Goal: Task Accomplishment & Management: Use online tool/utility

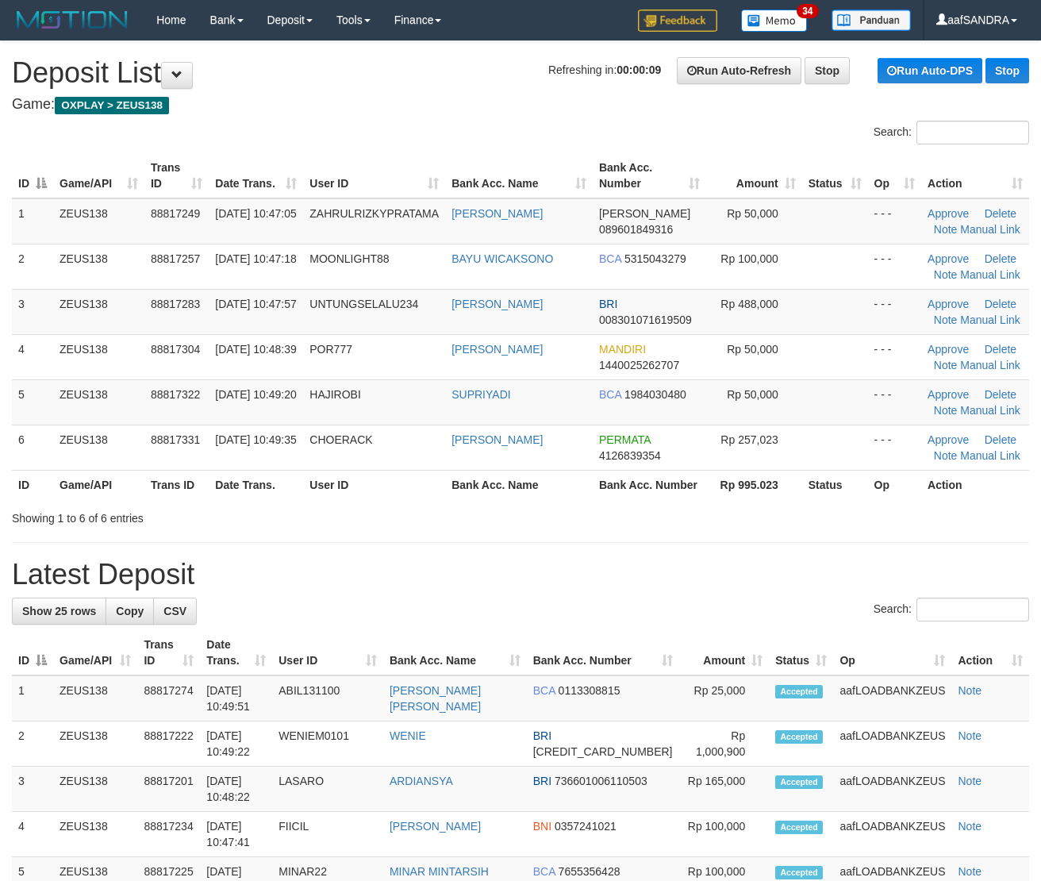
drag, startPoint x: 506, startPoint y: 569, endPoint x: 524, endPoint y: 575, distance: 18.6
click at [524, 575] on h1 "Latest Deposit" at bounding box center [520, 574] width 1017 height 32
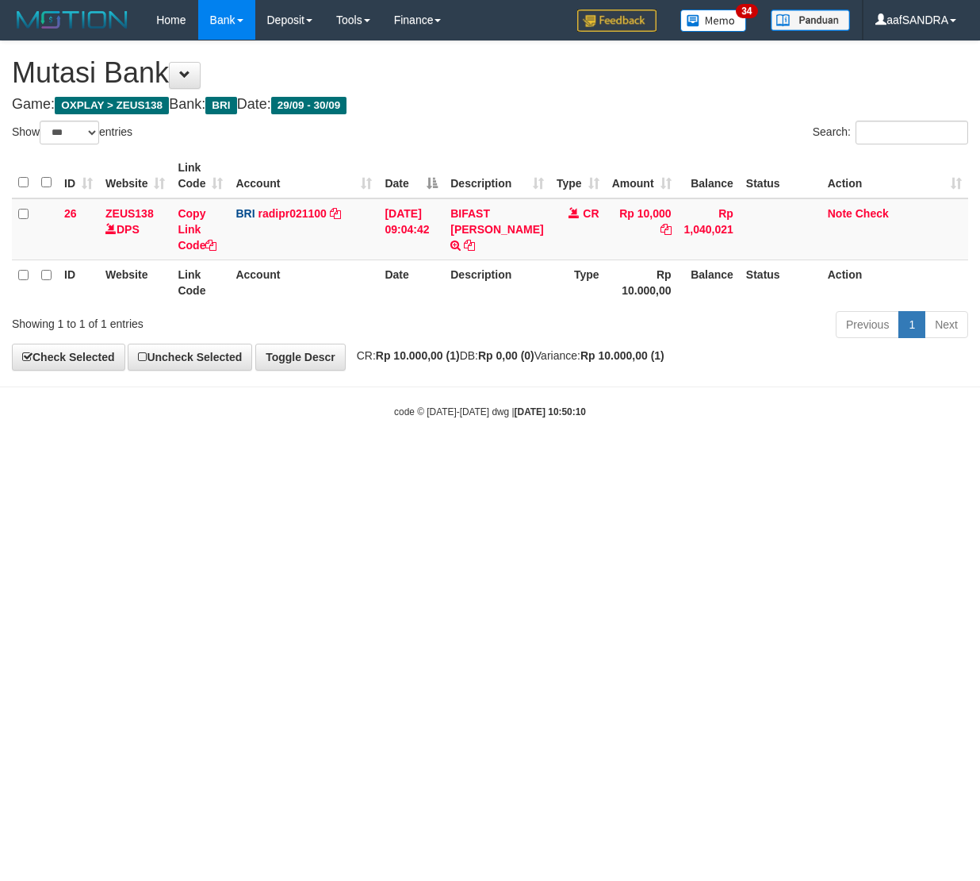
select select "***"
drag, startPoint x: 427, startPoint y: 498, endPoint x: 969, endPoint y: 374, distance: 556.5
click at [471, 458] on html "Toggle navigation Home Bank Account List Load By Website Group [OXPLAY] ZEUS138…" at bounding box center [490, 229] width 980 height 458
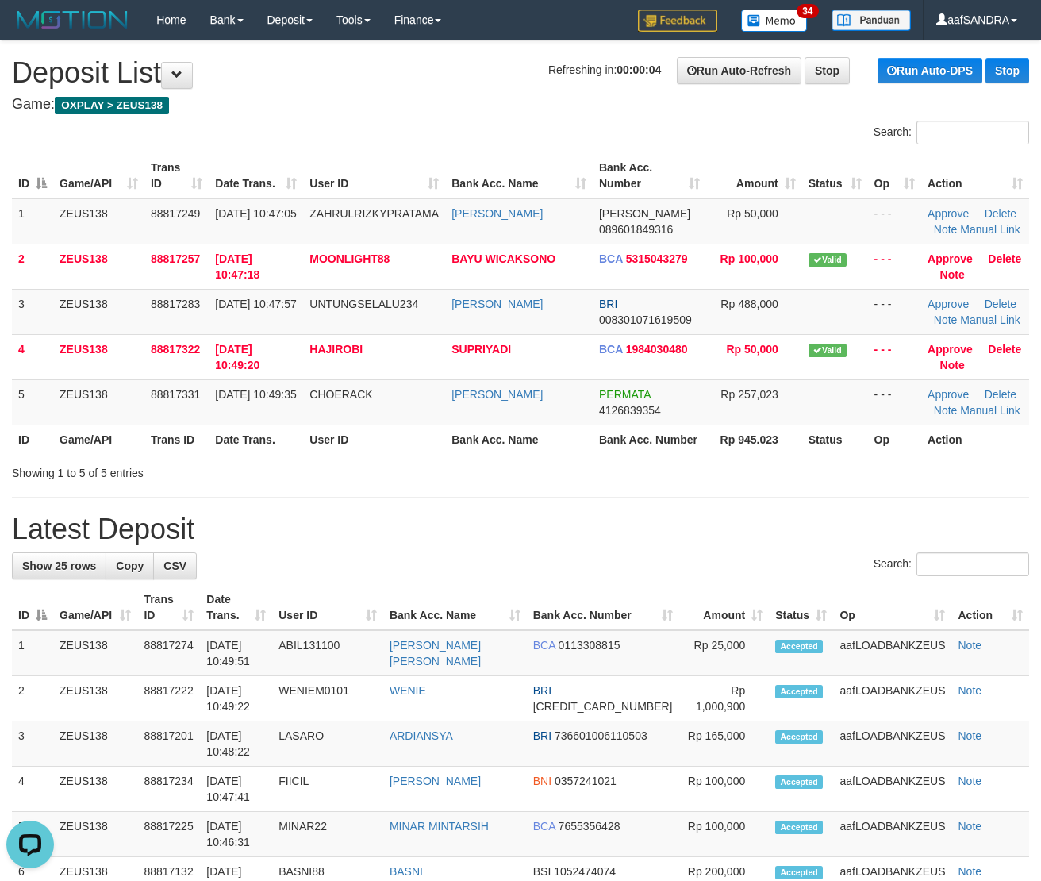
drag, startPoint x: 686, startPoint y: 503, endPoint x: 1048, endPoint y: 571, distance: 368.1
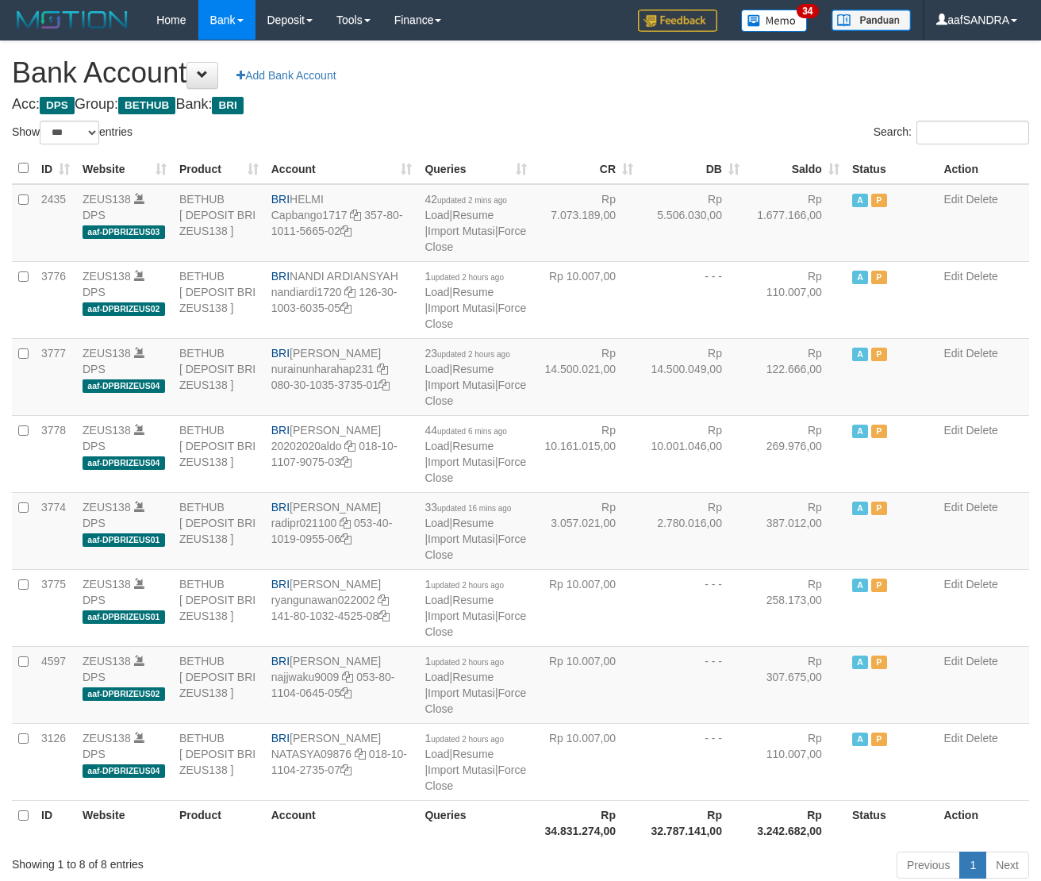
select select "***"
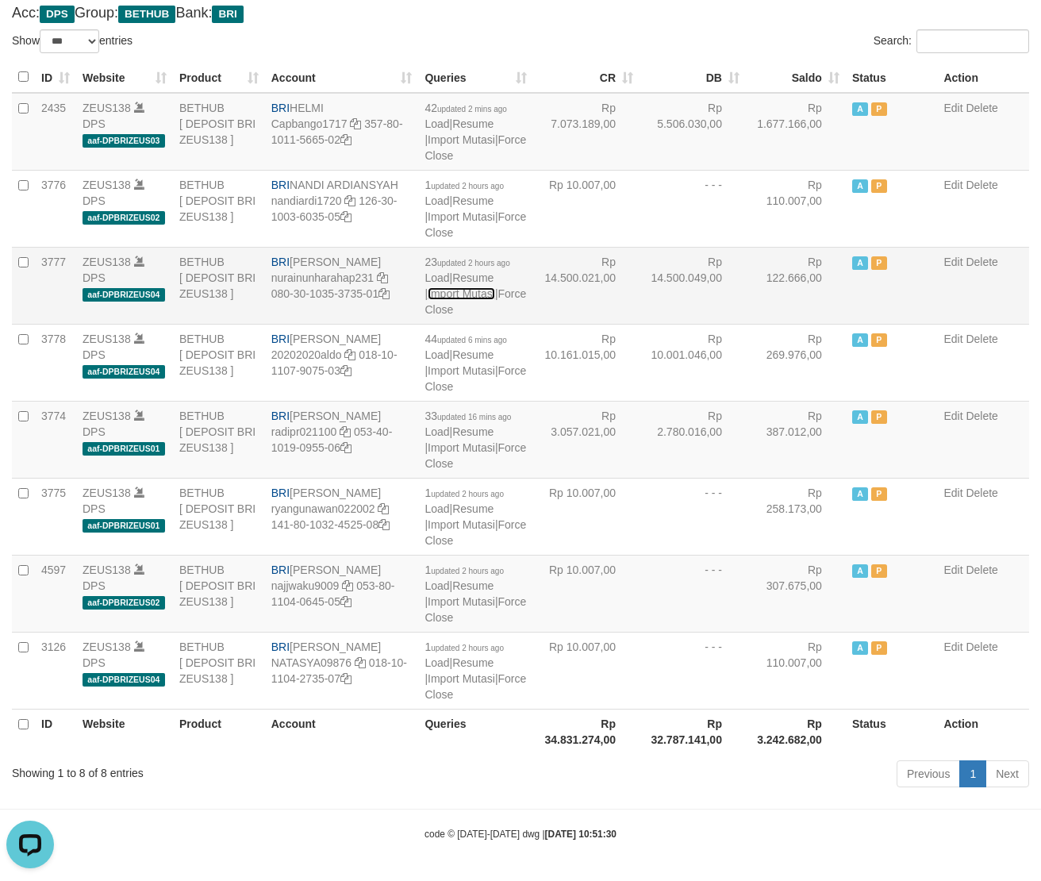
click at [466, 289] on link "Import Mutasi" at bounding box center [461, 293] width 67 height 13
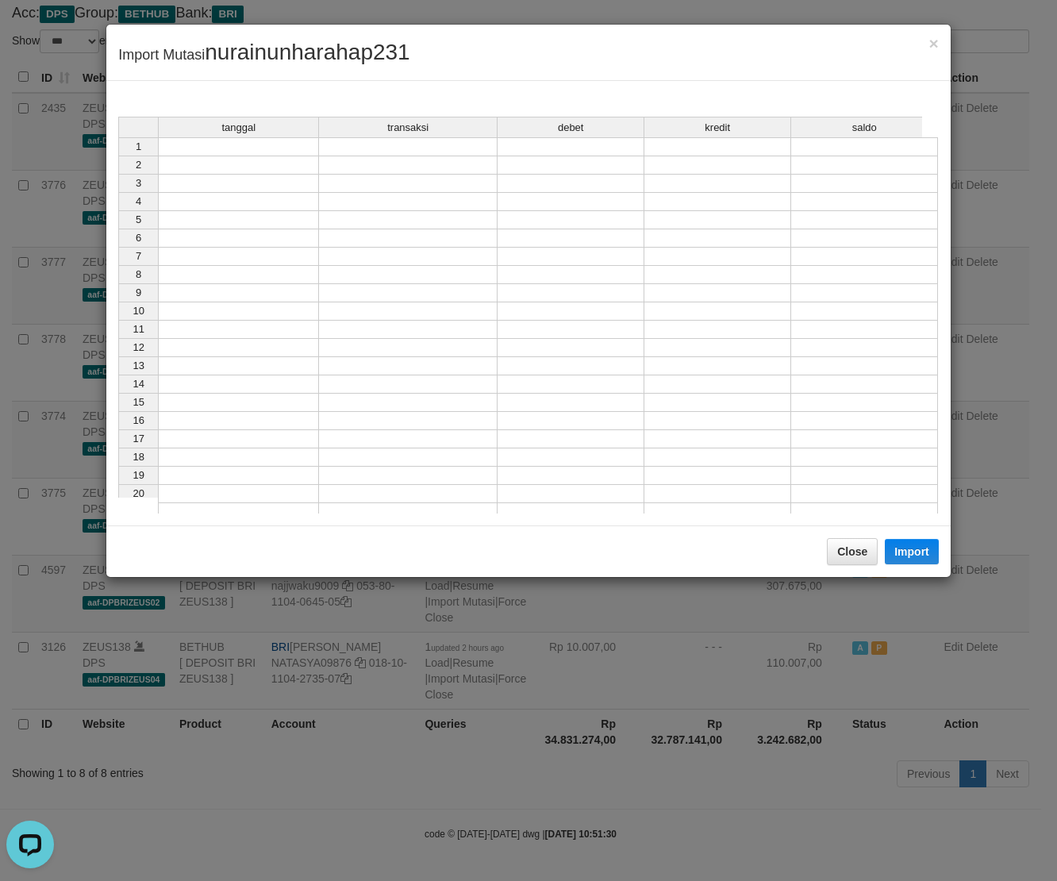
click at [203, 151] on td at bounding box center [238, 146] width 161 height 19
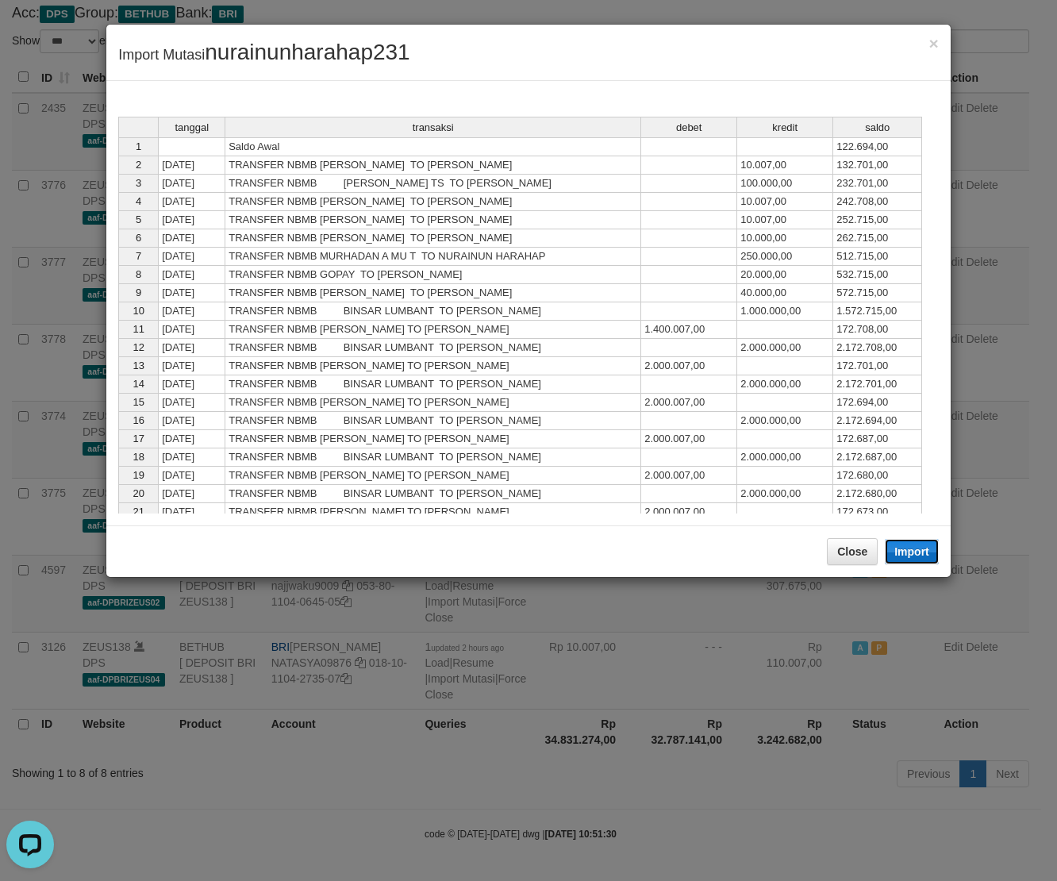
drag, startPoint x: 915, startPoint y: 554, endPoint x: 2, endPoint y: 480, distance: 916.0
click at [914, 554] on button "Import" at bounding box center [911, 551] width 54 height 25
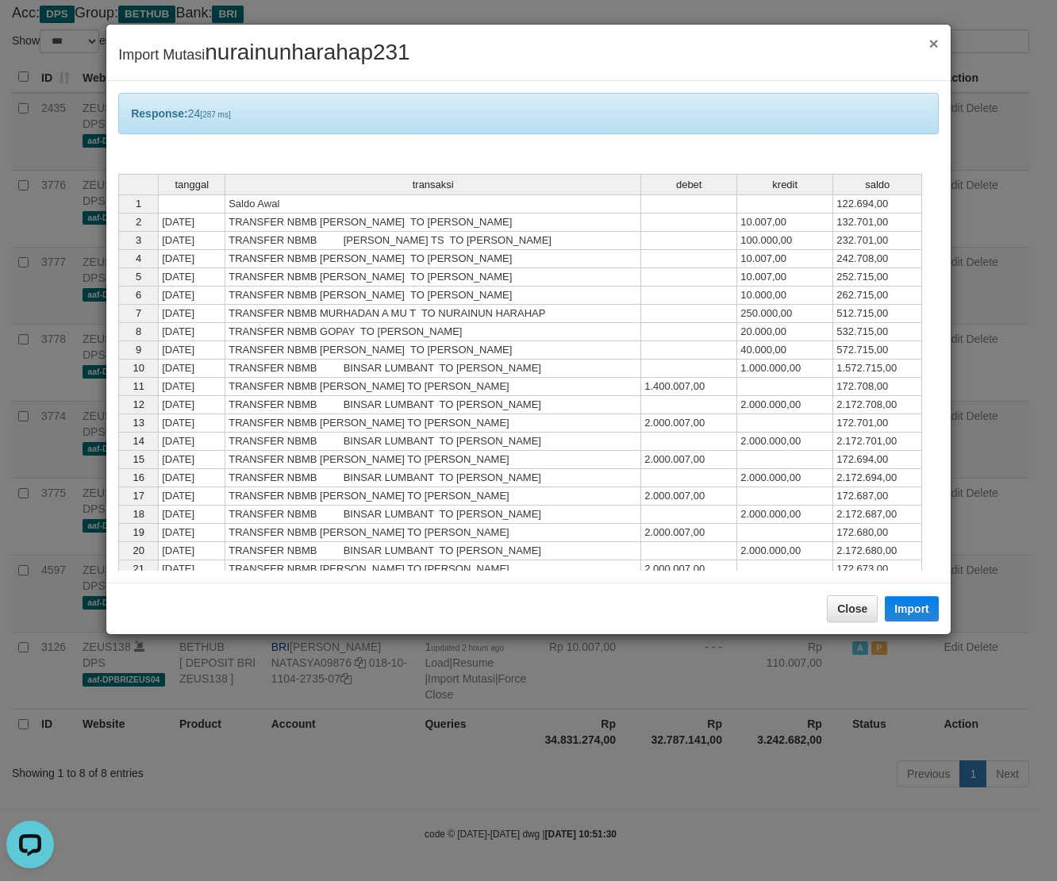
click at [929, 41] on span "×" at bounding box center [934, 43] width 10 height 18
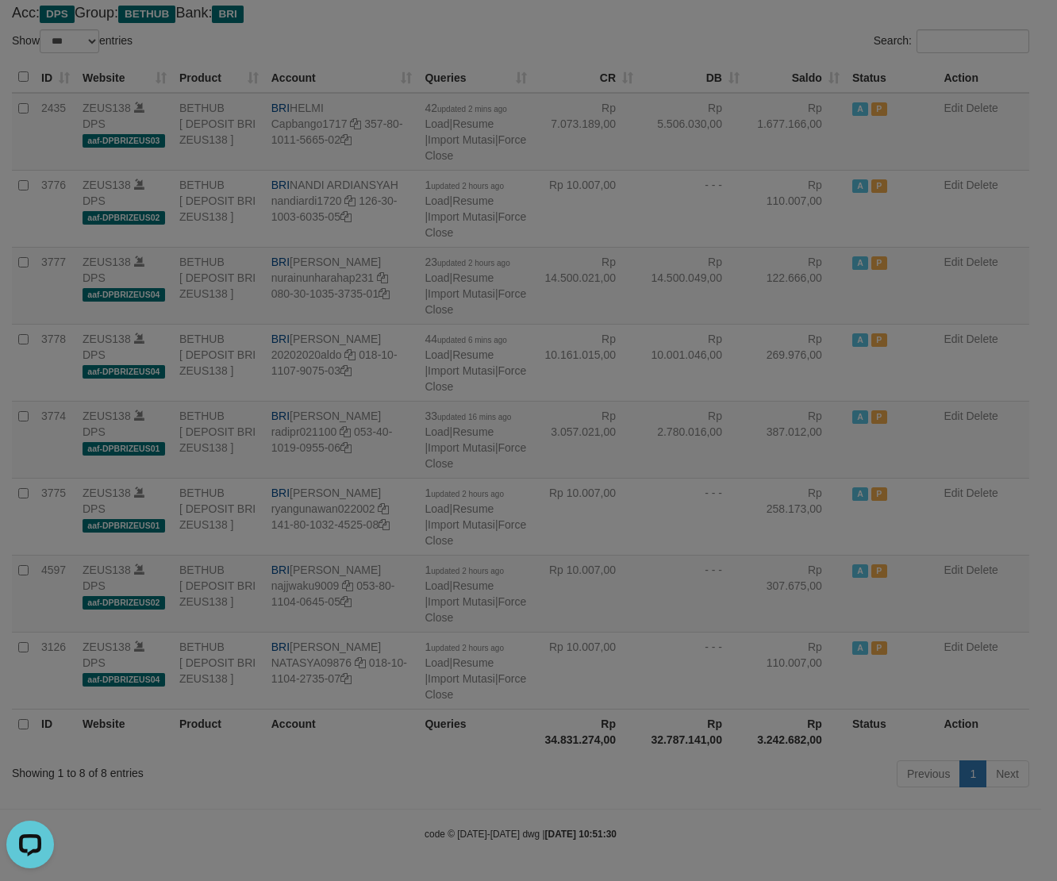
drag, startPoint x: 708, startPoint y: 378, endPoint x: 458, endPoint y: 219, distance: 296.7
click at [600, 305] on body "Toggle navigation Home Bank Account List Load By Website Group [OXPLAY] ZEUS138…" at bounding box center [528, 395] width 1057 height 972
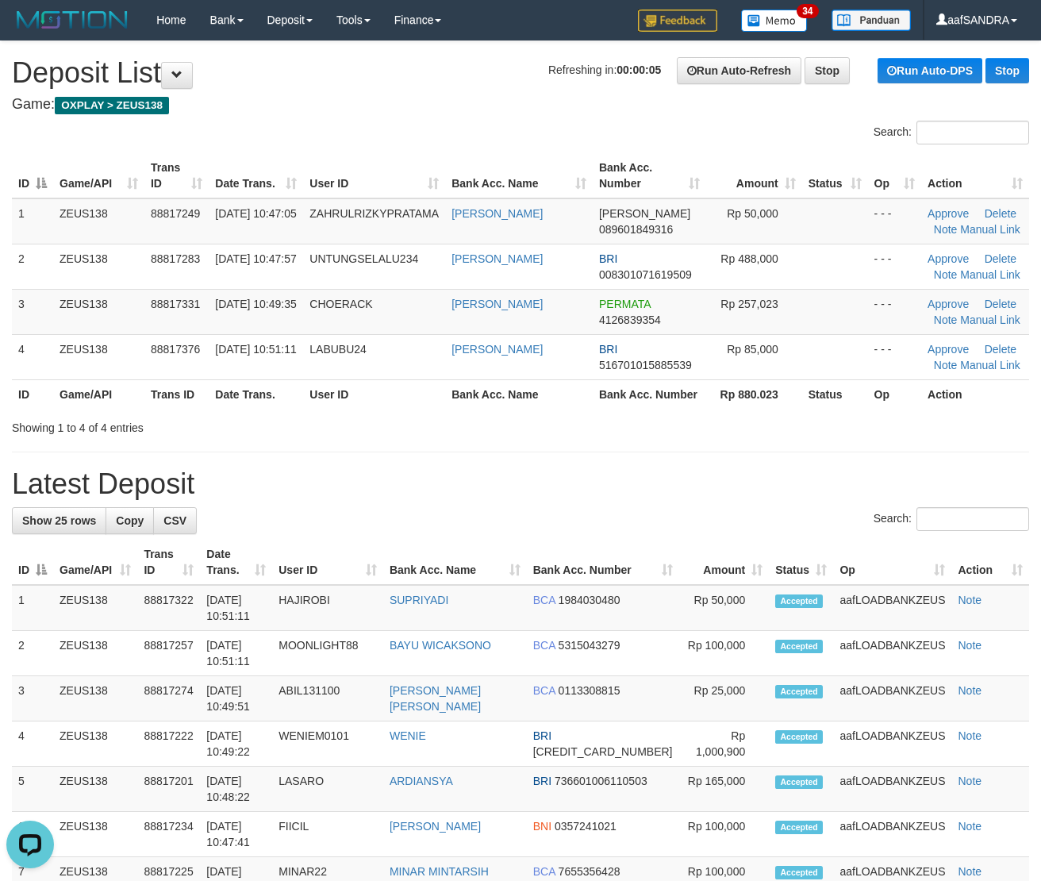
drag, startPoint x: 467, startPoint y: 555, endPoint x: 3, endPoint y: 481, distance: 470.0
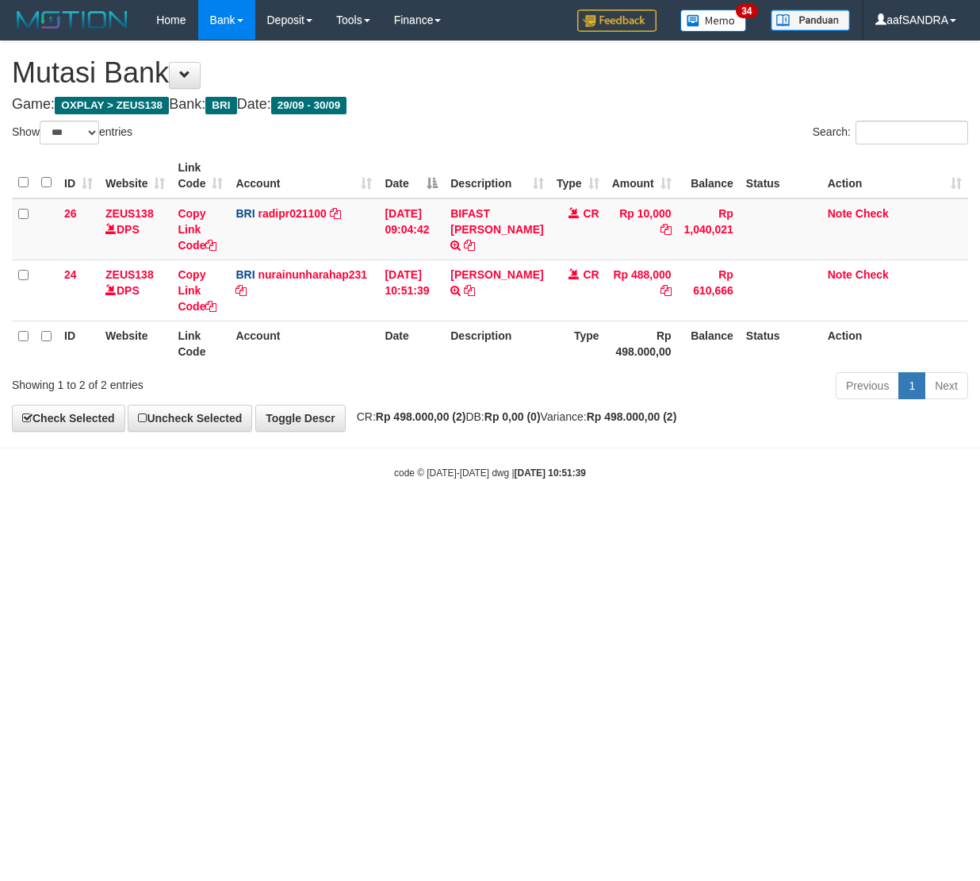
select select "***"
drag, startPoint x: 582, startPoint y: 430, endPoint x: 811, endPoint y: 424, distance: 228.5
click at [626, 426] on div "**********" at bounding box center [490, 235] width 980 height 389
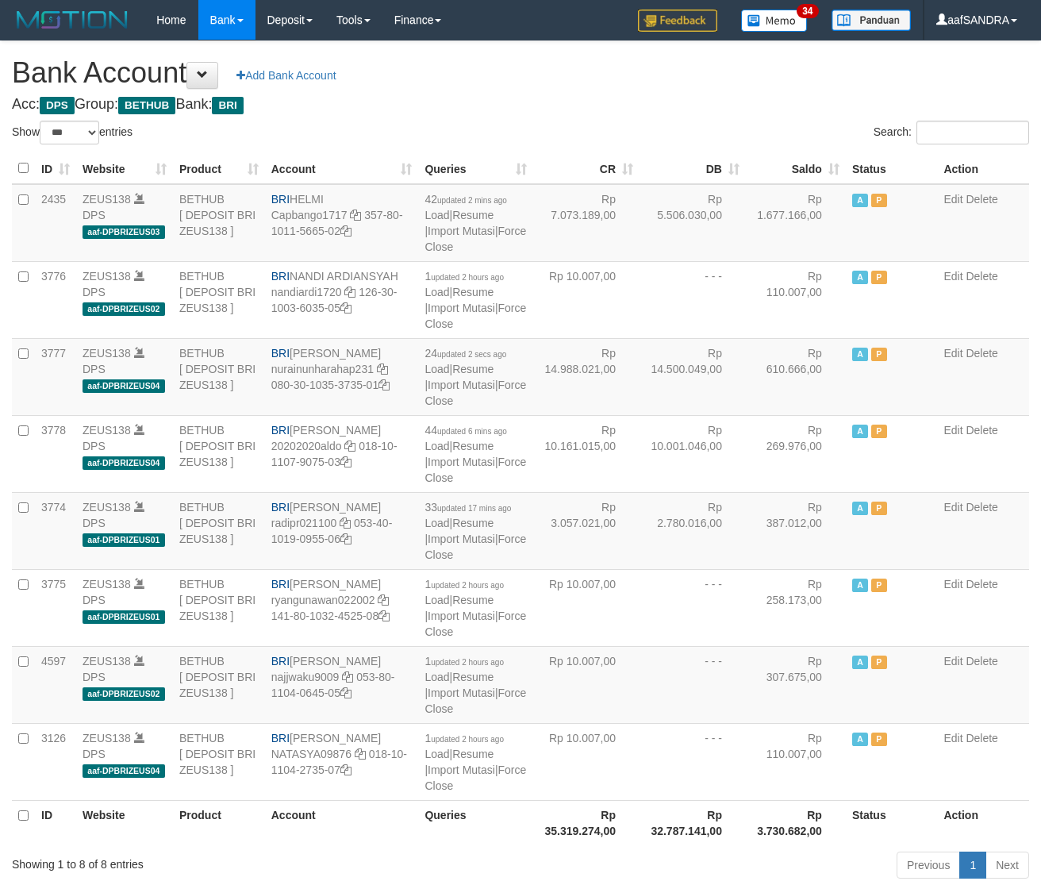
select select "***"
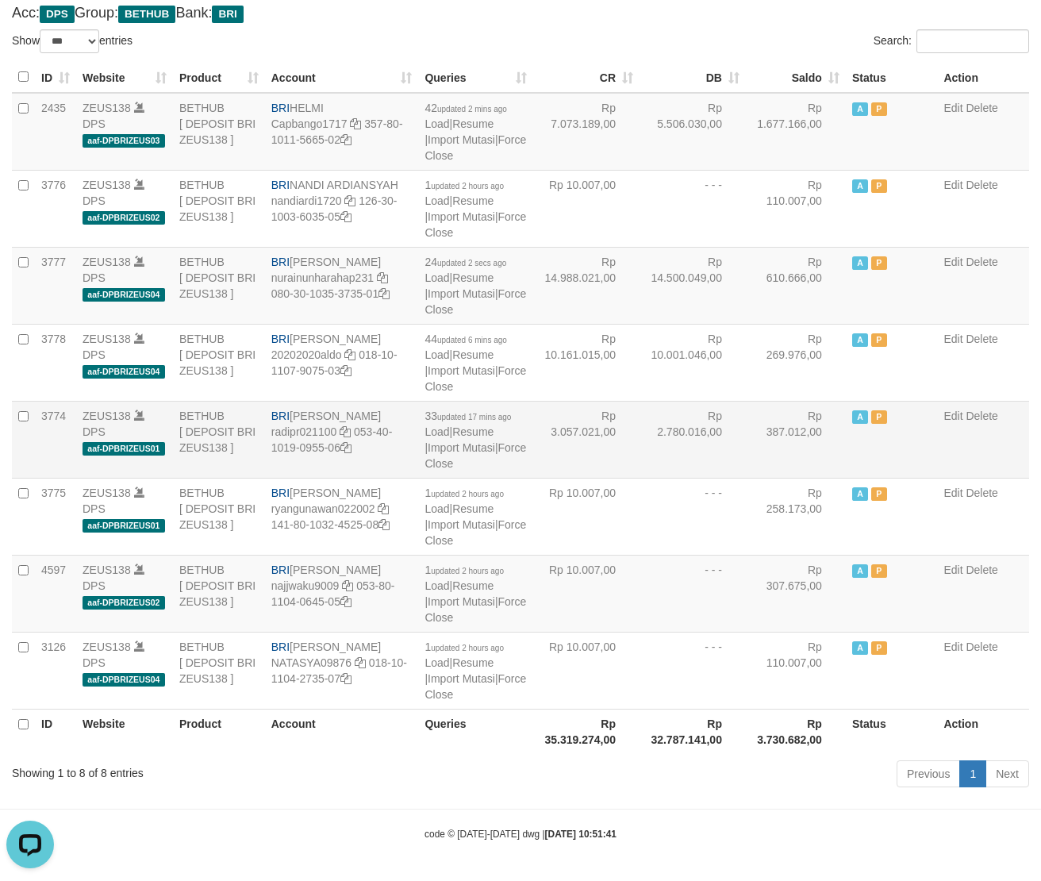
click at [604, 426] on td "Rp 3.057.021,00" at bounding box center [586, 439] width 106 height 77
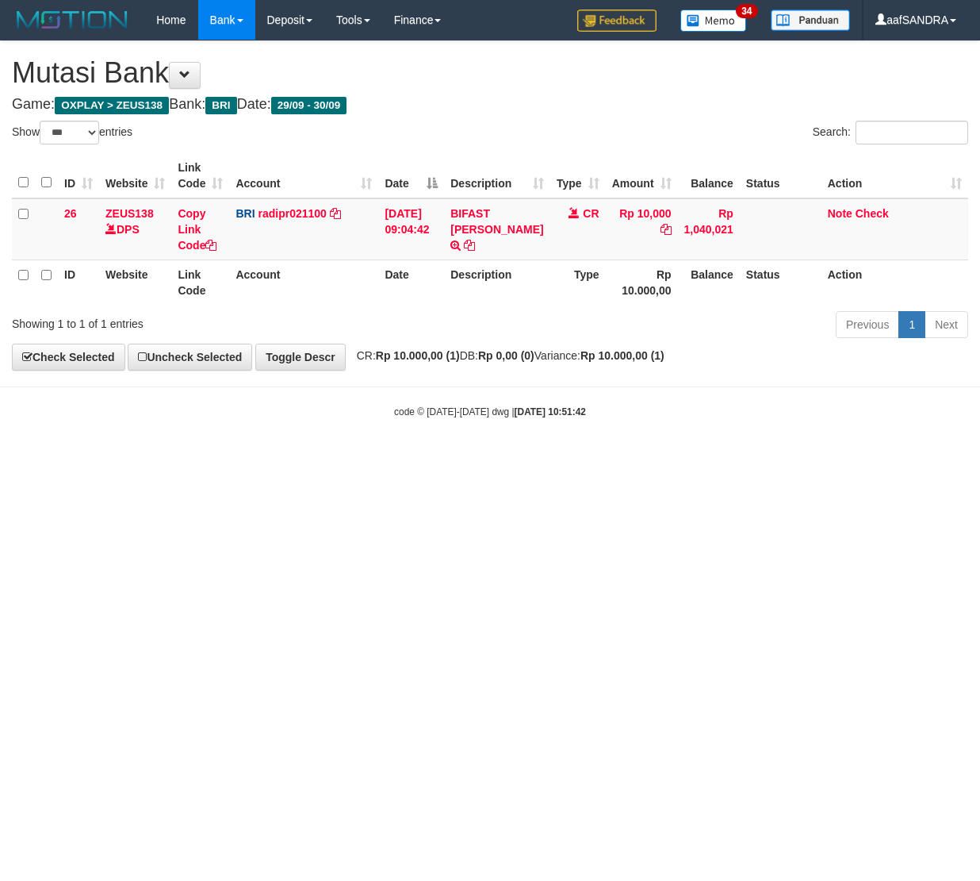
select select "***"
click at [441, 458] on html "Toggle navigation Home Bank Account List Load By Website Group [OXPLAY] ZEUS138…" at bounding box center [490, 229] width 980 height 458
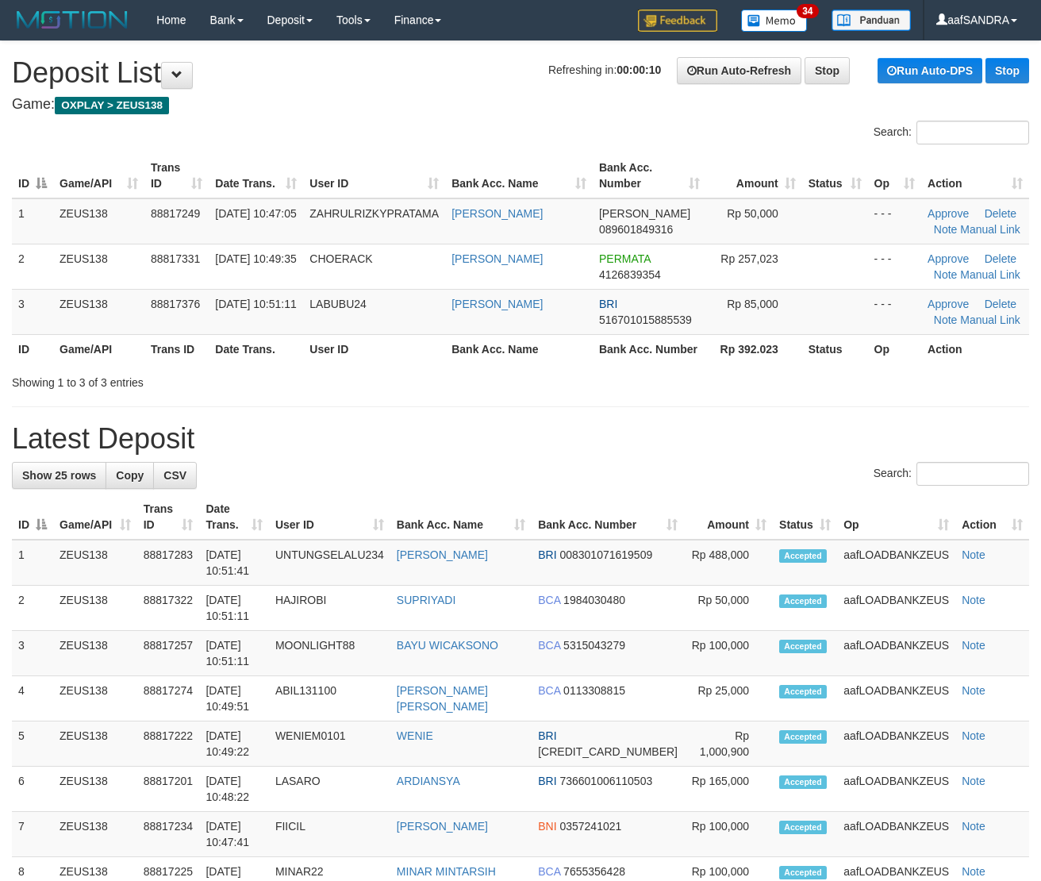
drag, startPoint x: 389, startPoint y: 426, endPoint x: 1004, endPoint y: 420, distance: 615.6
click at [511, 425] on h1 "Latest Deposit" at bounding box center [520, 439] width 1017 height 32
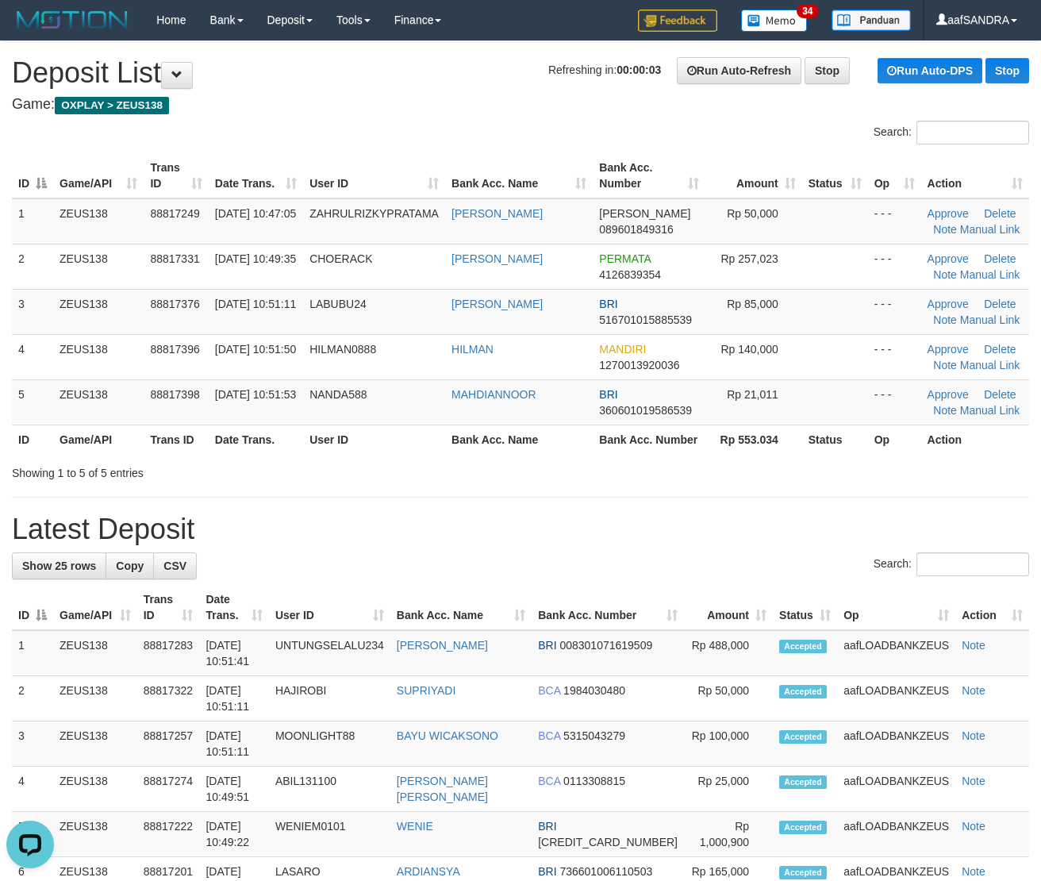
drag, startPoint x: 616, startPoint y: 496, endPoint x: 730, endPoint y: 483, distance: 114.9
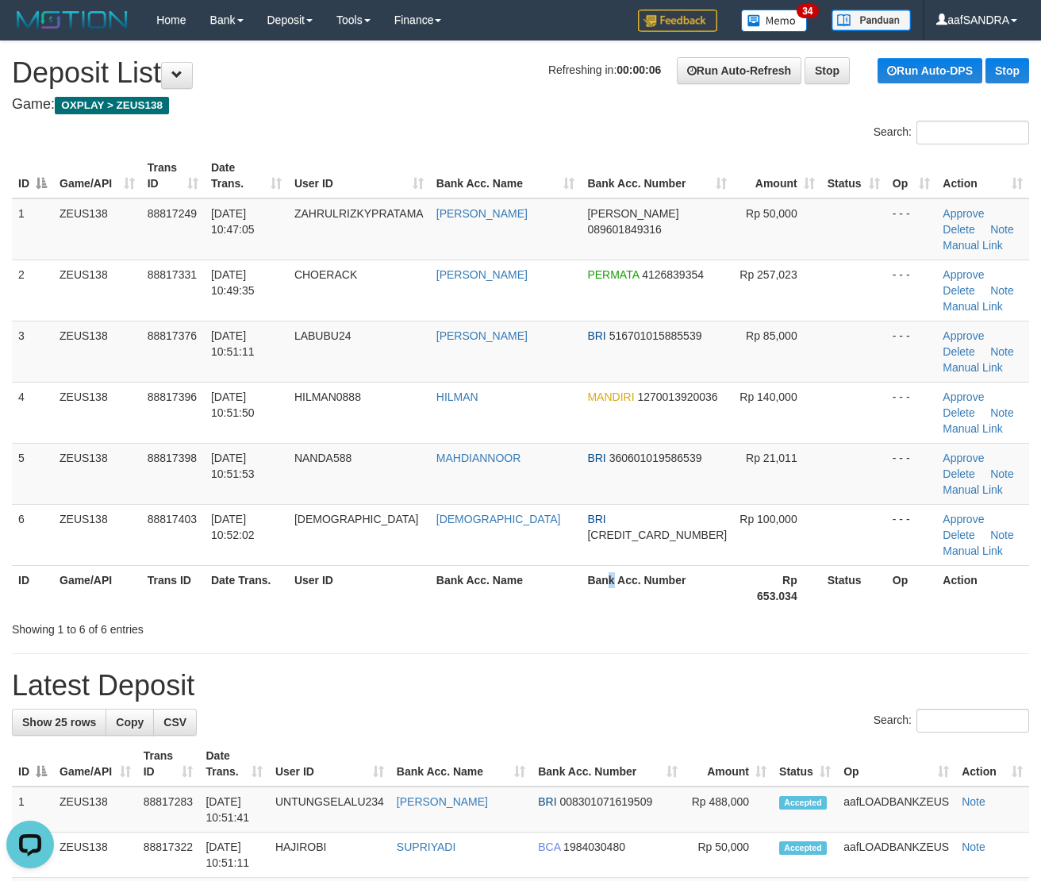
drag, startPoint x: 620, startPoint y: 484, endPoint x: 613, endPoint y: 490, distance: 9.6
click at [617, 565] on th "Bank Acc. Number" at bounding box center [657, 587] width 152 height 45
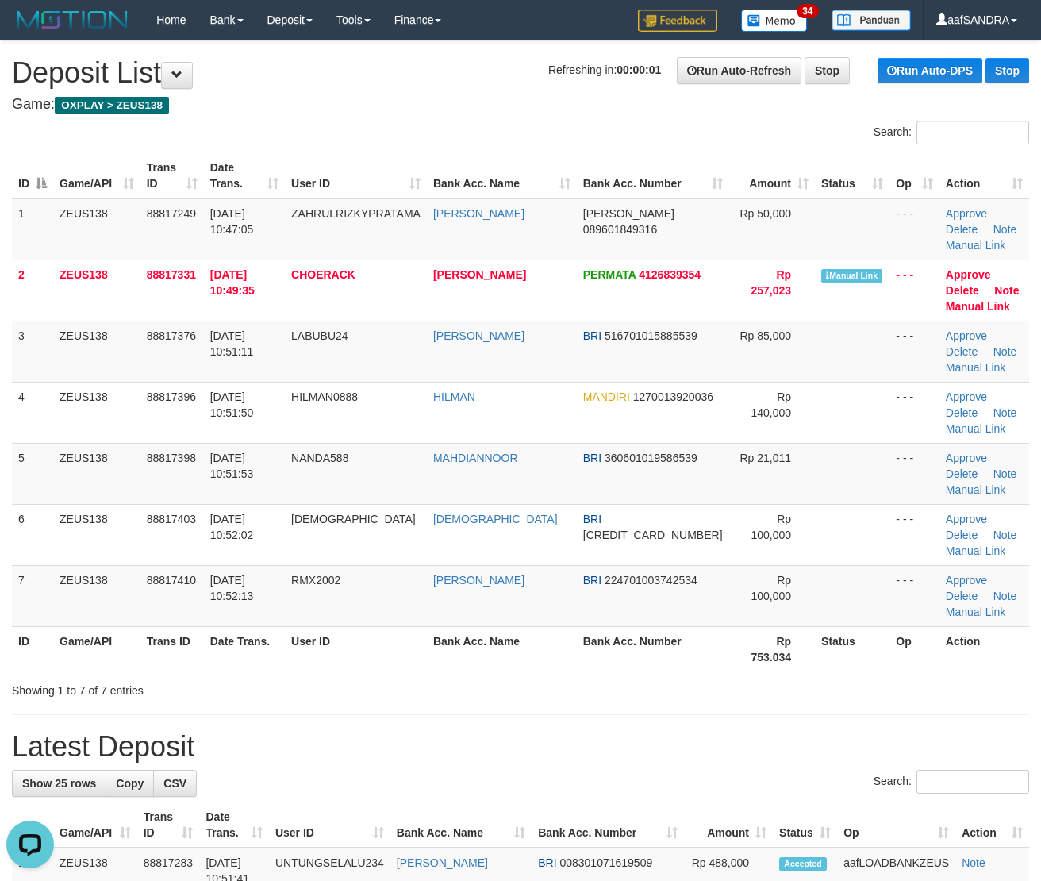
click at [588, 645] on tr "ID Game/API Trans ID Date Trans. User ID Bank Acc. Name Bank Acc. Number Rp 753…" at bounding box center [520, 648] width 1017 height 45
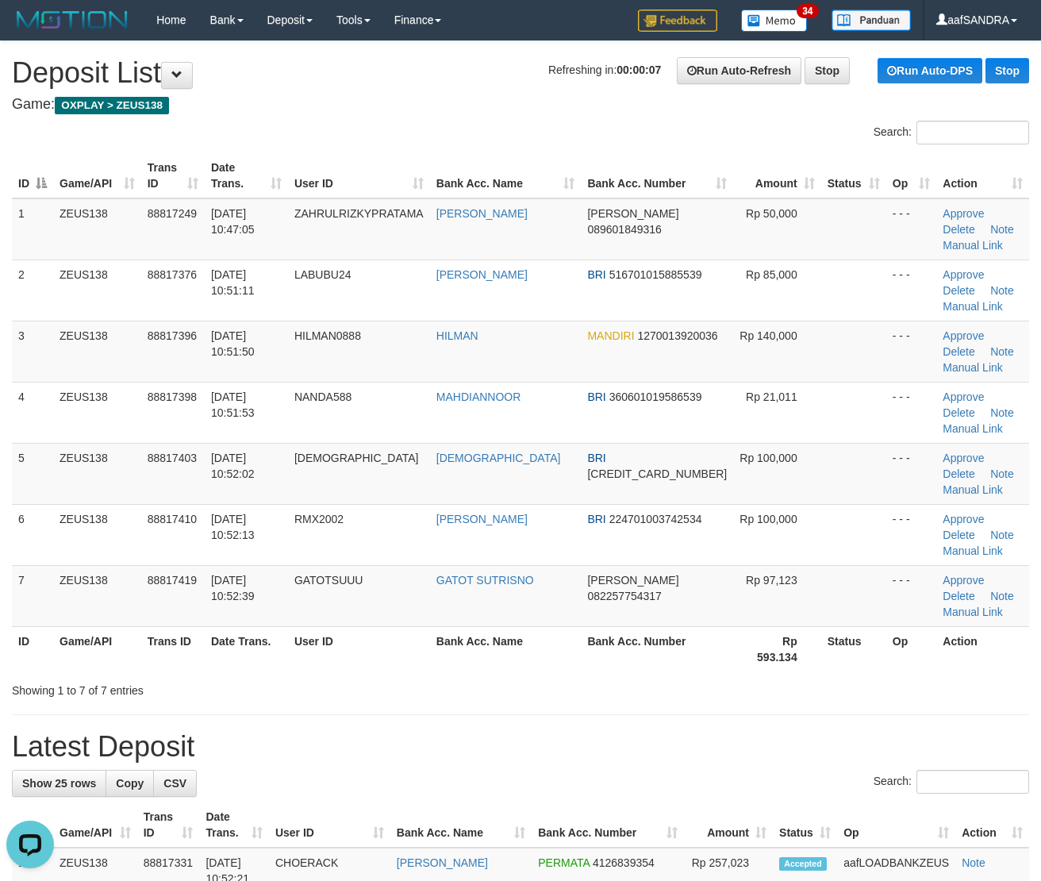
click at [417, 676] on div "Showing 1 to 7 of 7 entries" at bounding box center [217, 687] width 410 height 22
drag, startPoint x: 416, startPoint y: 569, endPoint x: 448, endPoint y: 570, distance: 32.5
click at [448, 676] on div "Showing 1 to 7 of 7 entries" at bounding box center [520, 687] width 1041 height 22
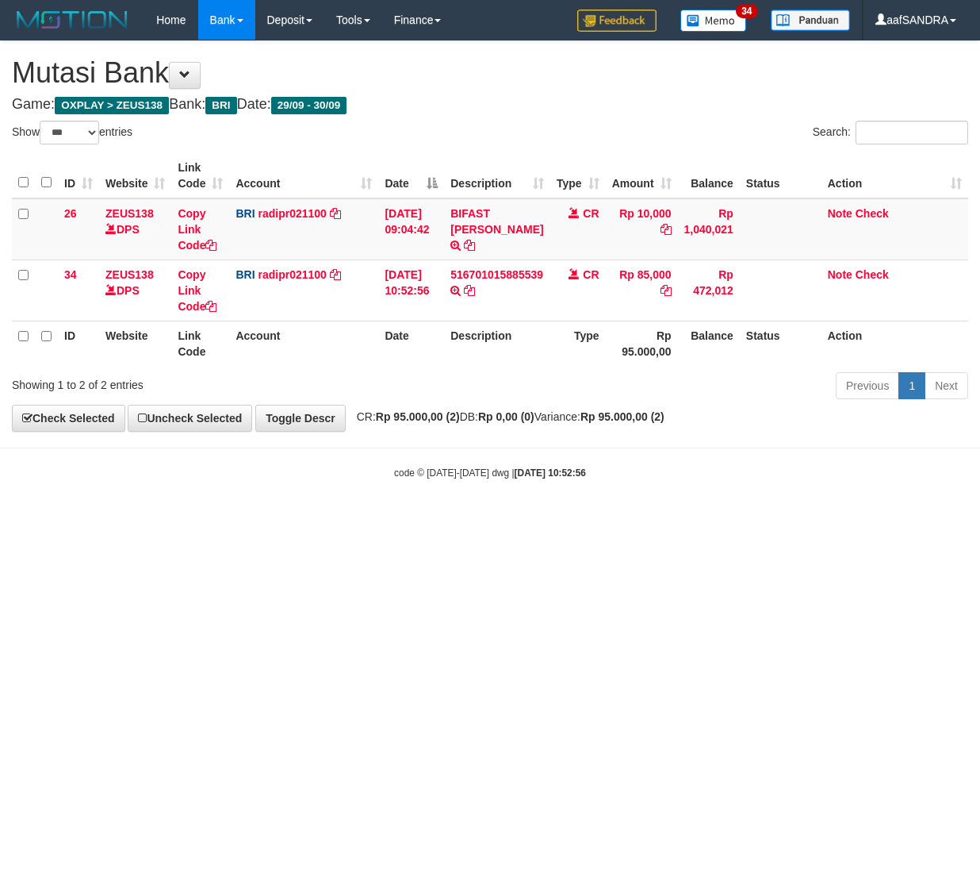
select select "***"
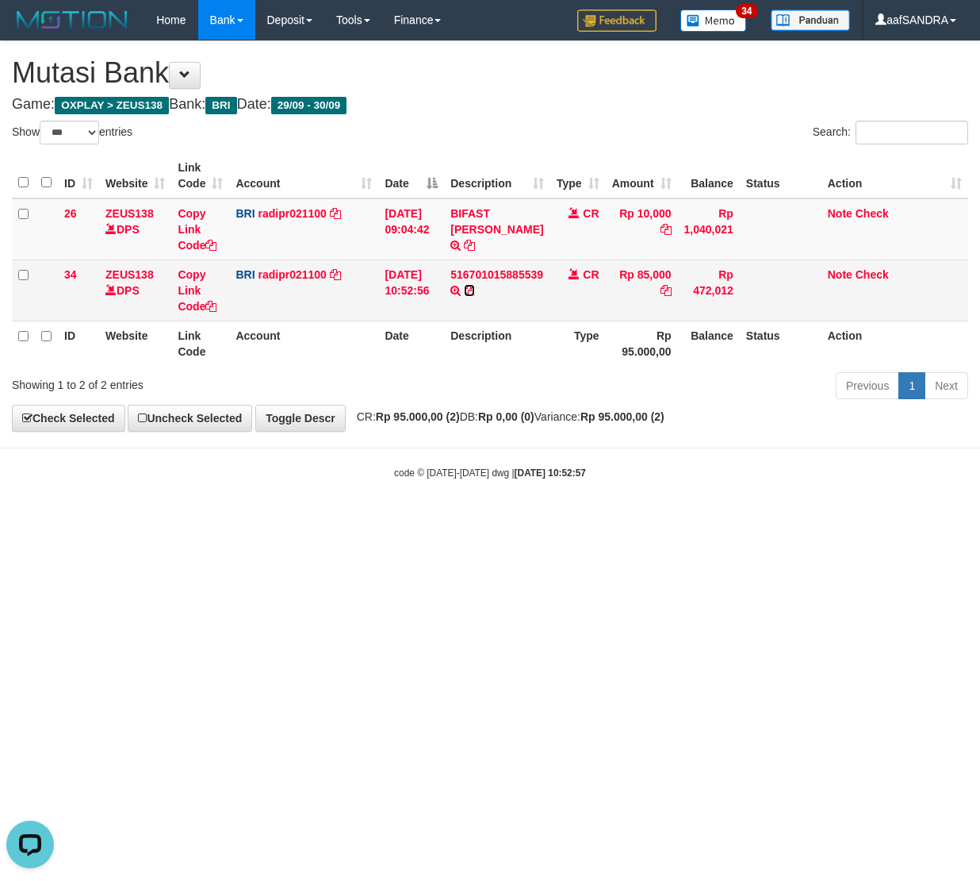
click at [467, 289] on icon at bounding box center [469, 290] width 11 height 11
click at [468, 289] on icon at bounding box center [469, 290] width 11 height 11
click at [468, 287] on icon at bounding box center [469, 290] width 11 height 11
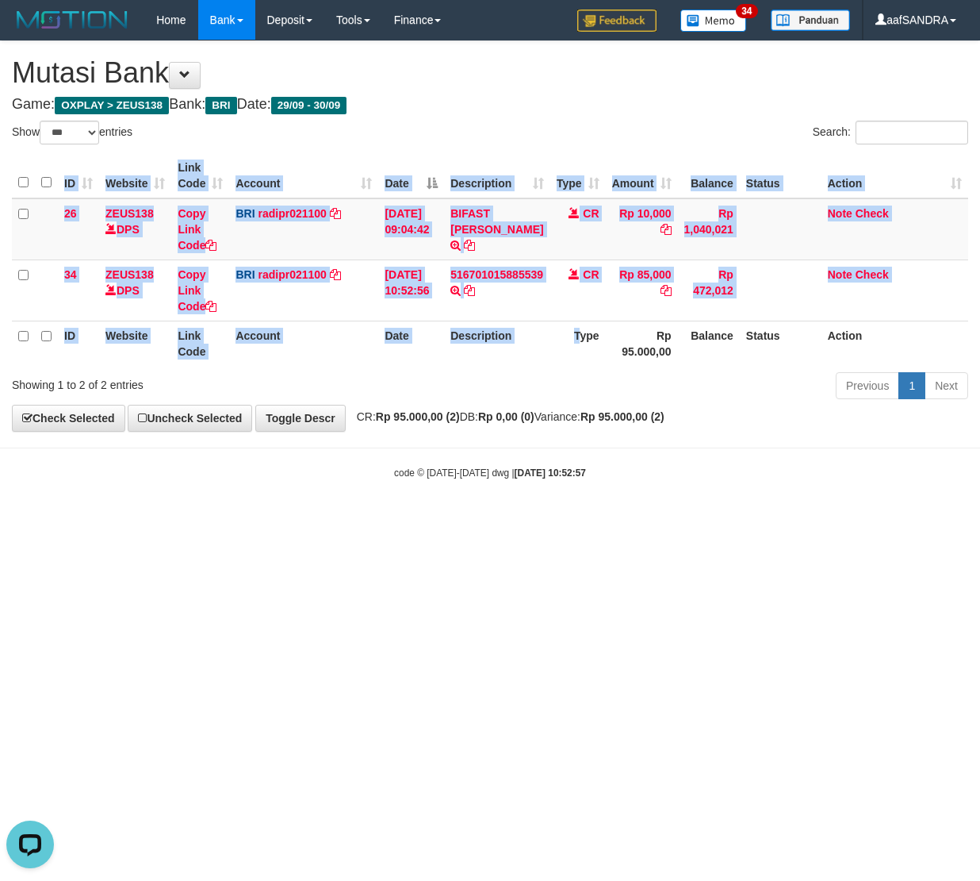
drag, startPoint x: 582, startPoint y: 362, endPoint x: 790, endPoint y: 386, distance: 209.2
click at [667, 370] on div "Show ** ** ** *** entries Search: ID Website Link Code Account Date Description…" at bounding box center [490, 263] width 957 height 284
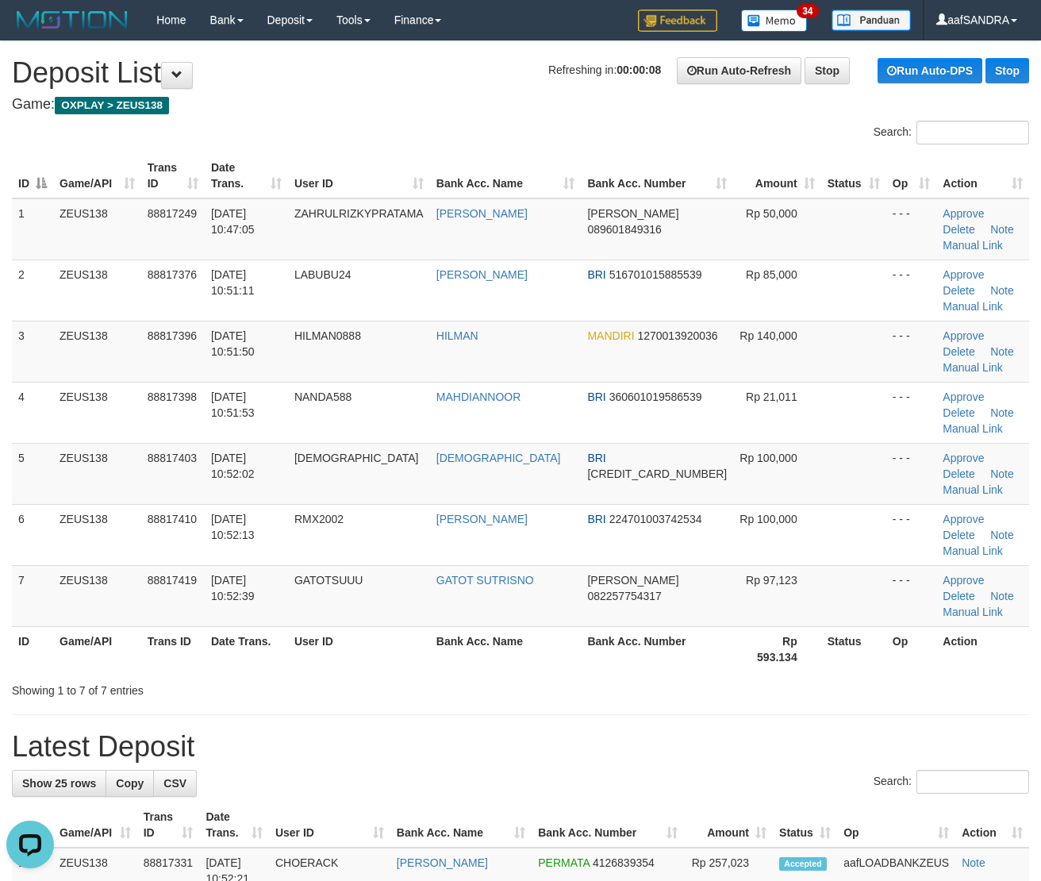
click at [668, 731] on h1 "Latest Deposit" at bounding box center [520, 747] width 1017 height 32
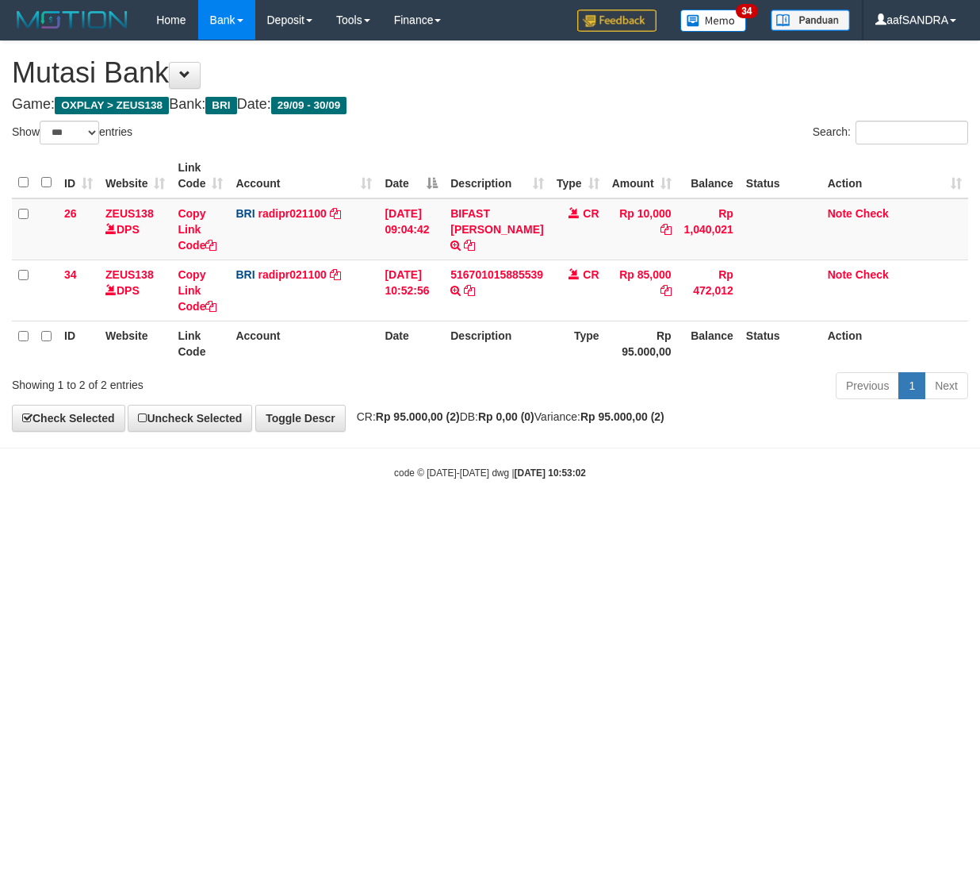
select select "***"
drag, startPoint x: 701, startPoint y: 481, endPoint x: 977, endPoint y: 482, distance: 276.1
click at [838, 481] on body "Toggle navigation Home Bank Account List Load By Website Group [OXPLAY] ZEUS138…" at bounding box center [490, 260] width 980 height 520
drag, startPoint x: 613, startPoint y: 554, endPoint x: 647, endPoint y: 524, distance: 45.0
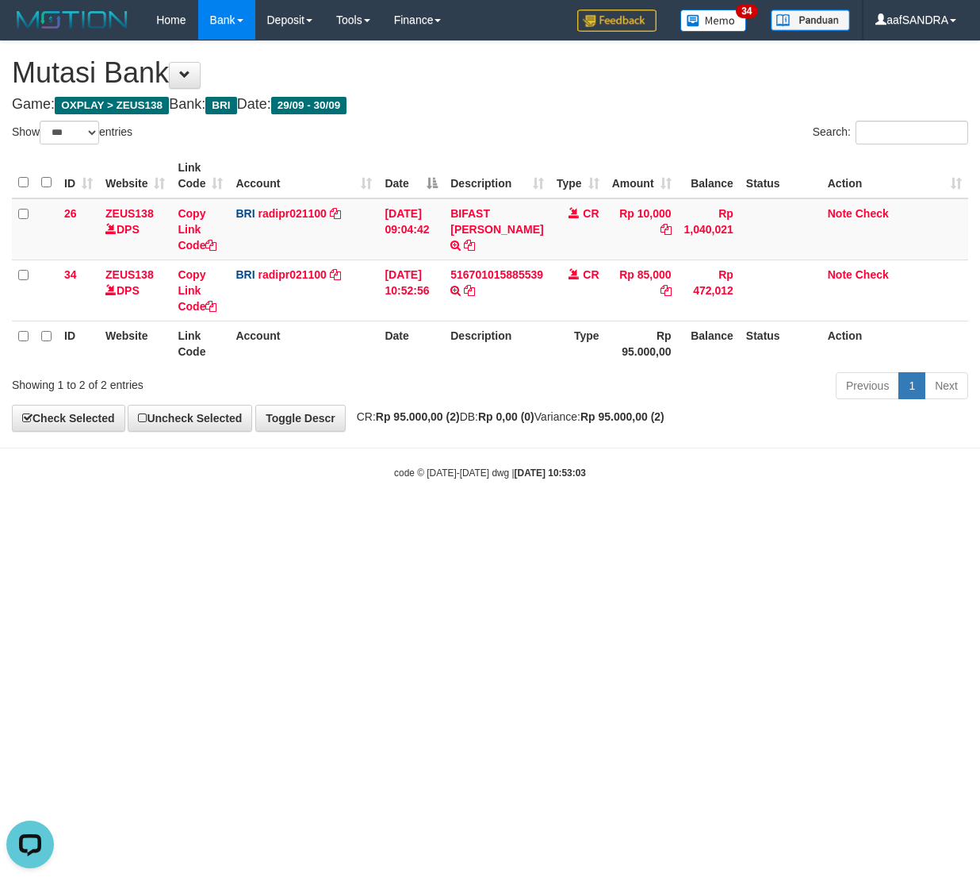
click at [642, 520] on html "Toggle navigation Home Bank Account List Load By Website Group [OXPLAY] ZEUS138…" at bounding box center [490, 260] width 980 height 520
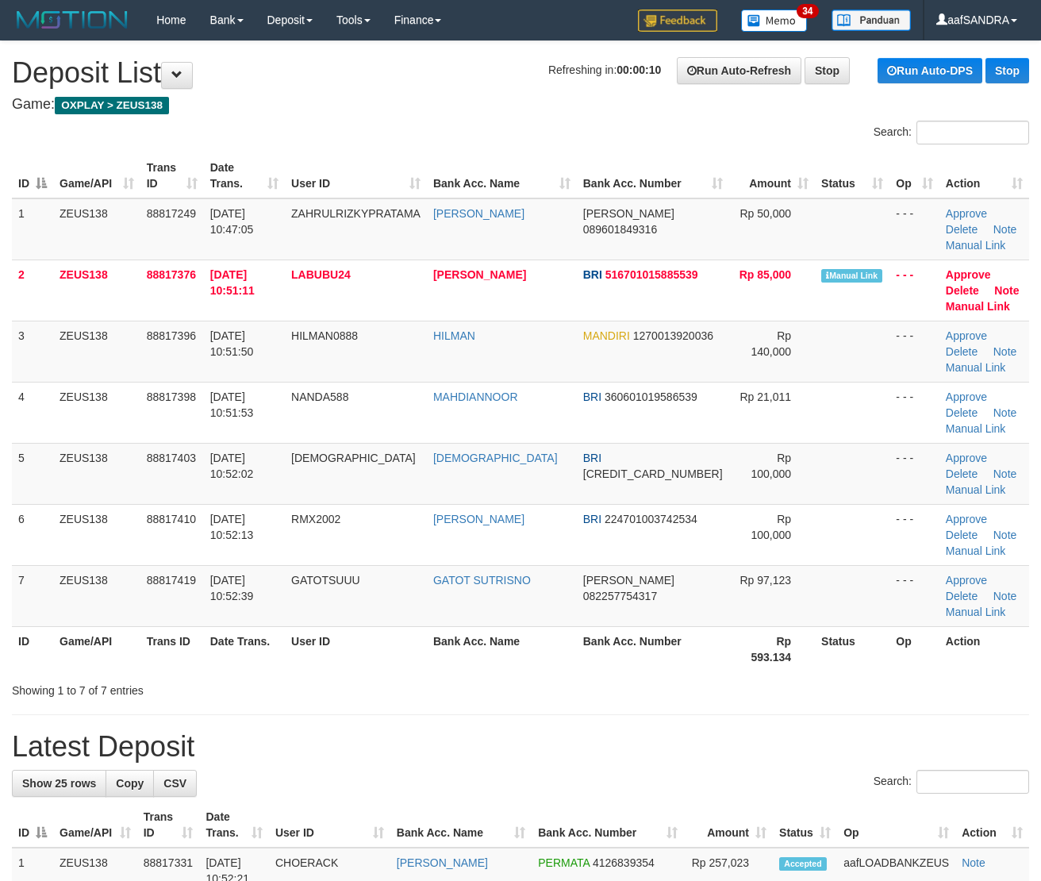
click at [667, 633] on th "Bank Acc. Number" at bounding box center [653, 648] width 152 height 45
click at [648, 631] on th "Bank Acc. Number" at bounding box center [653, 648] width 152 height 45
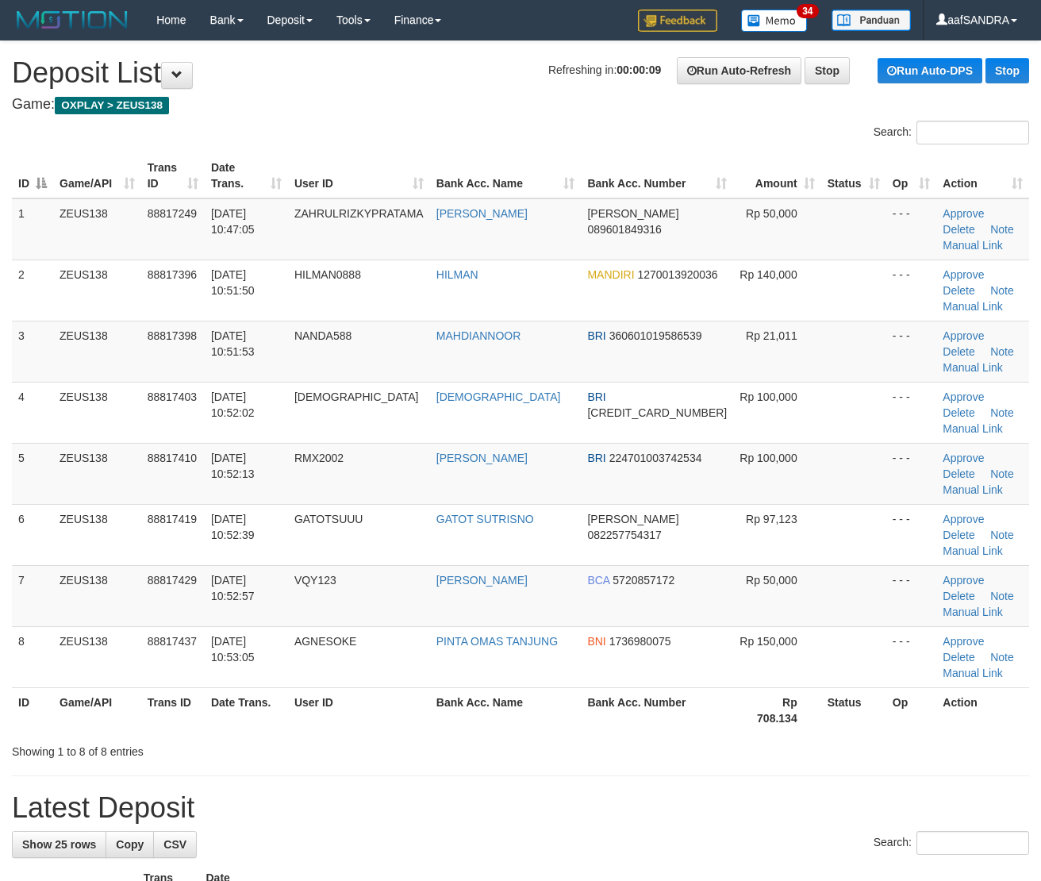
click at [482, 792] on h1 "Latest Deposit" at bounding box center [520, 808] width 1017 height 32
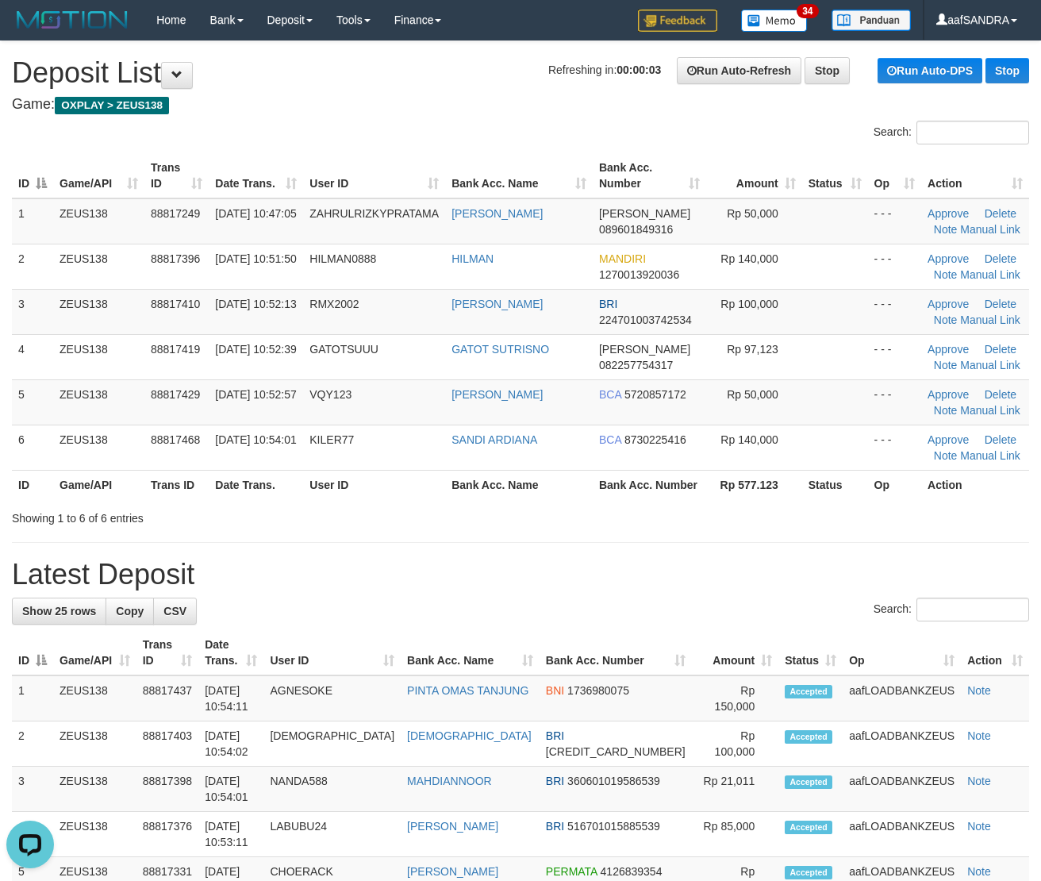
drag, startPoint x: 629, startPoint y: 566, endPoint x: 971, endPoint y: 512, distance: 346.1
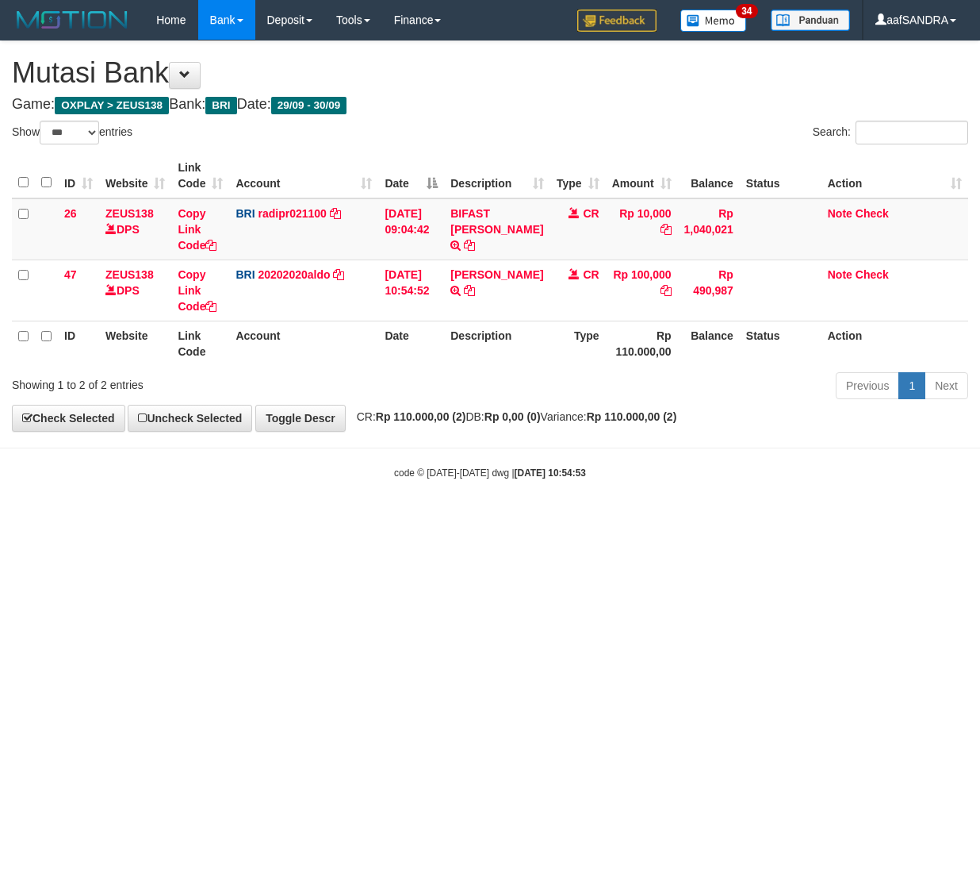
select select "***"
drag, startPoint x: 607, startPoint y: 423, endPoint x: 1019, endPoint y: 406, distance: 412.8
click at [980, 406] on html "Toggle navigation Home Bank Account List Load By Website Group [OXPLAY] ZEUS138…" at bounding box center [490, 260] width 980 height 520
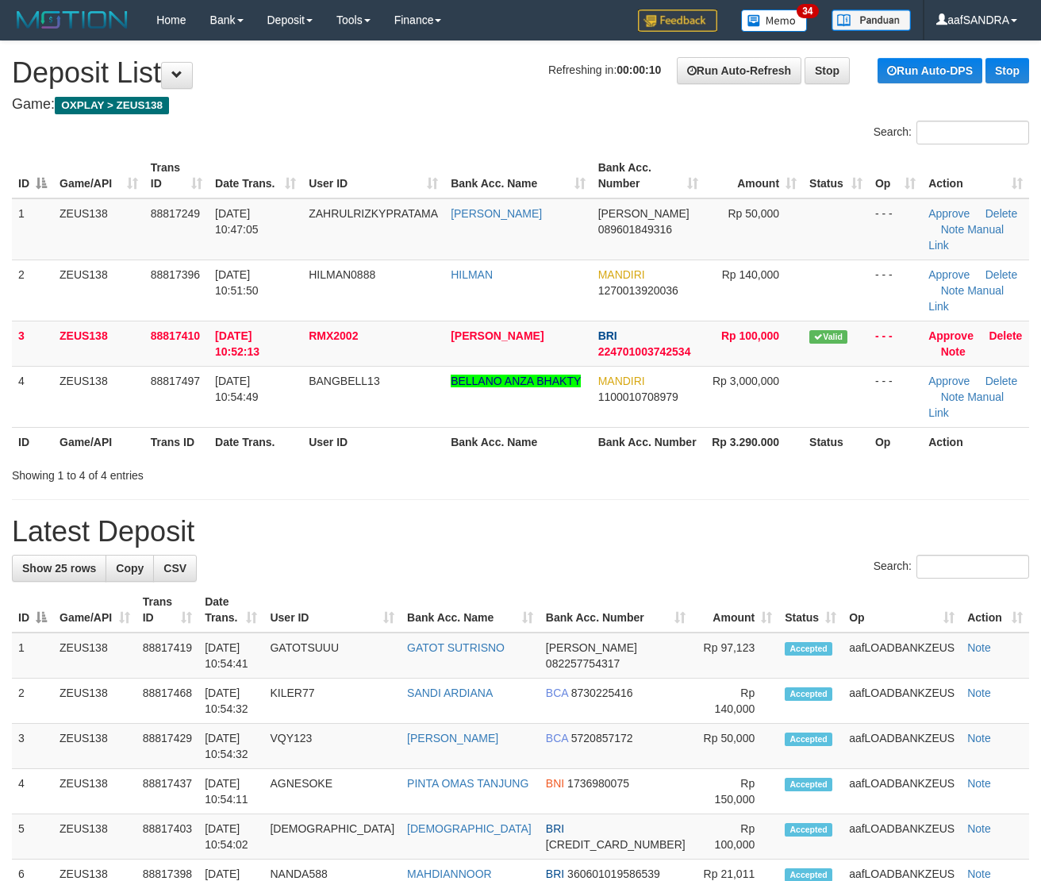
click at [591, 516] on h1 "Latest Deposit" at bounding box center [520, 532] width 1017 height 32
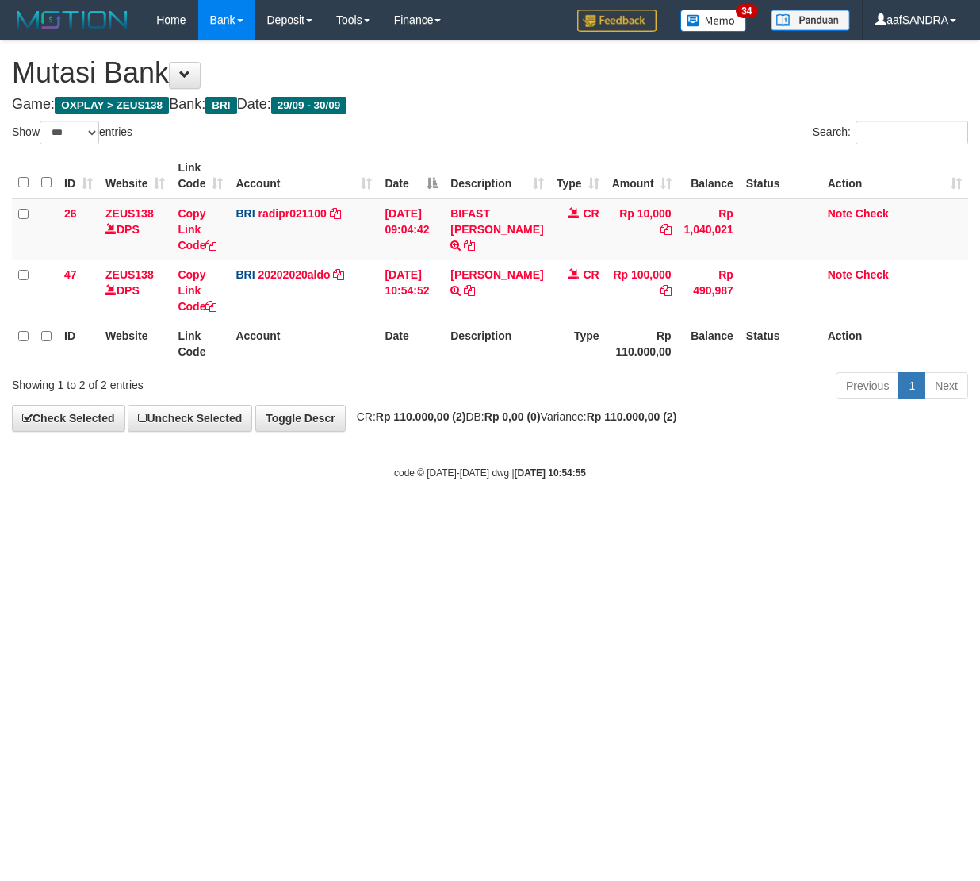
select select "***"
drag, startPoint x: 762, startPoint y: 528, endPoint x: 882, endPoint y: 428, distance: 156.0
click at [829, 443] on html "Toggle navigation Home Bank Account List Load By Website Group [OXPLAY] ZEUS138…" at bounding box center [490, 260] width 980 height 520
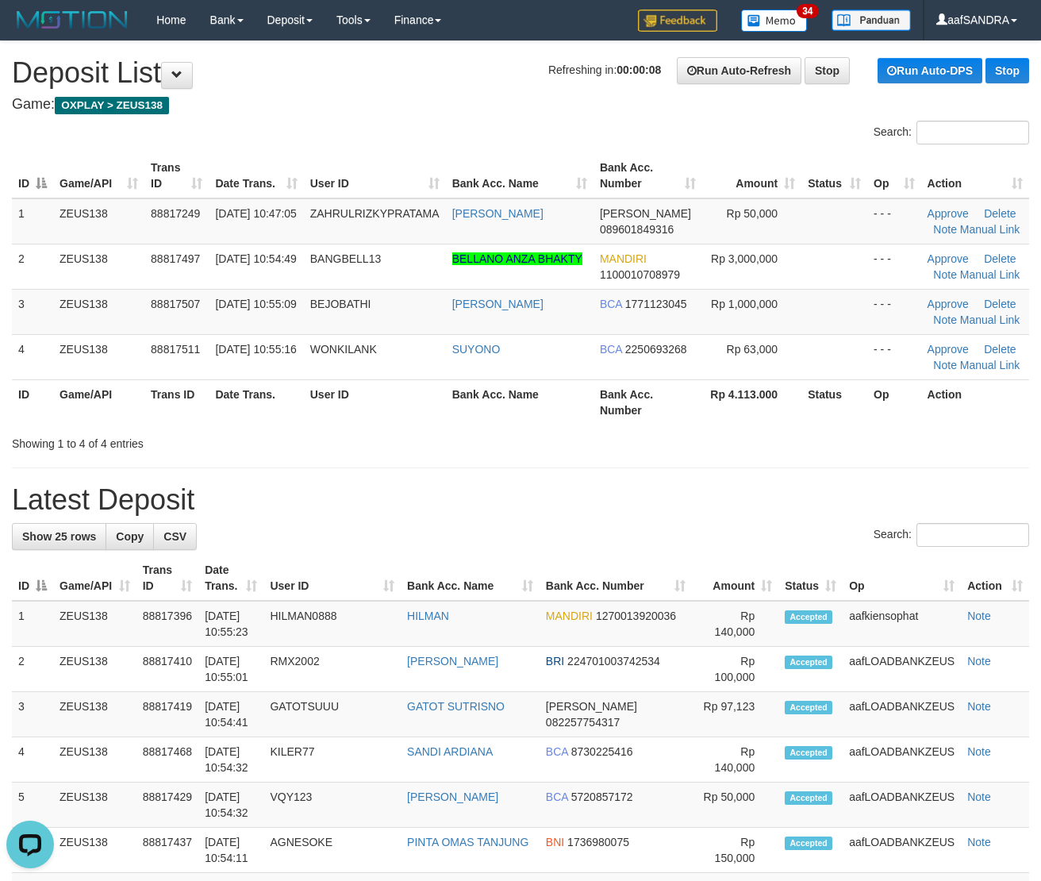
click at [519, 106] on h4 "Game: OXPLAY > ZEUS138" at bounding box center [520, 105] width 1017 height 16
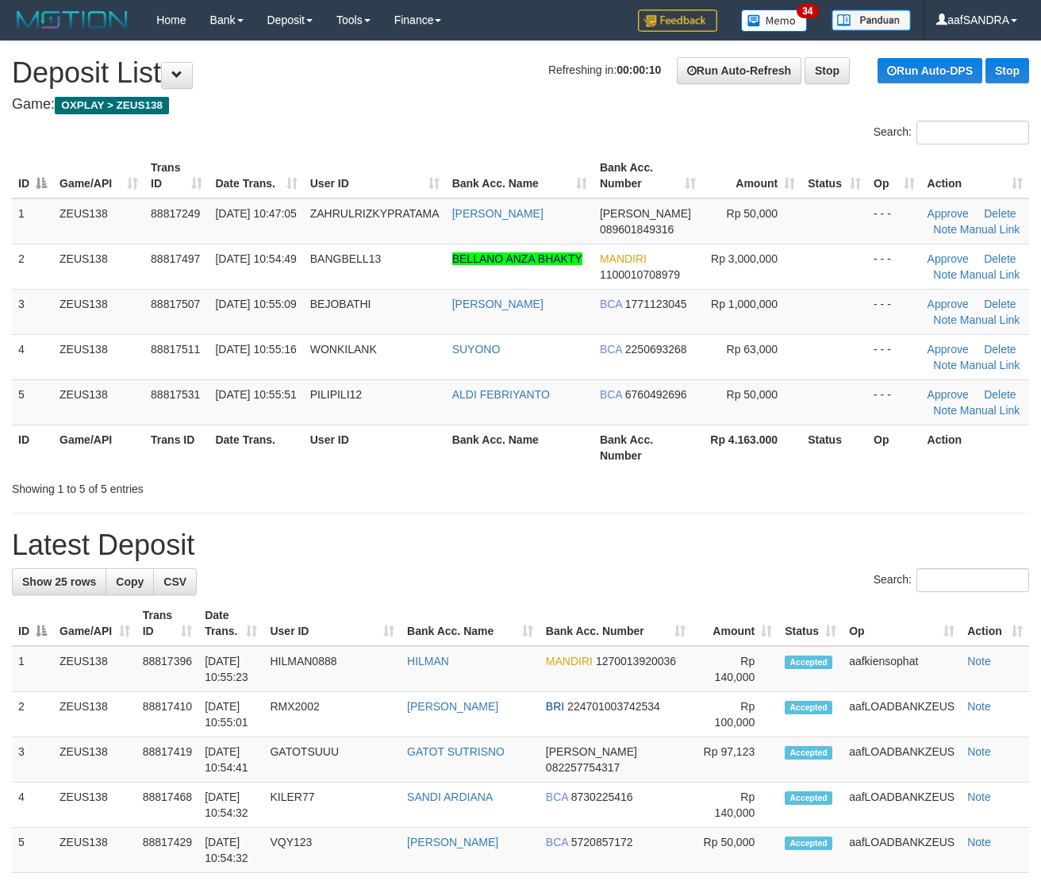
drag, startPoint x: 439, startPoint y: 551, endPoint x: 804, endPoint y: 506, distance: 368.4
click at [449, 533] on h1 "Latest Deposit" at bounding box center [520, 545] width 1017 height 32
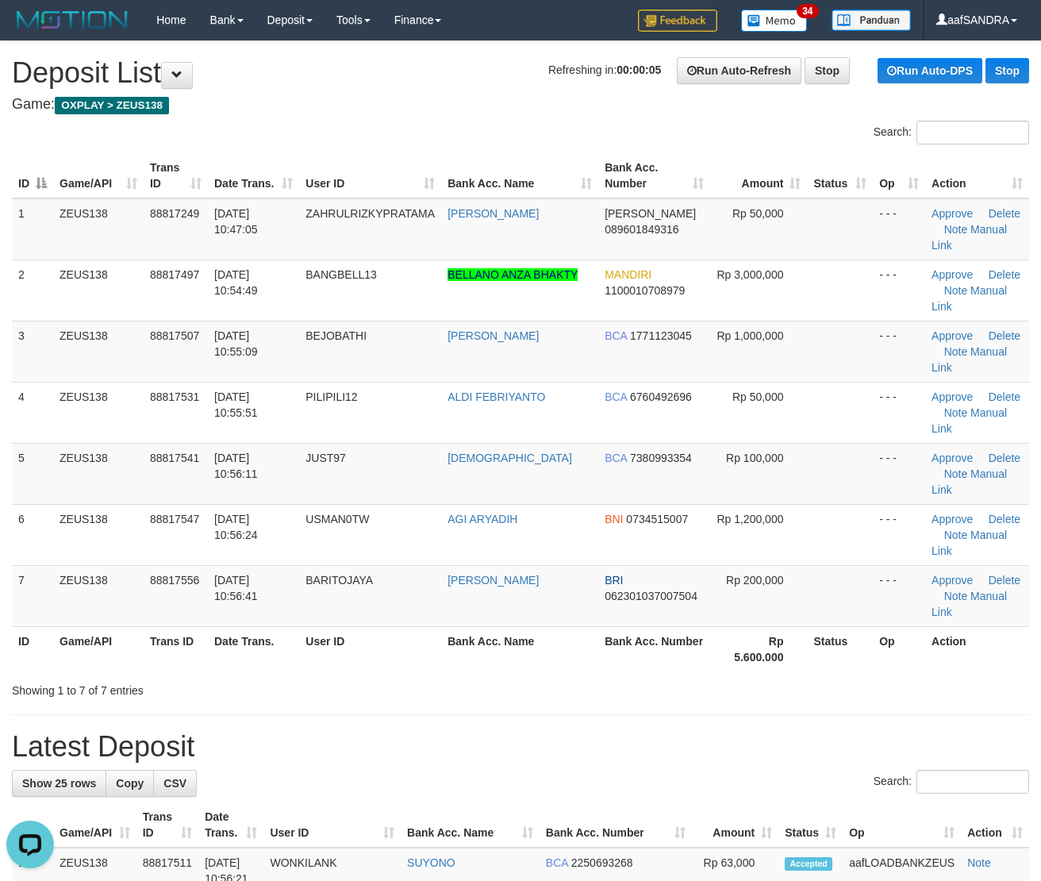
drag, startPoint x: 609, startPoint y: 632, endPoint x: 1053, endPoint y: 389, distance: 506.6
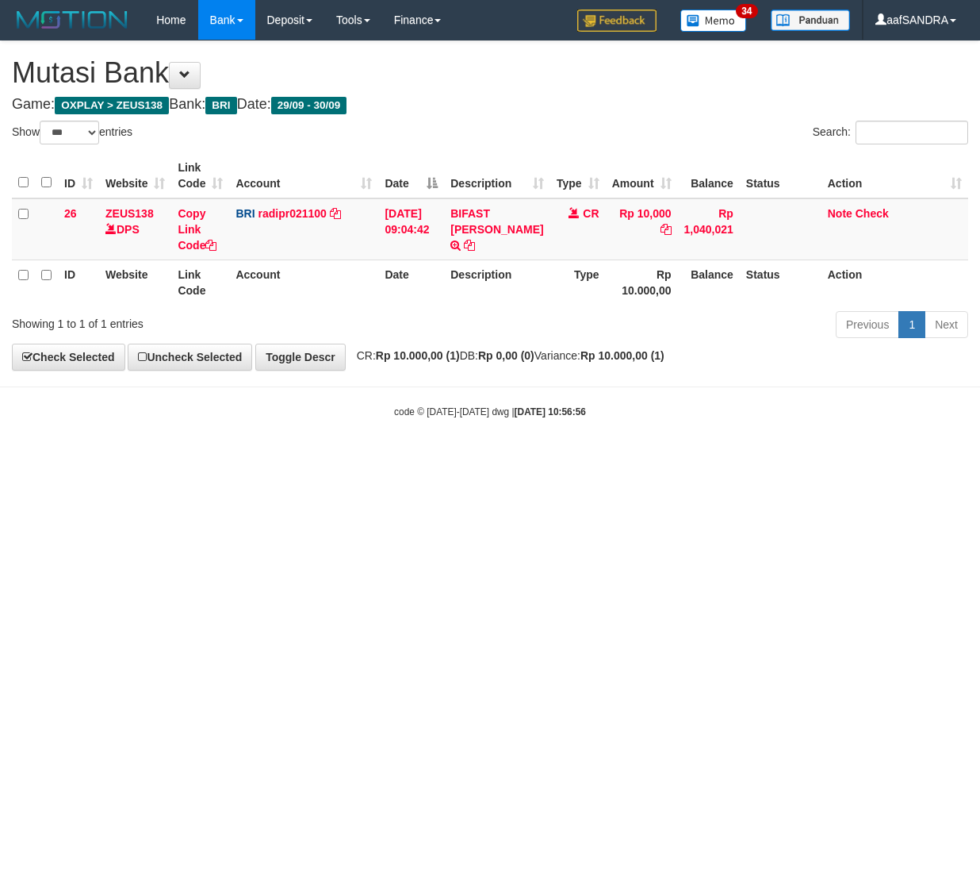
select select "***"
drag, startPoint x: 756, startPoint y: 537, endPoint x: 974, endPoint y: 528, distance: 218.3
click at [846, 458] on html "Toggle navigation Home Bank Account List Load By Website Group [OXPLAY] ZEUS138…" at bounding box center [490, 229] width 980 height 458
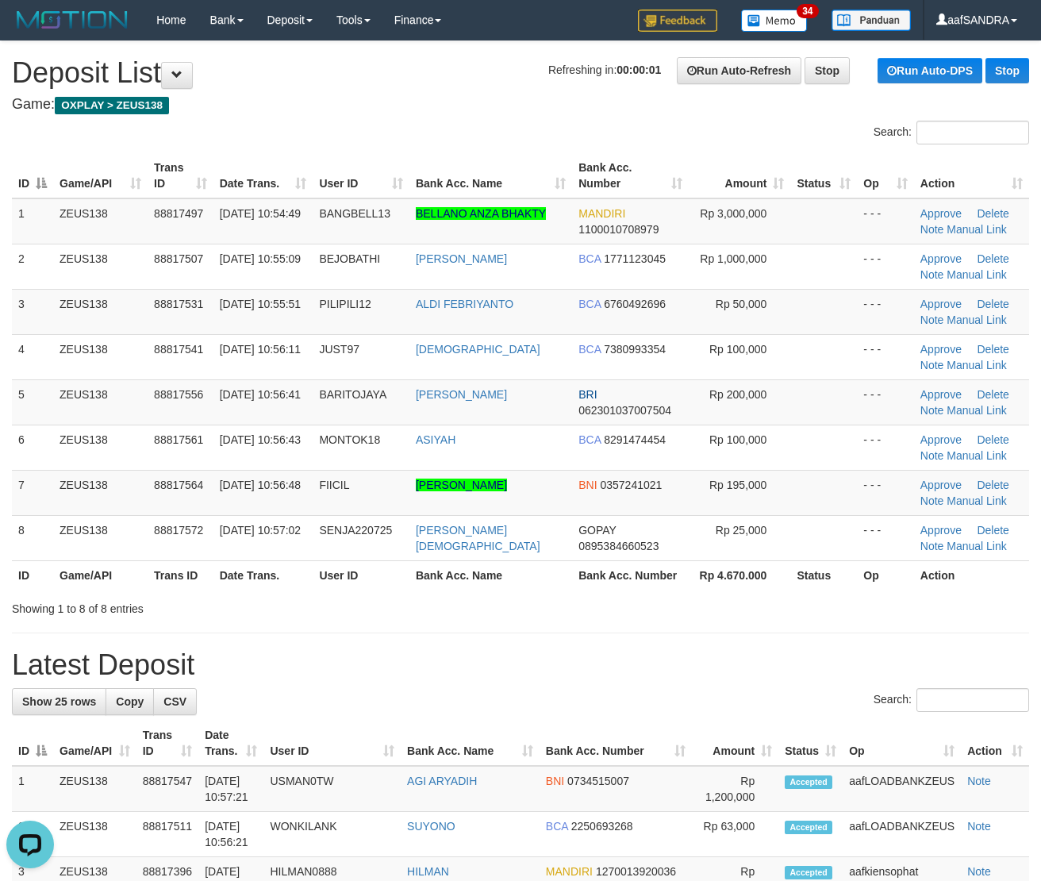
drag, startPoint x: 546, startPoint y: 684, endPoint x: 1044, endPoint y: 705, distance: 498.6
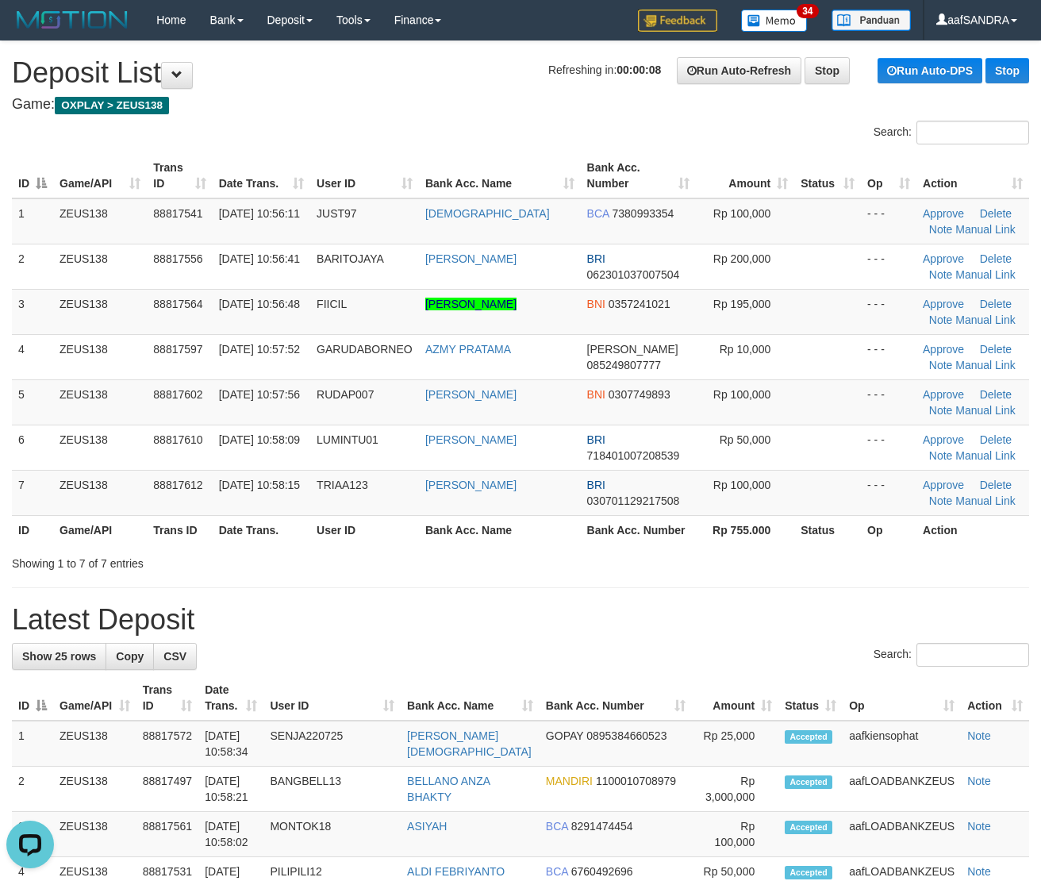
drag, startPoint x: 593, startPoint y: 627, endPoint x: 1041, endPoint y: 528, distance: 458.1
click at [738, 604] on h1 "Latest Deposit" at bounding box center [520, 620] width 1017 height 32
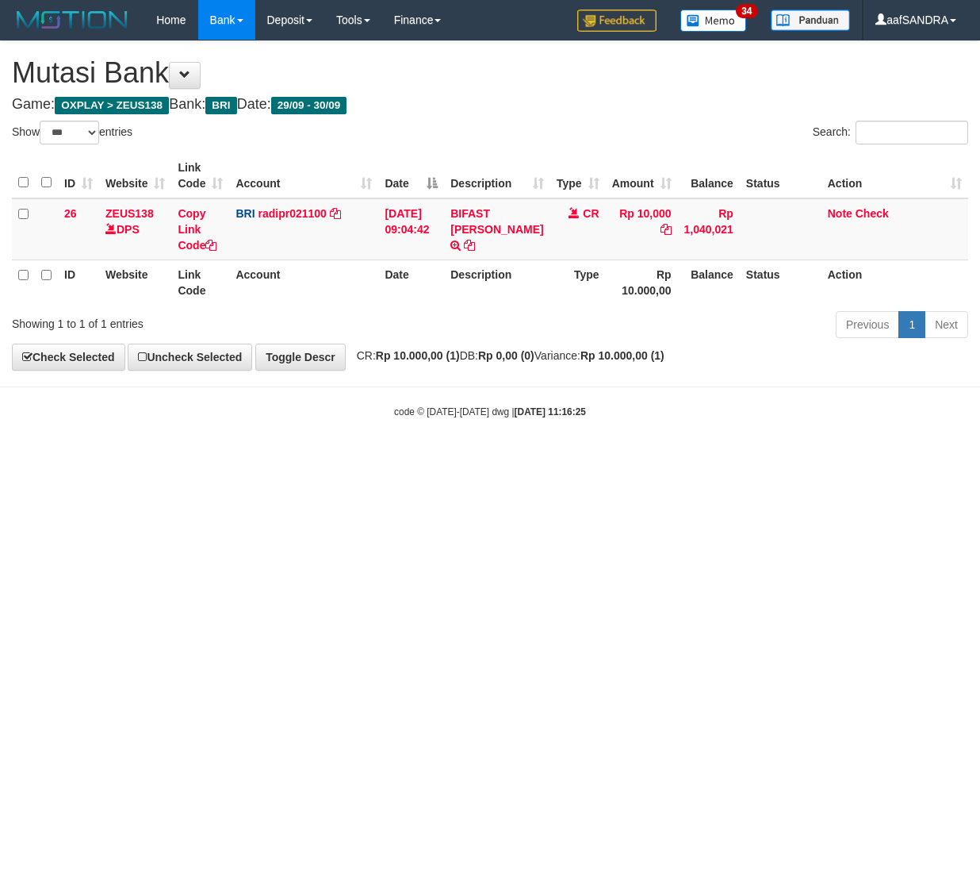
select select "***"
drag, startPoint x: 597, startPoint y: 505, endPoint x: 978, endPoint y: 435, distance: 387.7
click at [613, 458] on html "Toggle navigation Home Bank Account List Load By Website Group [OXPLAY] ZEUS138…" at bounding box center [490, 229] width 980 height 458
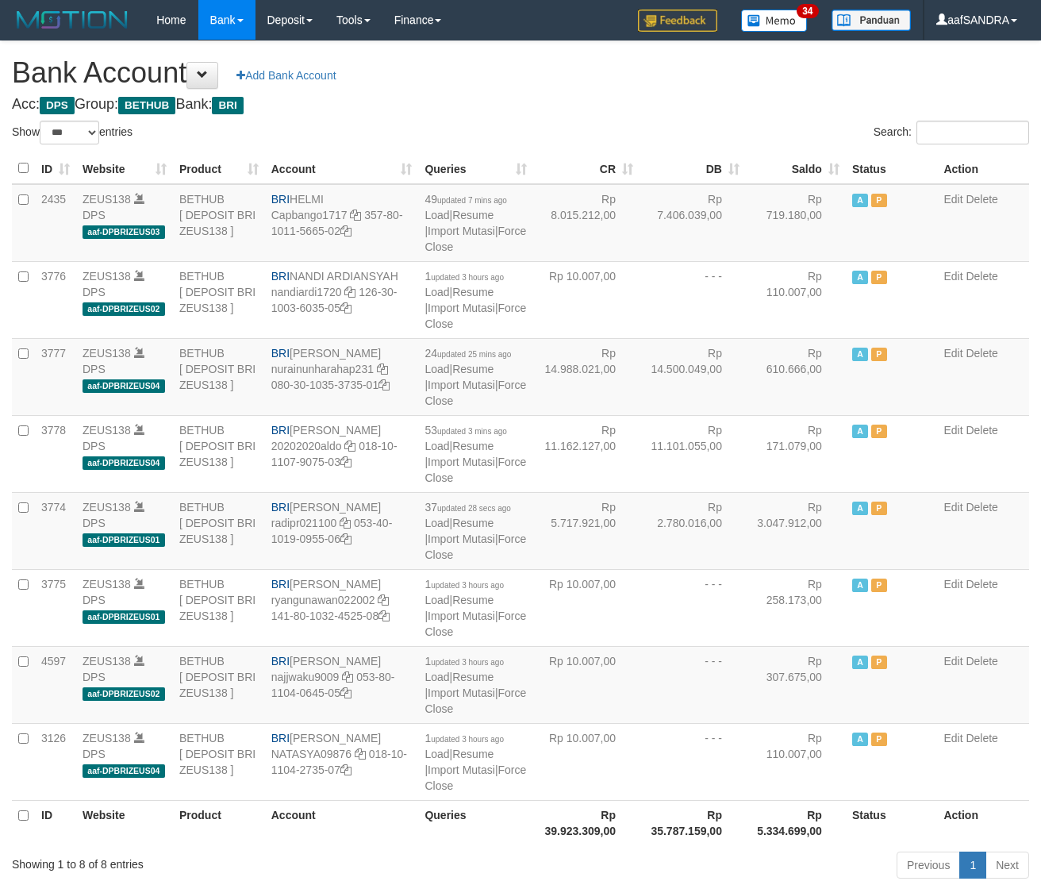
select select "***"
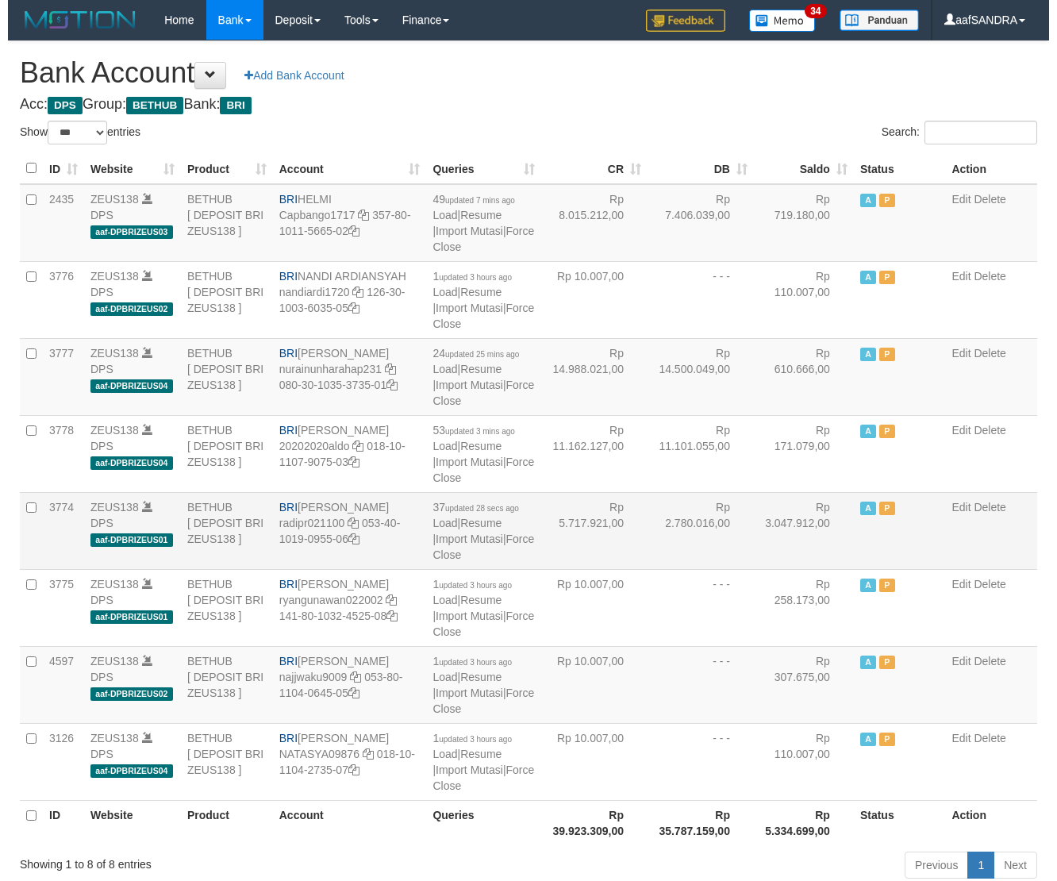
scroll to position [94, 0]
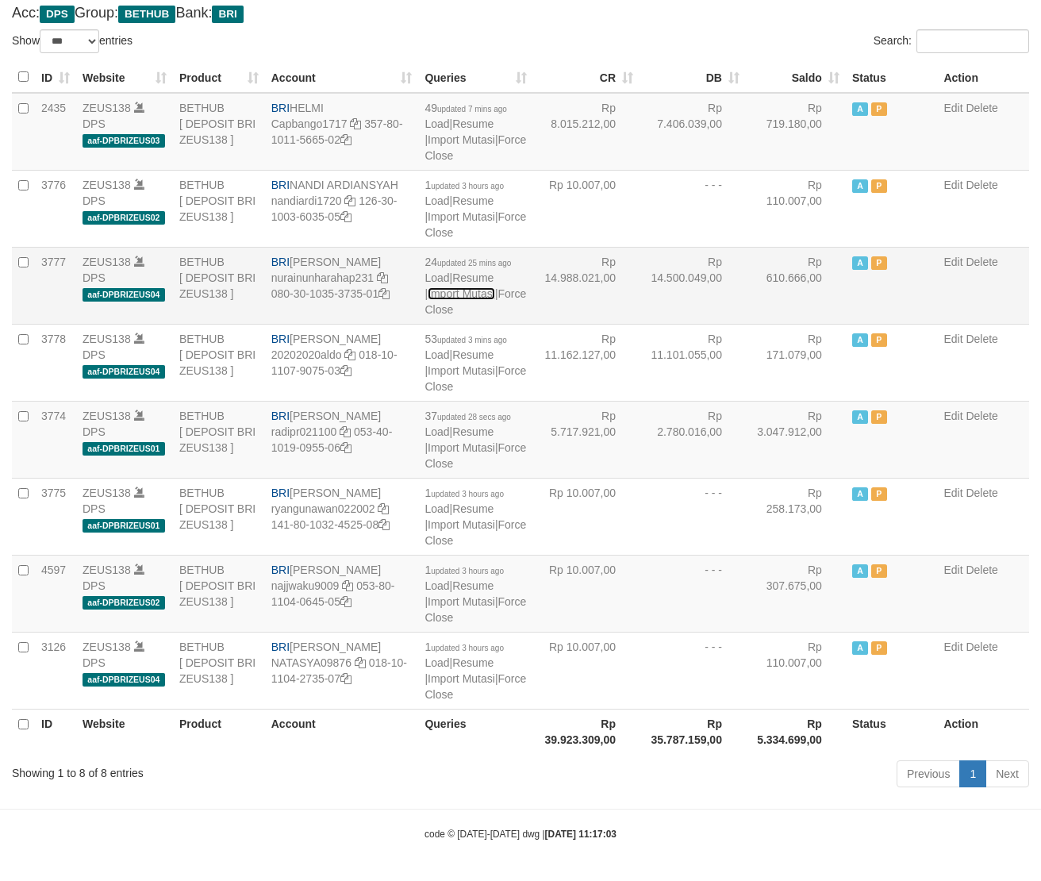
click at [460, 296] on link "Import Mutasi" at bounding box center [461, 293] width 67 height 13
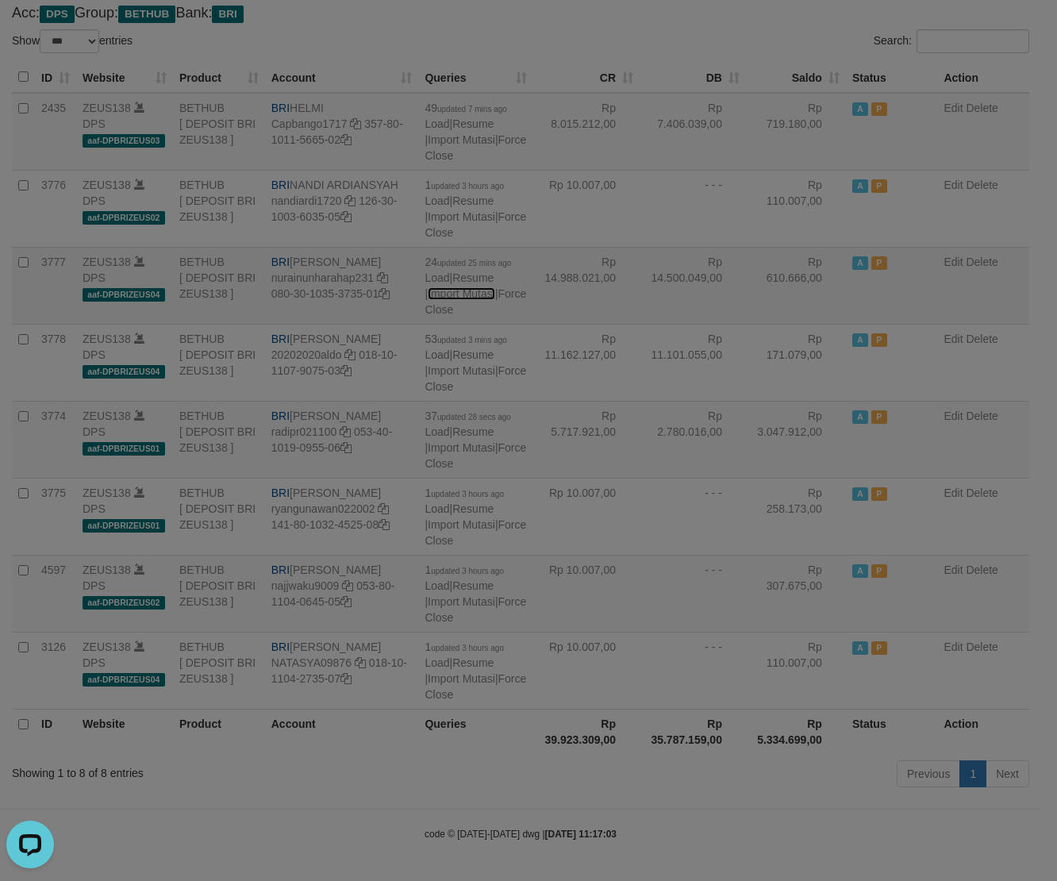
scroll to position [0, 0]
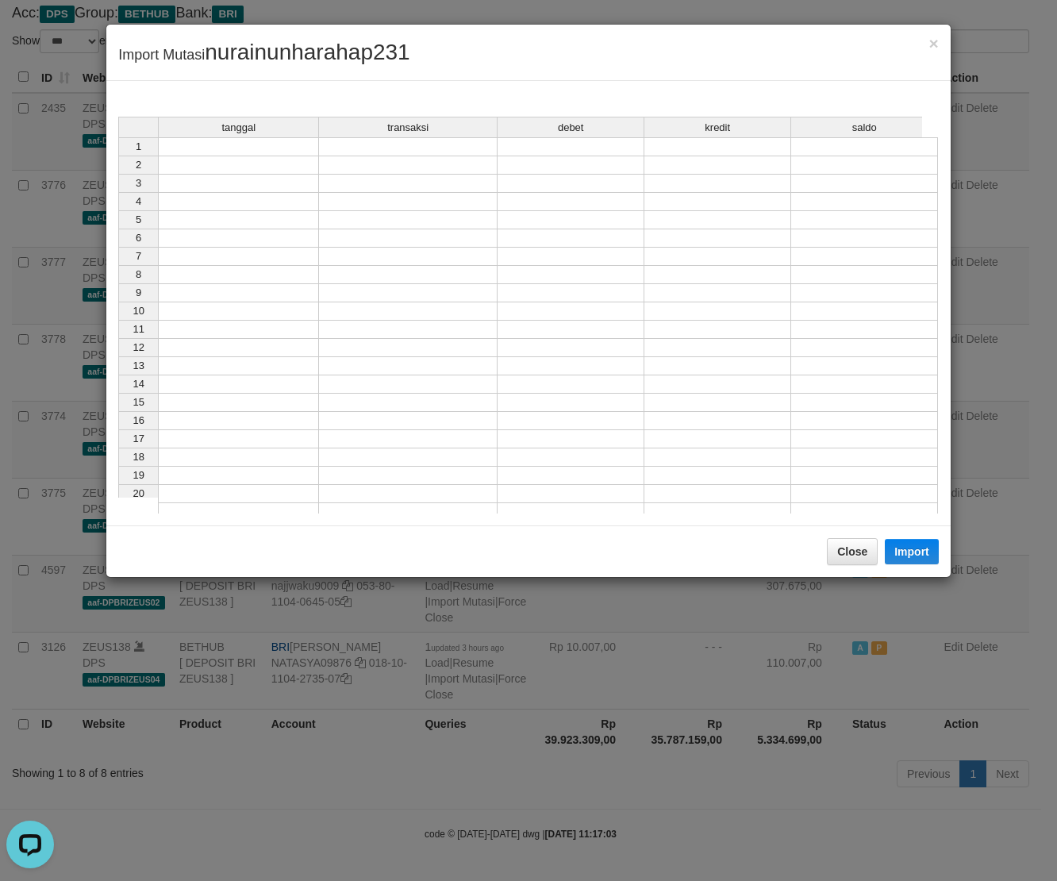
click at [224, 150] on td at bounding box center [238, 146] width 161 height 19
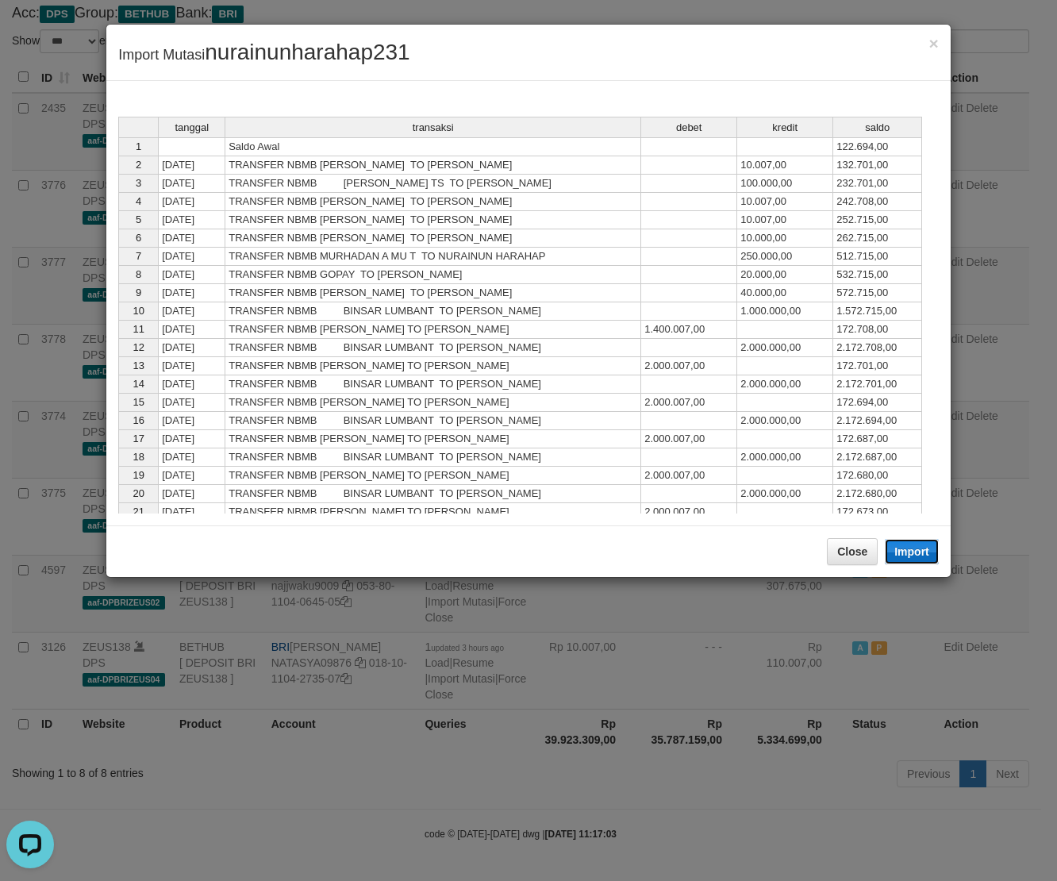
click at [907, 543] on button "Import" at bounding box center [911, 551] width 54 height 25
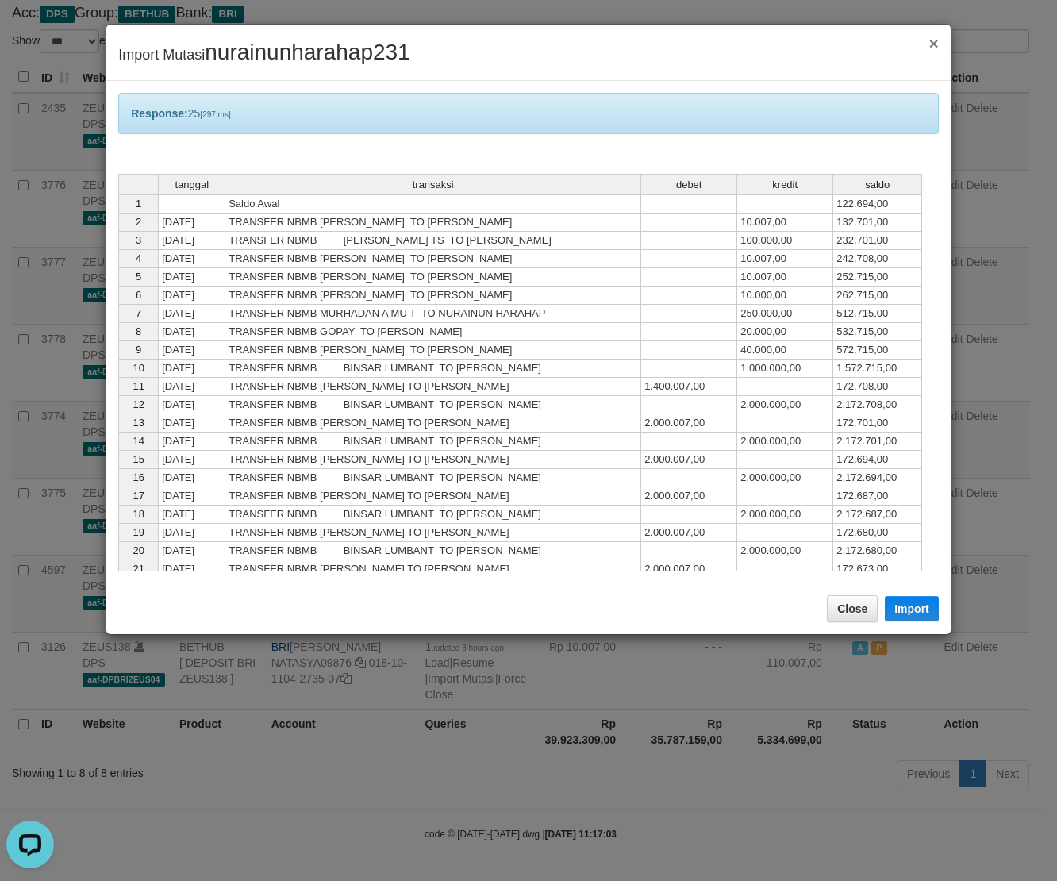
drag, startPoint x: 934, startPoint y: 48, endPoint x: 903, endPoint y: 144, distance: 101.1
click at [934, 46] on span "×" at bounding box center [934, 43] width 10 height 18
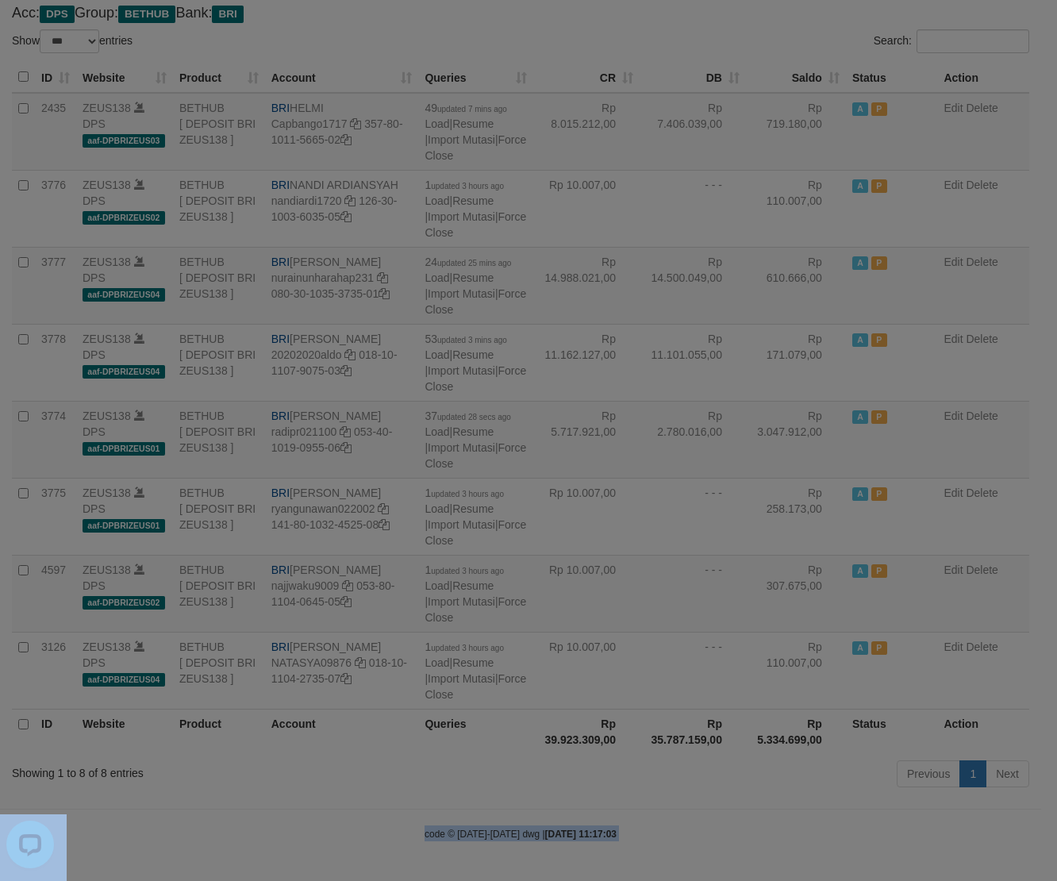
drag, startPoint x: 708, startPoint y: 638, endPoint x: 7, endPoint y: 562, distance: 704.5
click at [683, 623] on body "Toggle navigation Home Bank Account List Load By Website Group [OXPLAY] ZEUS138…" at bounding box center [528, 395] width 1057 height 972
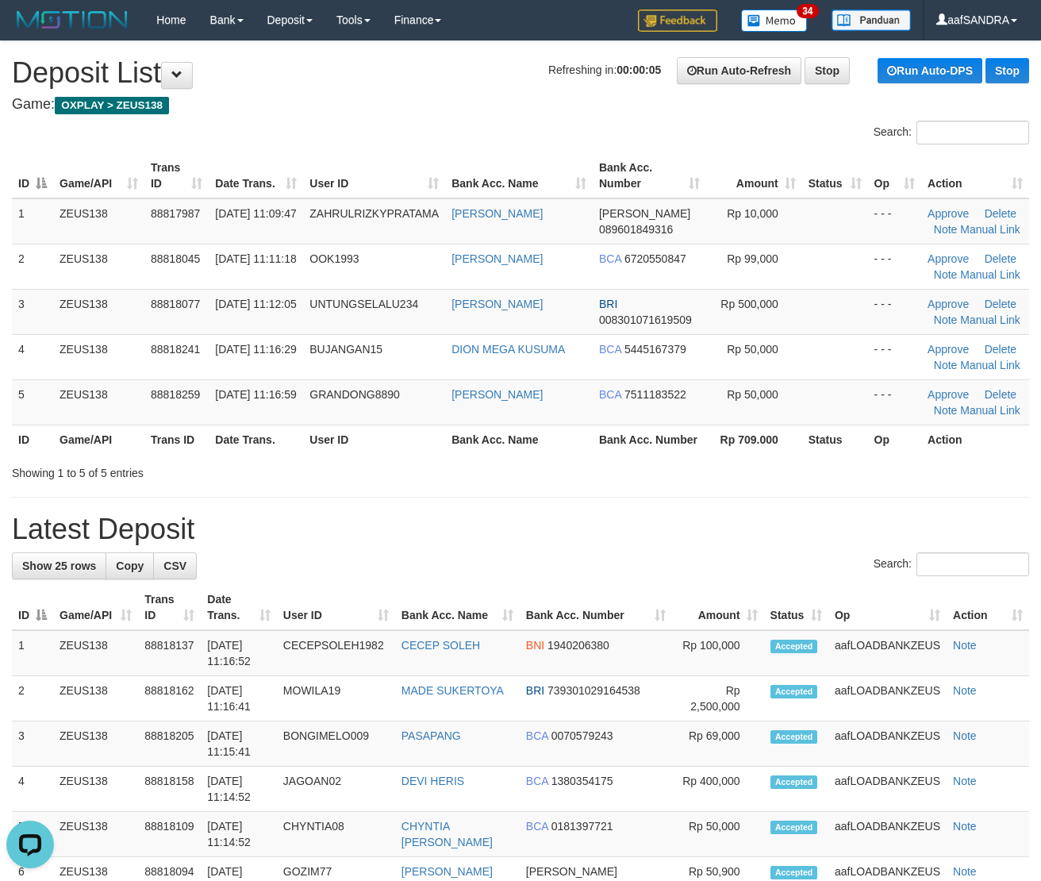
click at [397, 427] on th "User ID" at bounding box center [374, 438] width 142 height 29
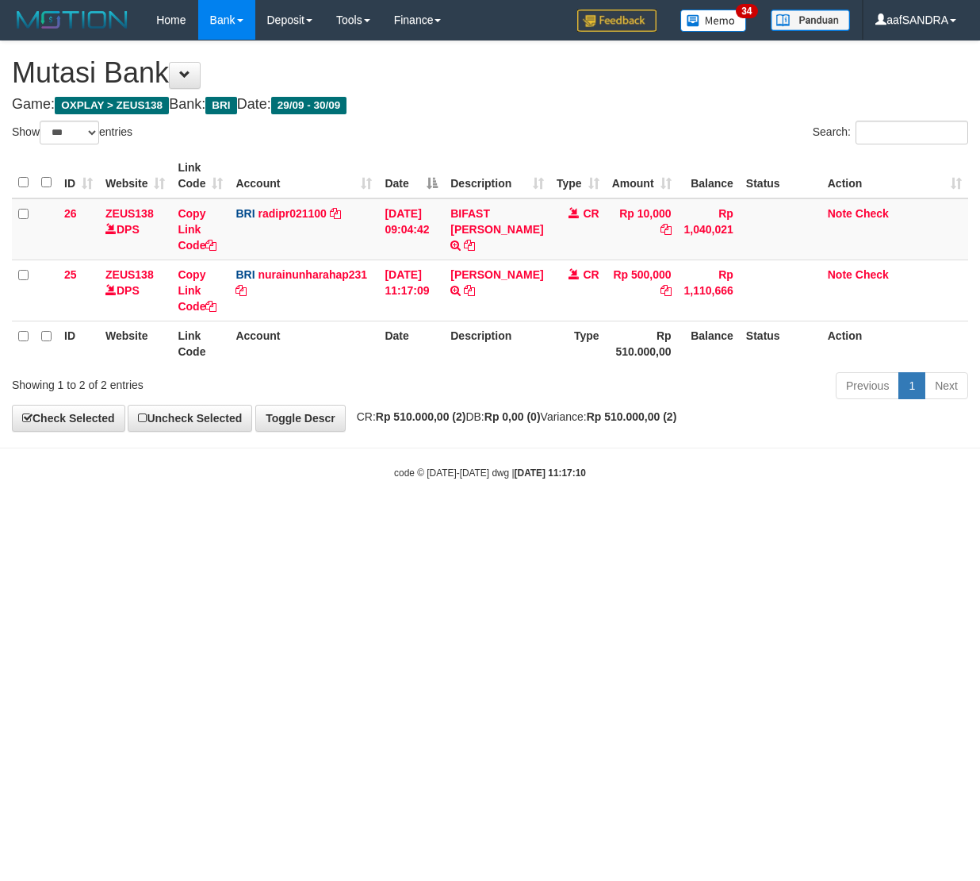
select select "***"
drag, startPoint x: 332, startPoint y: 517, endPoint x: 851, endPoint y: 477, distance: 521.2
click at [502, 490] on body "Toggle navigation Home Bank Account List Load By Website Group [OXPLAY] ZEUS138…" at bounding box center [490, 260] width 980 height 520
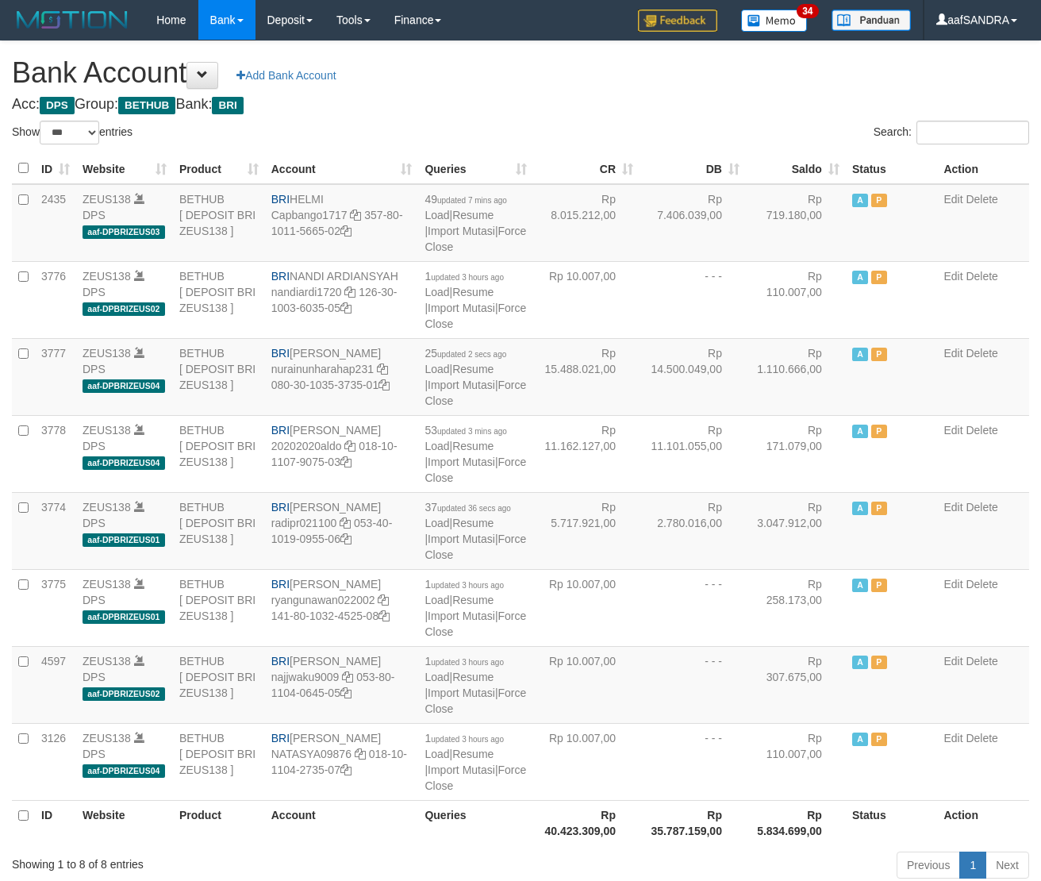
select select "***"
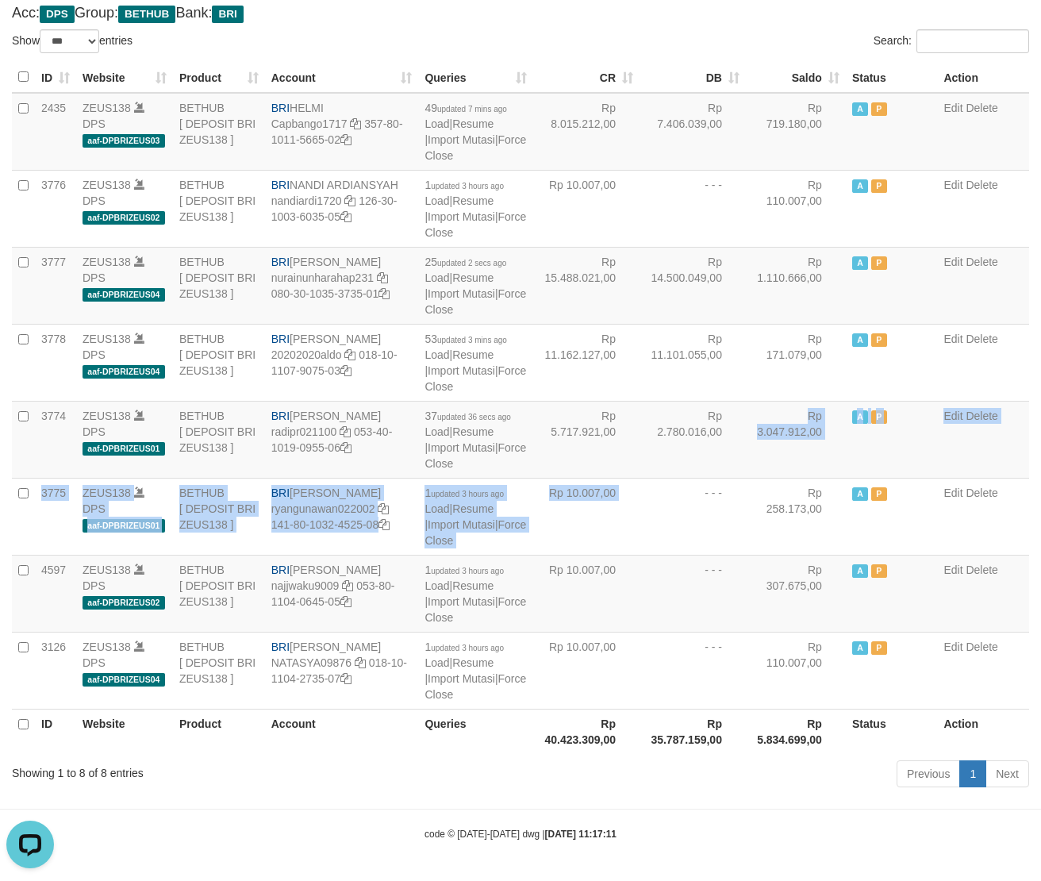
drag, startPoint x: 644, startPoint y: 508, endPoint x: 1049, endPoint y: 592, distance: 413.0
click at [740, 569] on tbody "2435 ZEUS138 DPS aaf-DPBRIZEUS03 BETHUB [ DEPOSIT BRI ZEUS138 ] BRI HELMI Capba…" at bounding box center [520, 401] width 1017 height 616
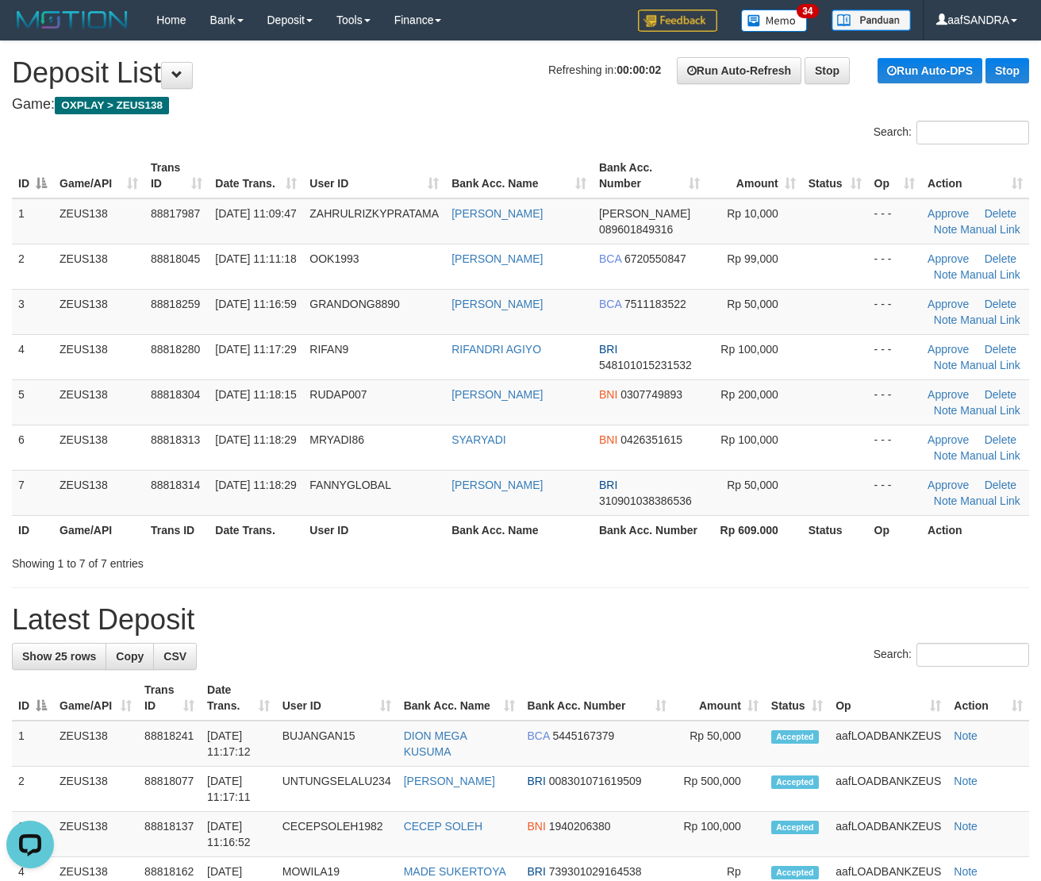
drag, startPoint x: 519, startPoint y: 538, endPoint x: 451, endPoint y: 541, distance: 68.3
click at [514, 538] on th "Bank Acc. Name" at bounding box center [519, 529] width 148 height 29
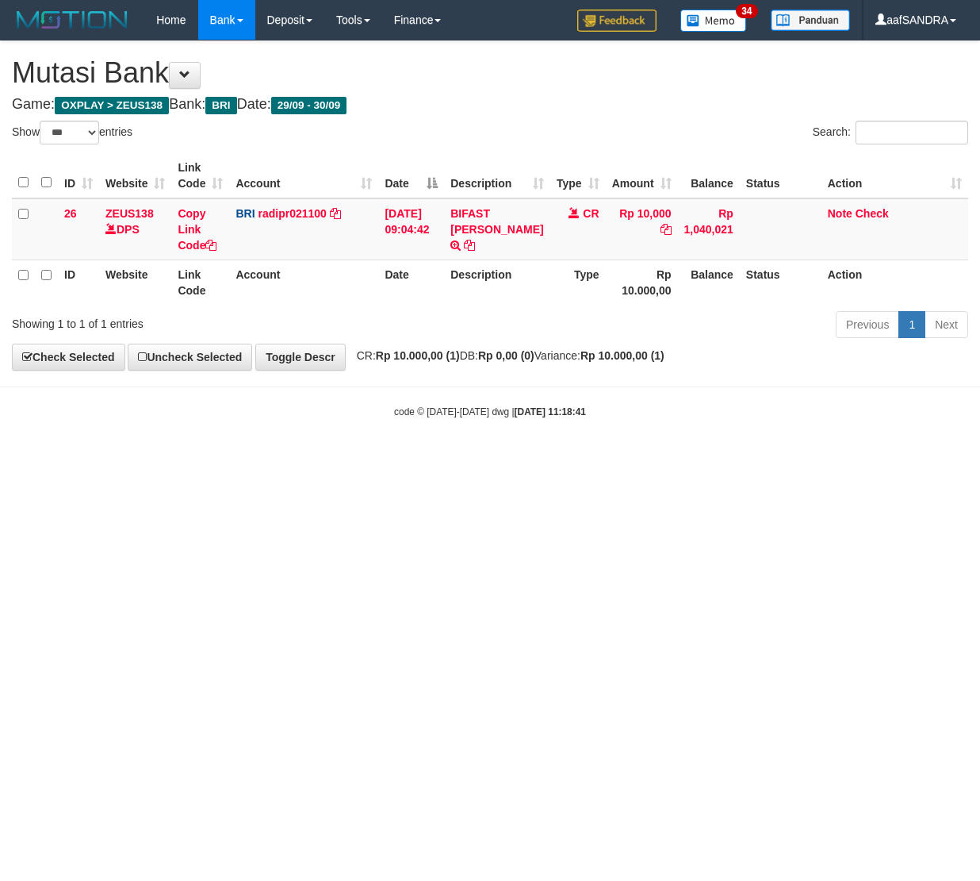
select select "***"
drag, startPoint x: 662, startPoint y: 555, endPoint x: 971, endPoint y: 538, distance: 309.9
click at [898, 458] on html "Toggle navigation Home Bank Account List Load By Website Group [OXPLAY] ZEUS138…" at bounding box center [490, 229] width 980 height 458
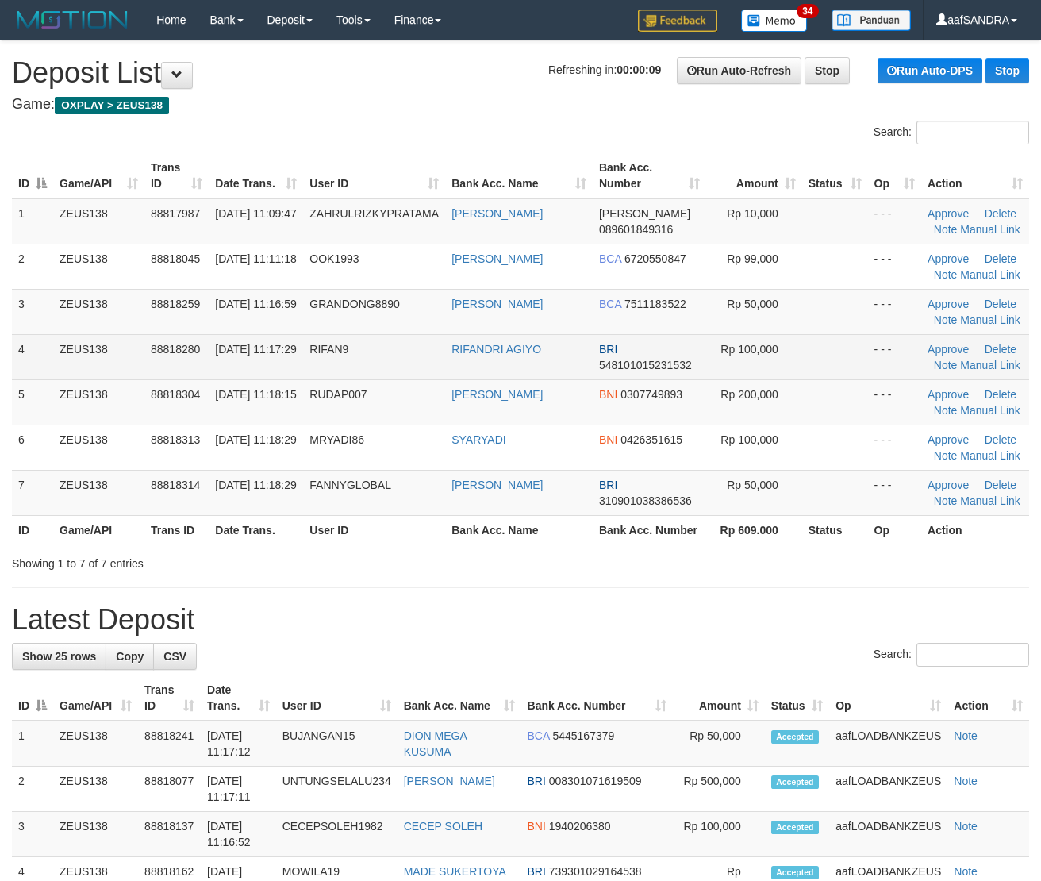
click at [351, 366] on td "RIFAN9" at bounding box center [374, 356] width 142 height 45
click at [351, 365] on td "RIFAN9" at bounding box center [374, 356] width 142 height 45
click at [332, 356] on td "RIFAN9" at bounding box center [374, 356] width 142 height 45
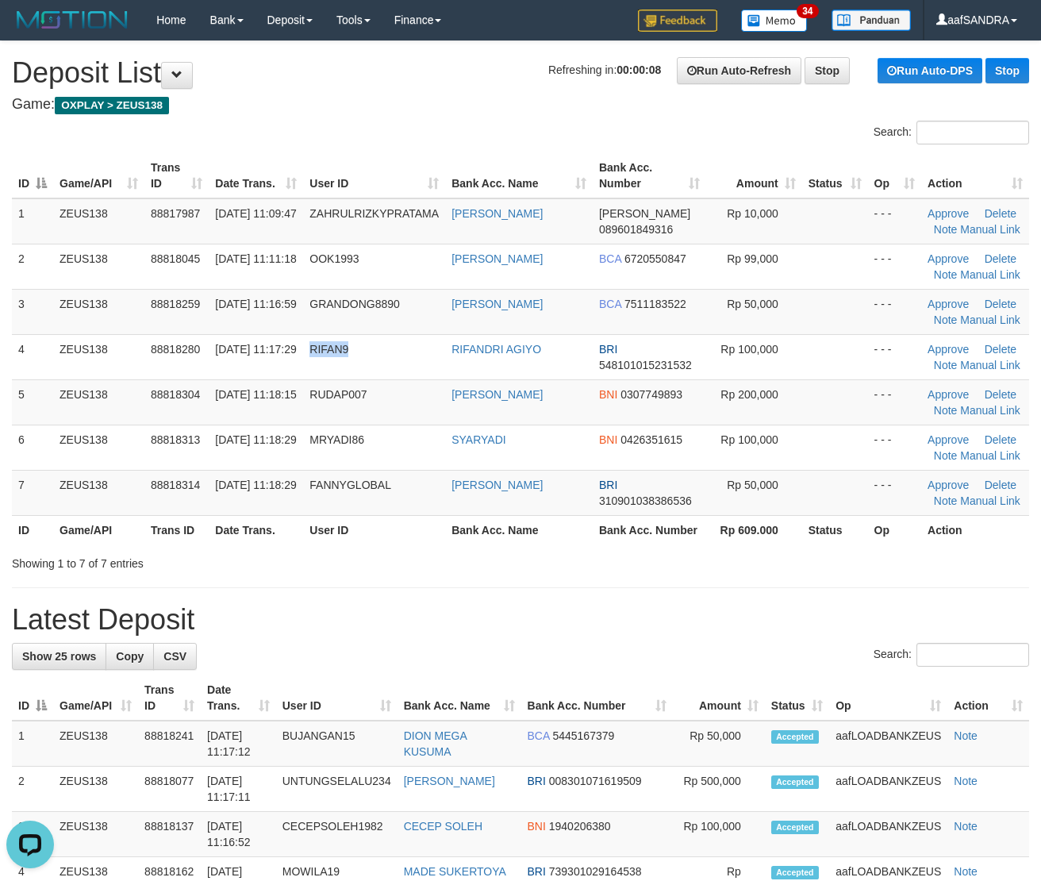
drag, startPoint x: 332, startPoint y: 356, endPoint x: 489, endPoint y: 592, distance: 283.6
click at [332, 357] on td "RIFAN9" at bounding box center [374, 356] width 142 height 45
copy span "RIFAN9"
drag, startPoint x: 486, startPoint y: 604, endPoint x: 533, endPoint y: 597, distance: 47.3
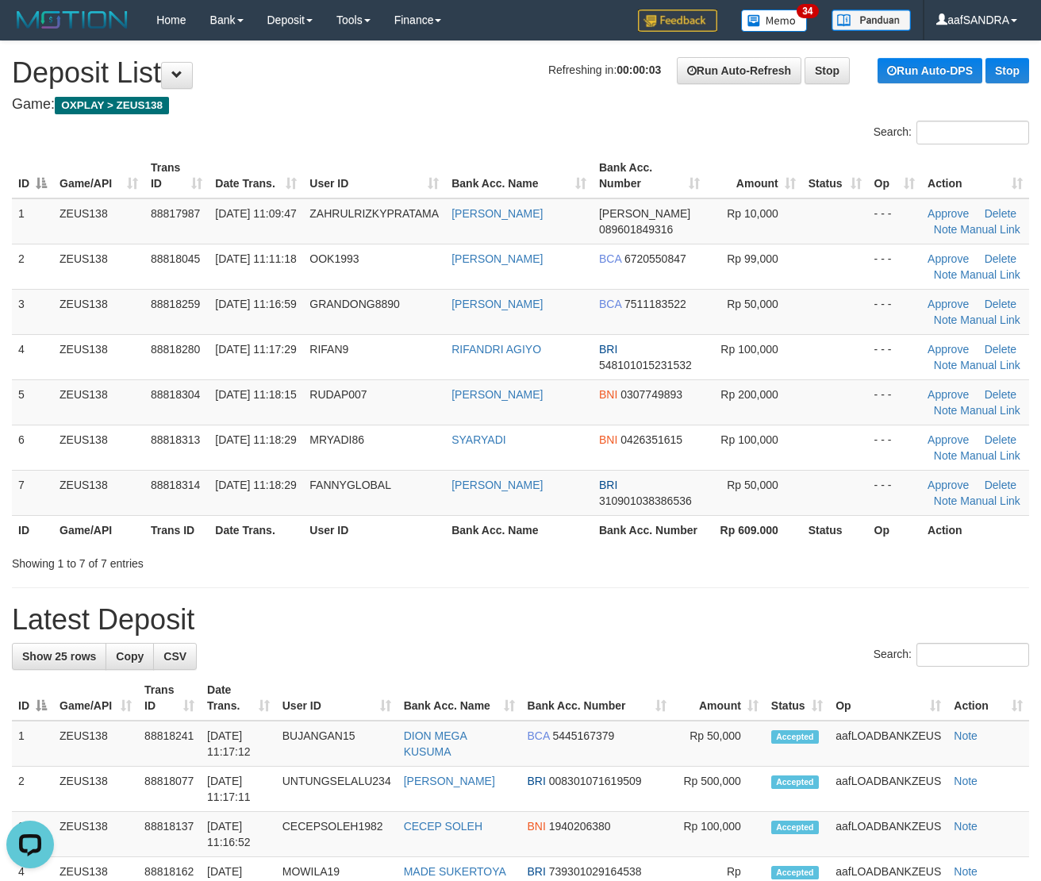
drag, startPoint x: 657, startPoint y: 673, endPoint x: 1, endPoint y: 641, distance: 656.8
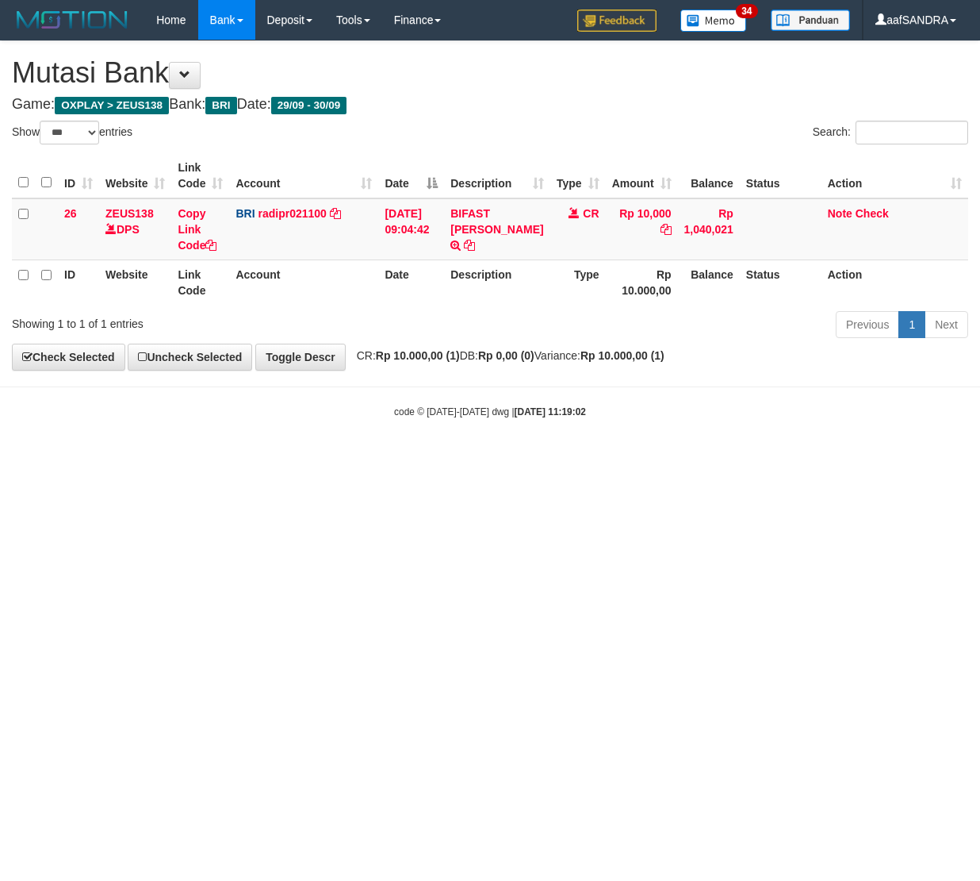
select select "***"
drag, startPoint x: 283, startPoint y: 607, endPoint x: 290, endPoint y: 597, distance: 12.1
click at [284, 458] on html "Toggle navigation Home Bank Account List Load By Website Group [OXPLAY] ZEUS138…" at bounding box center [490, 229] width 980 height 458
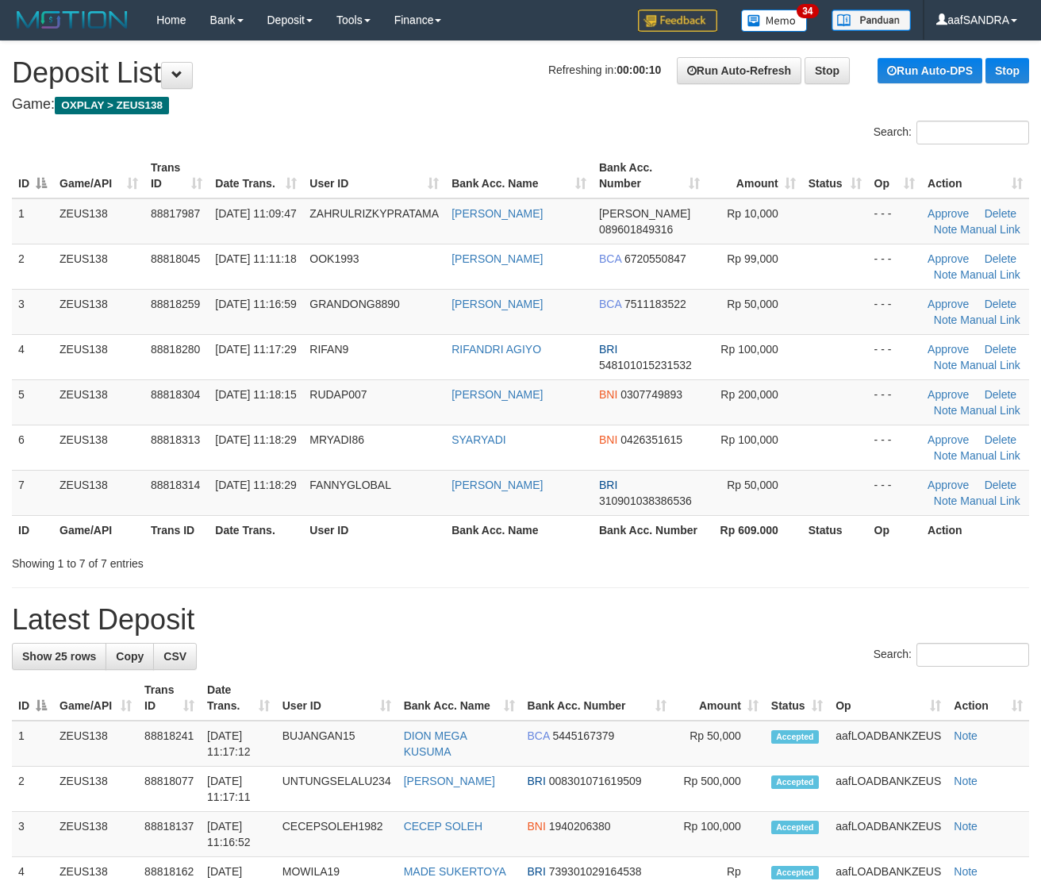
drag, startPoint x: 0, startPoint y: 0, endPoint x: 708, endPoint y: 627, distance: 945.2
click at [708, 627] on h1 "Latest Deposit" at bounding box center [520, 620] width 1017 height 32
click at [706, 626] on h1 "Latest Deposit" at bounding box center [520, 620] width 1017 height 32
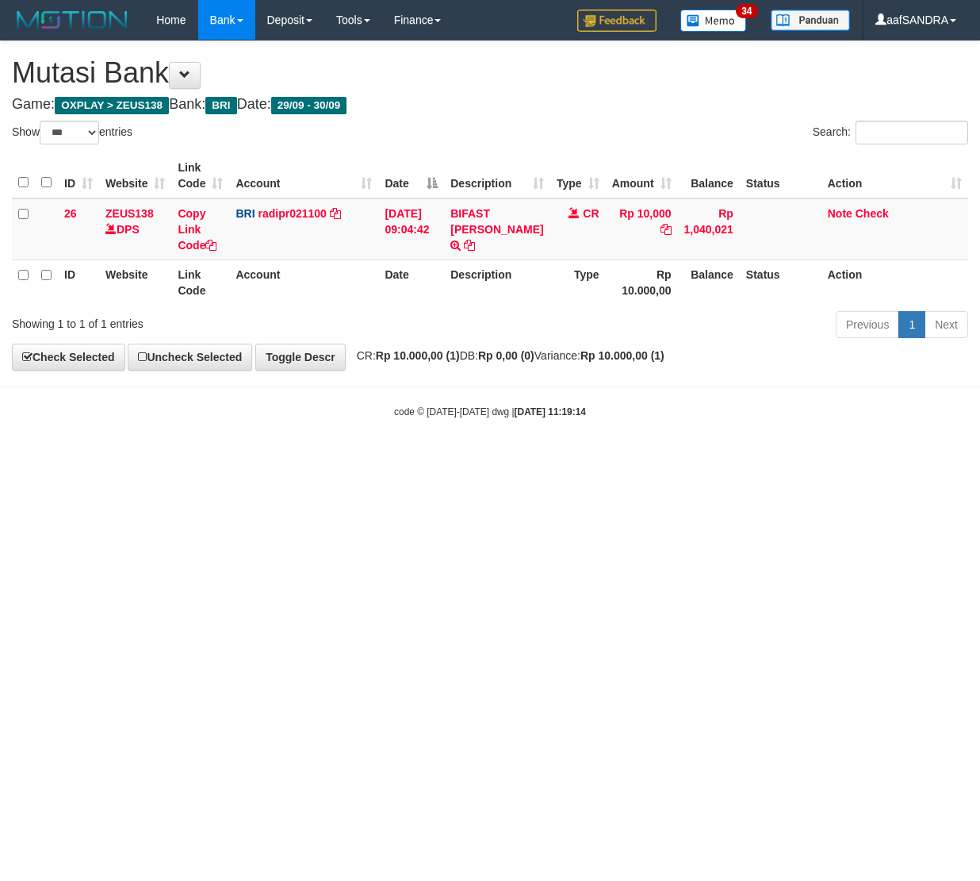
select select "***"
drag, startPoint x: 537, startPoint y: 661, endPoint x: 546, endPoint y: 661, distance: 8.7
click at [546, 458] on html "Toggle navigation Home Bank Account List Load By Website Group [OXPLAY] ZEUS138…" at bounding box center [490, 229] width 980 height 458
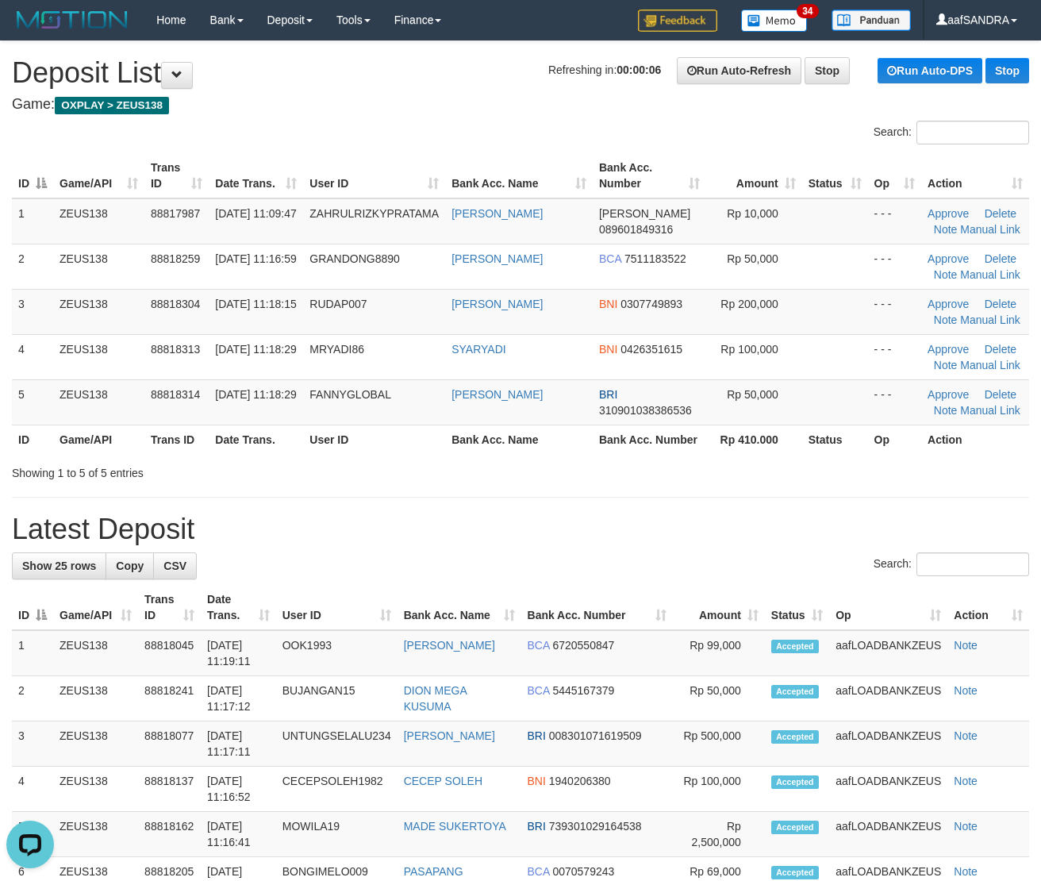
click at [259, 555] on div "Search:" at bounding box center [520, 566] width 1017 height 28
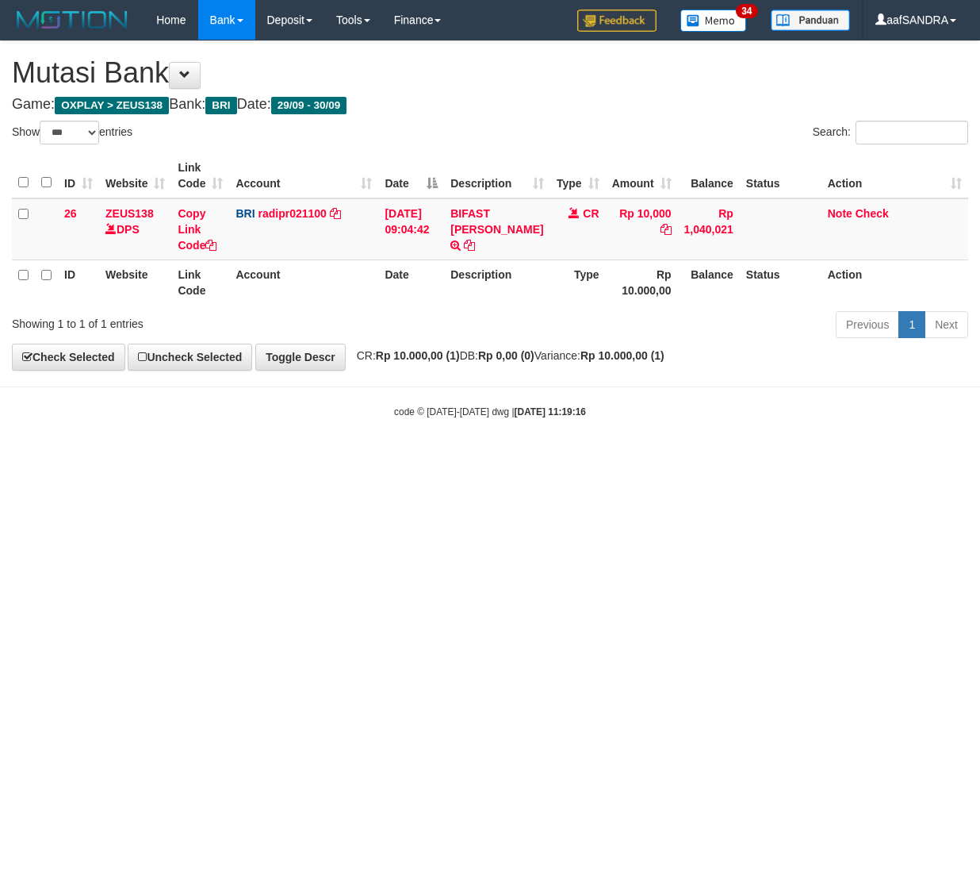
select select "***"
drag, startPoint x: 404, startPoint y: 592, endPoint x: 420, endPoint y: 553, distance: 42.3
click at [419, 458] on html "Toggle navigation Home Bank Account List Load By Website Group [OXPLAY] ZEUS138…" at bounding box center [490, 229] width 980 height 458
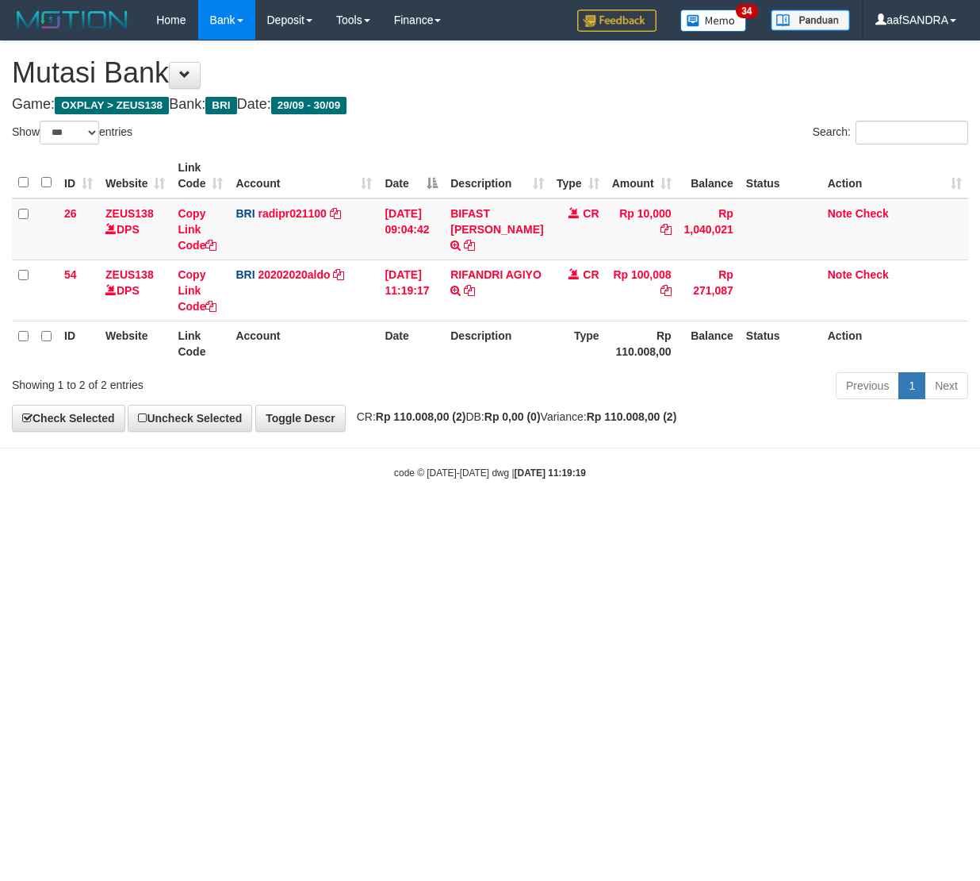
select select "***"
drag, startPoint x: 725, startPoint y: 483, endPoint x: 977, endPoint y: 464, distance: 253.0
click at [750, 480] on html "Toggle navigation Home Bank Account List Load By Website Group [OXPLAY] ZEUS138…" at bounding box center [490, 260] width 980 height 520
select select "***"
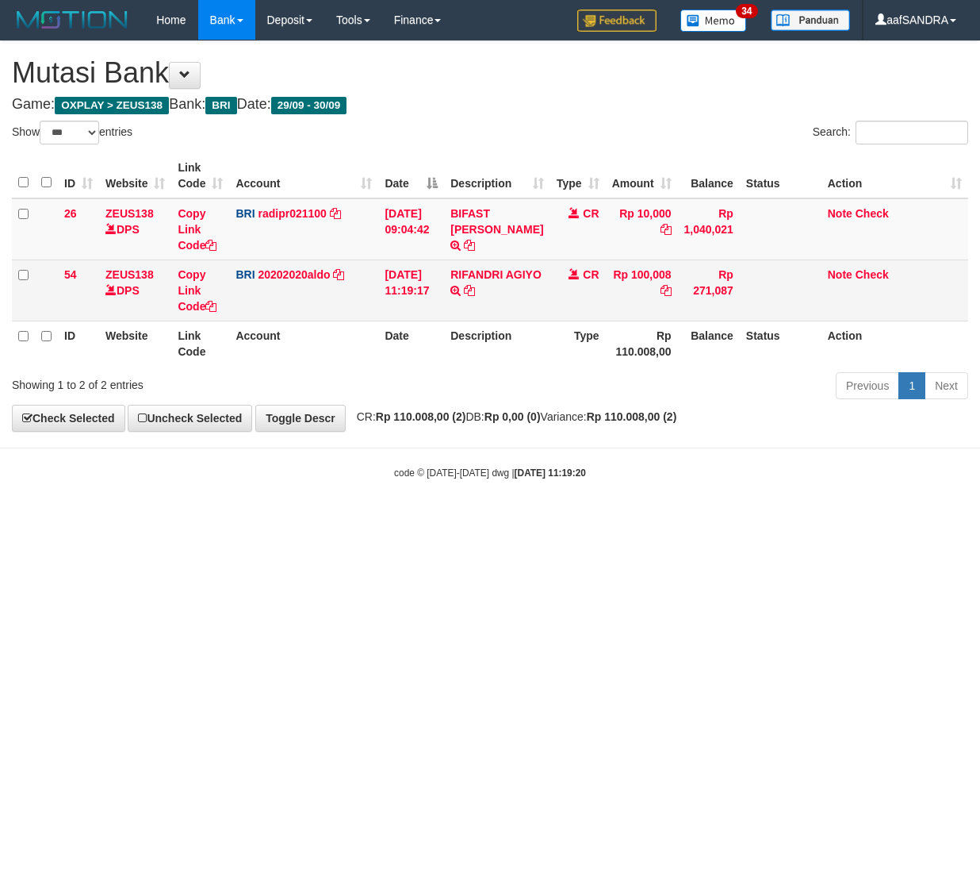
click at [811, 270] on td at bounding box center [781, 289] width 82 height 61
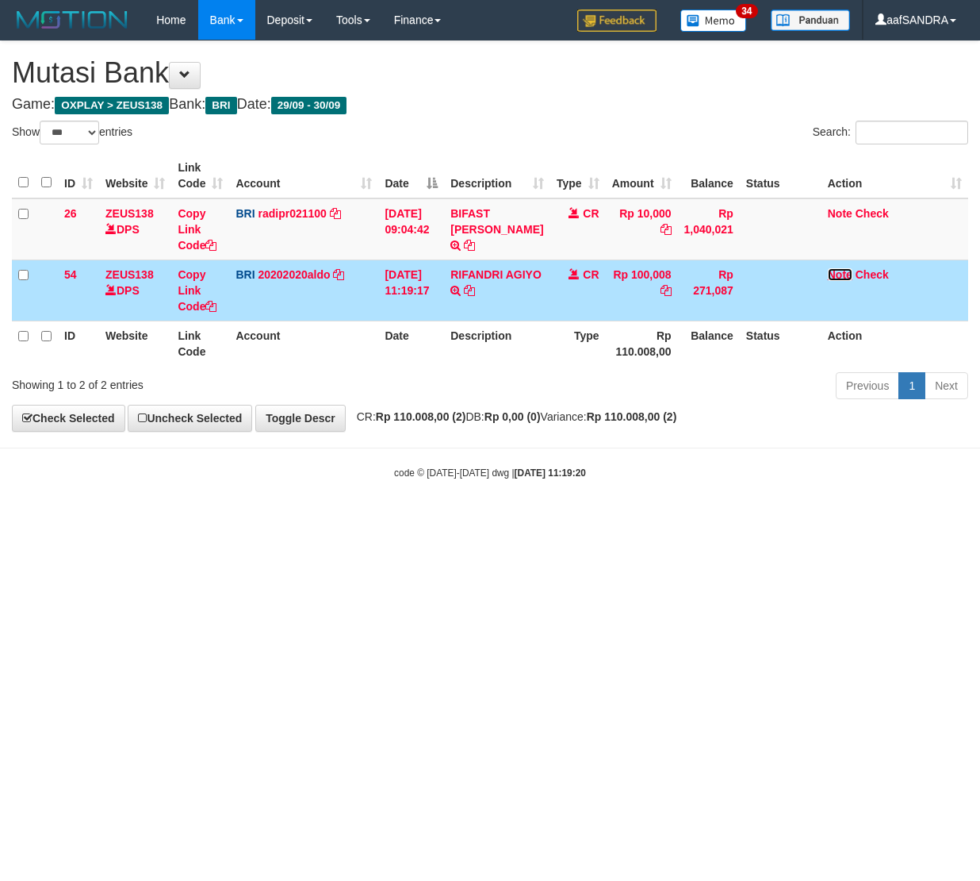
click at [828, 270] on link "Note" at bounding box center [840, 274] width 25 height 13
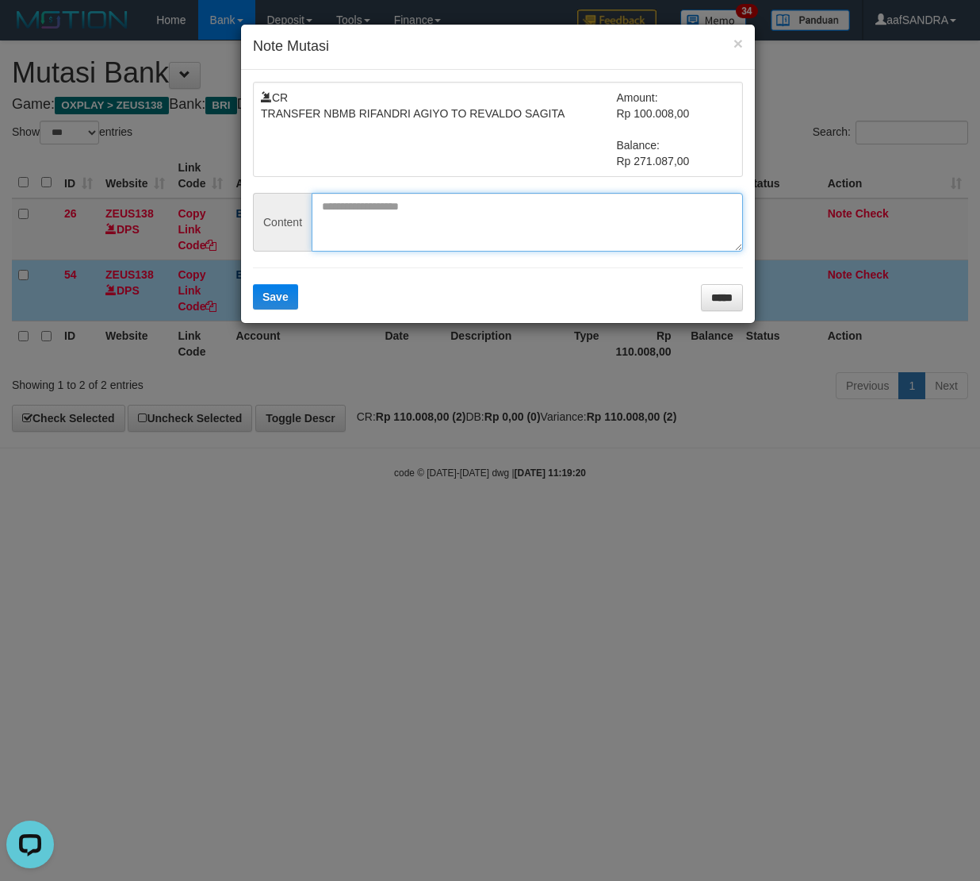
click at [517, 238] on textarea at bounding box center [528, 222] width 432 height 59
paste textarea "******"
type textarea "******"
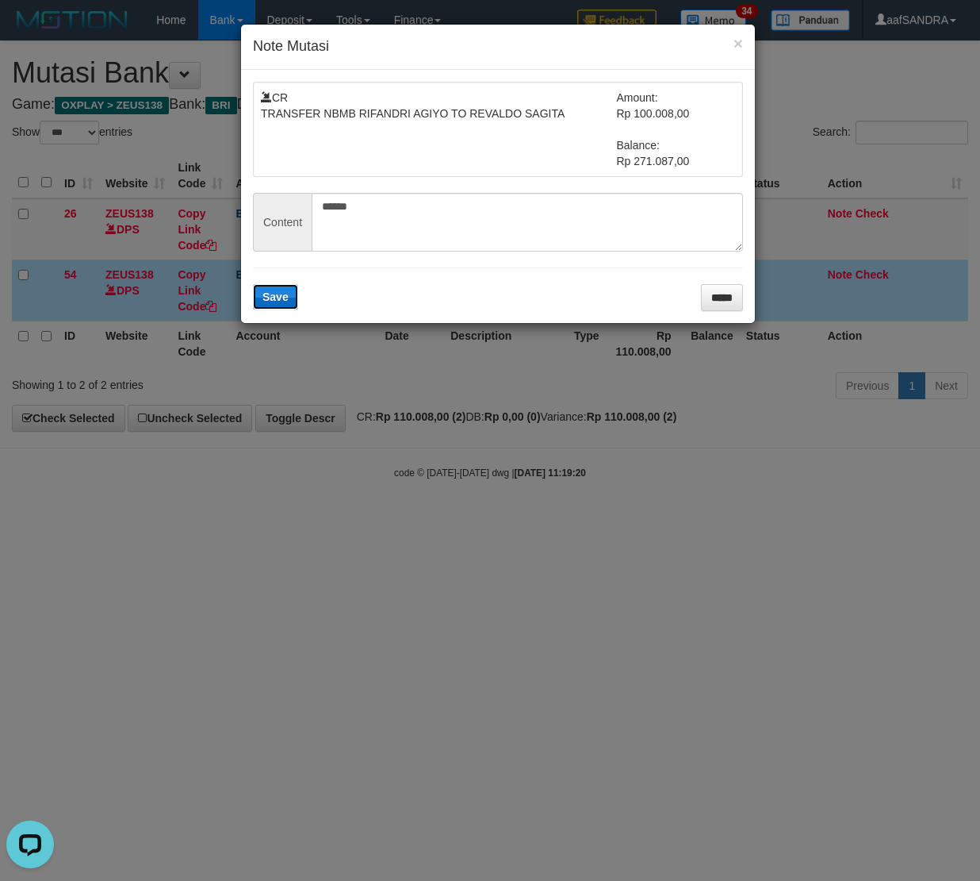
click at [284, 302] on span "Save" at bounding box center [276, 296] width 26 height 13
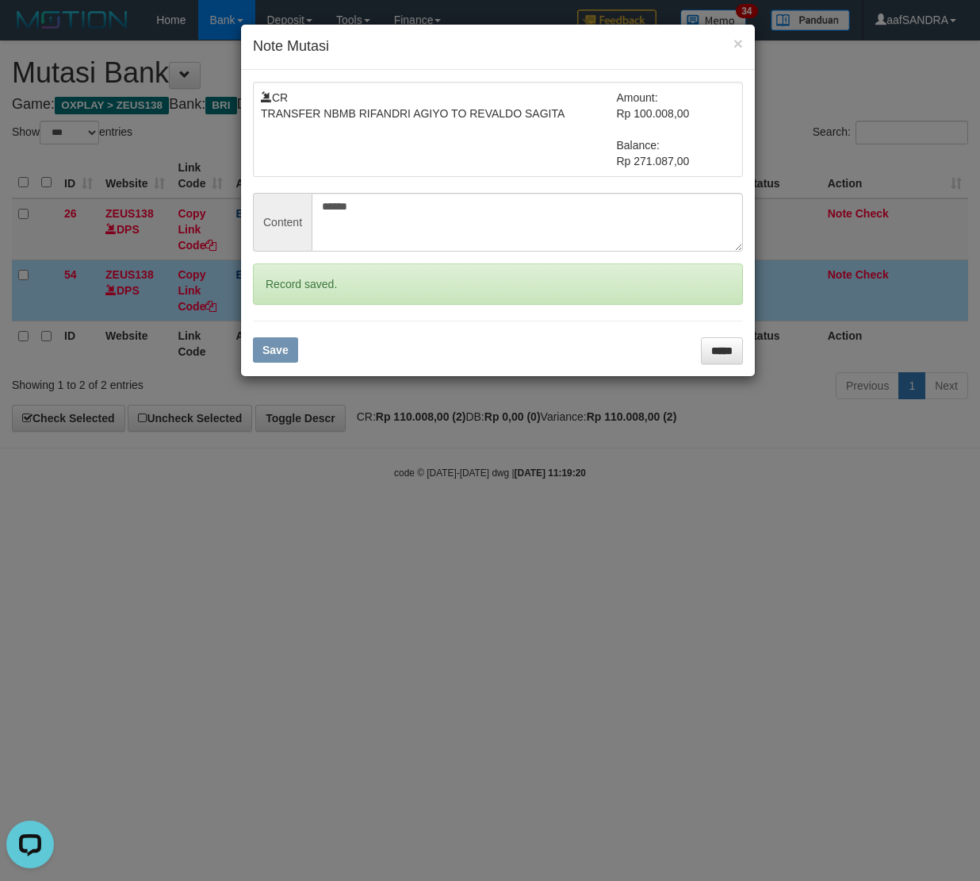
click at [470, 546] on div "× Note Mutasi CR TRANSFER NBMB RIFANDRI AGIYO TO REVALDO SAGITA Amount: Rp 100.…" at bounding box center [490, 440] width 980 height 881
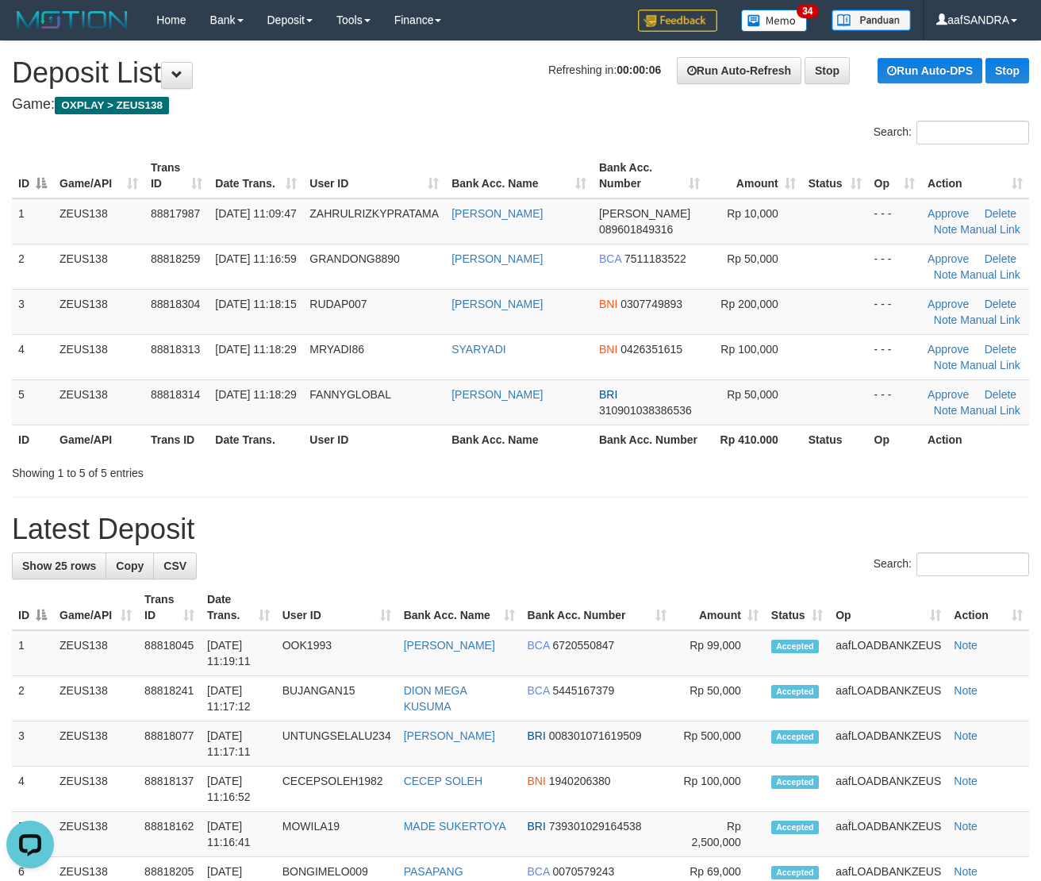
drag, startPoint x: 670, startPoint y: 505, endPoint x: 658, endPoint y: 497, distance: 14.3
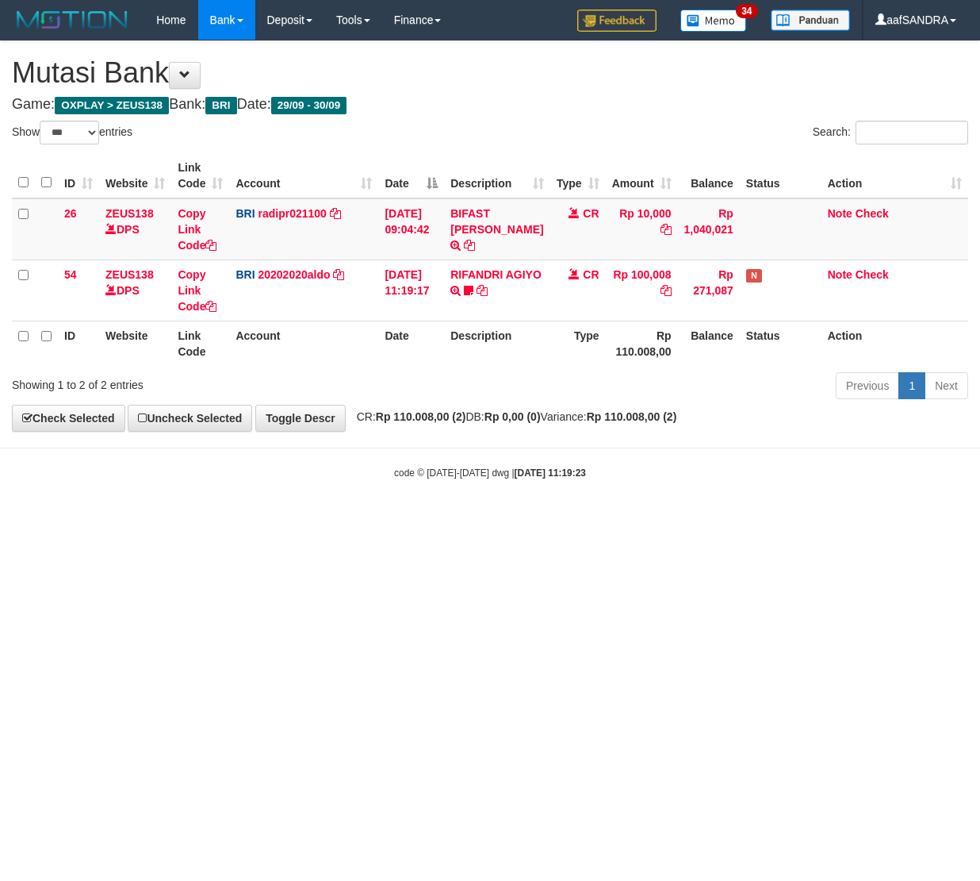
select select "***"
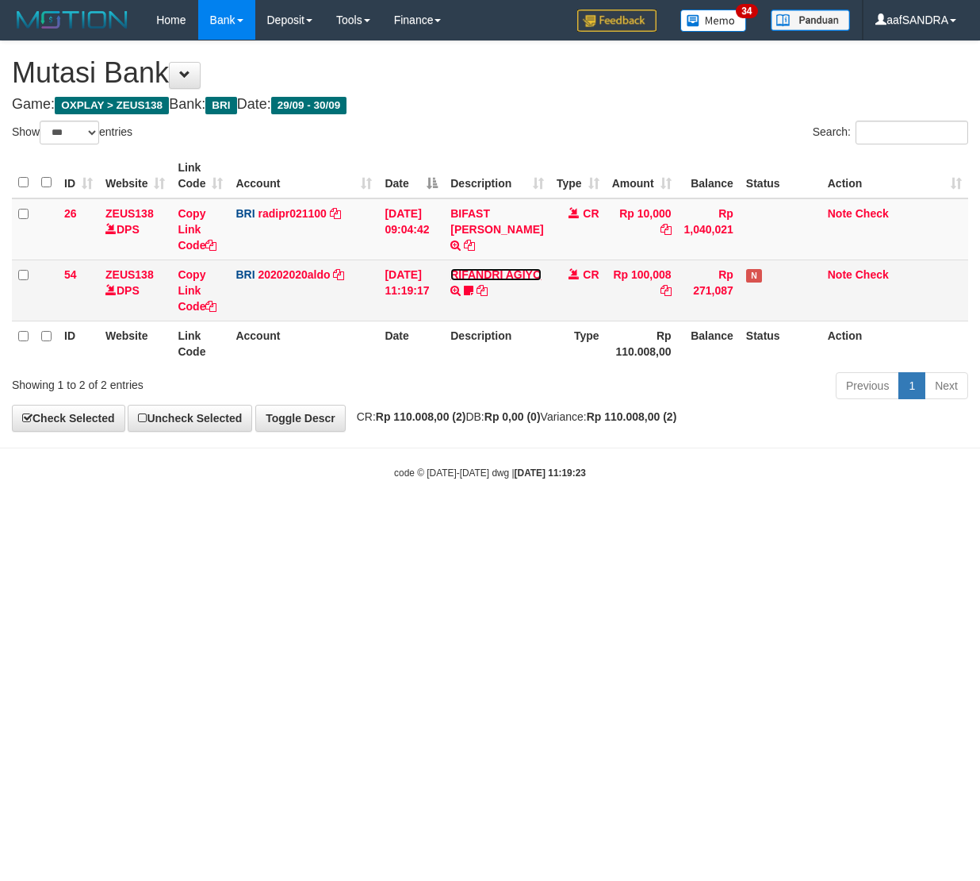
click at [471, 281] on link "RIFANDRI AGIYO" at bounding box center [496, 274] width 91 height 13
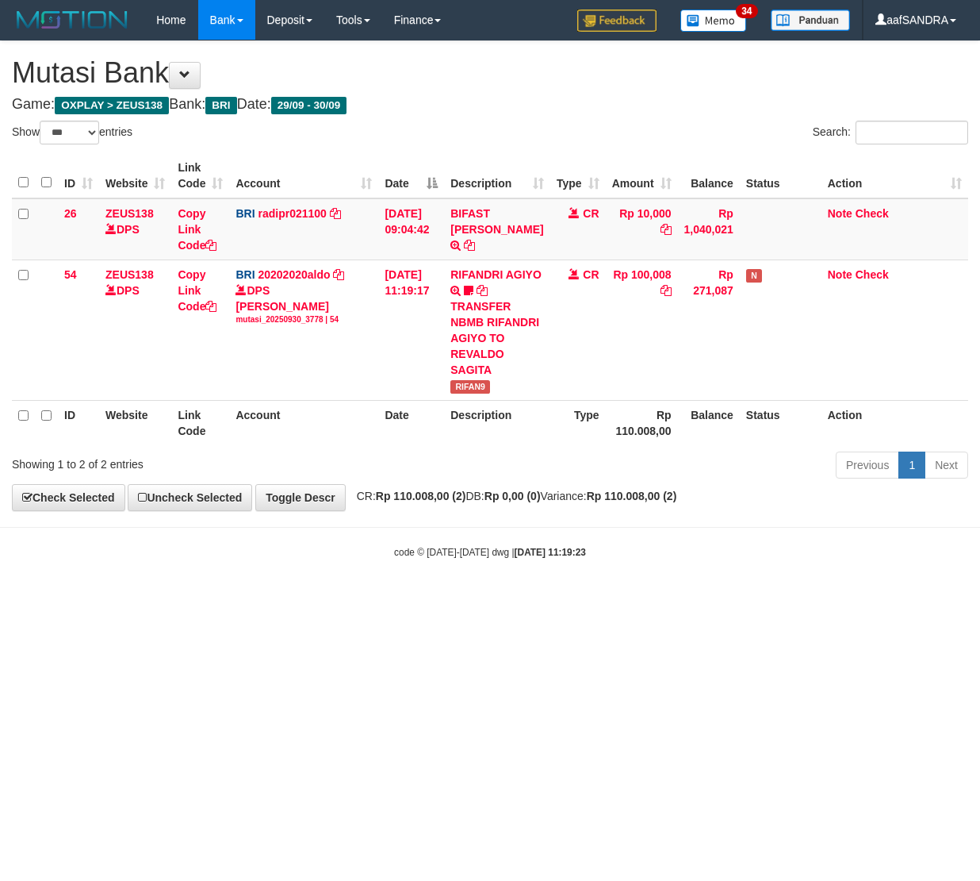
click at [541, 502] on strong "Rp 0,00 (0)" at bounding box center [513, 495] width 56 height 13
drag, startPoint x: 616, startPoint y: 423, endPoint x: 973, endPoint y: 464, distance: 359.3
click at [925, 450] on div "ID Website Link Code Account Date Description Type Amount Balance Status Action…" at bounding box center [490, 298] width 980 height 301
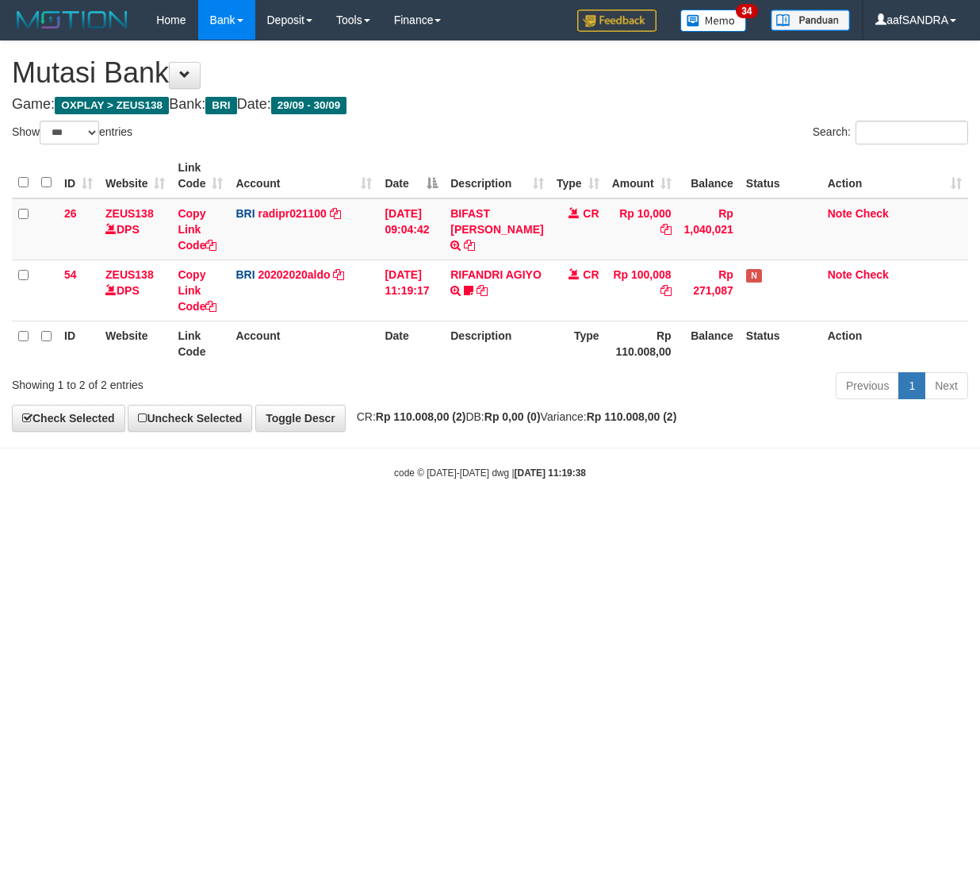
select select "***"
drag, startPoint x: 552, startPoint y: 498, endPoint x: 696, endPoint y: 512, distance: 144.3
click at [636, 508] on body "Toggle navigation Home Bank Account List Load By Website Group [OXPLAY] ZEUS138…" at bounding box center [490, 260] width 980 height 520
select select "***"
drag, startPoint x: 712, startPoint y: 518, endPoint x: 904, endPoint y: 515, distance: 192.0
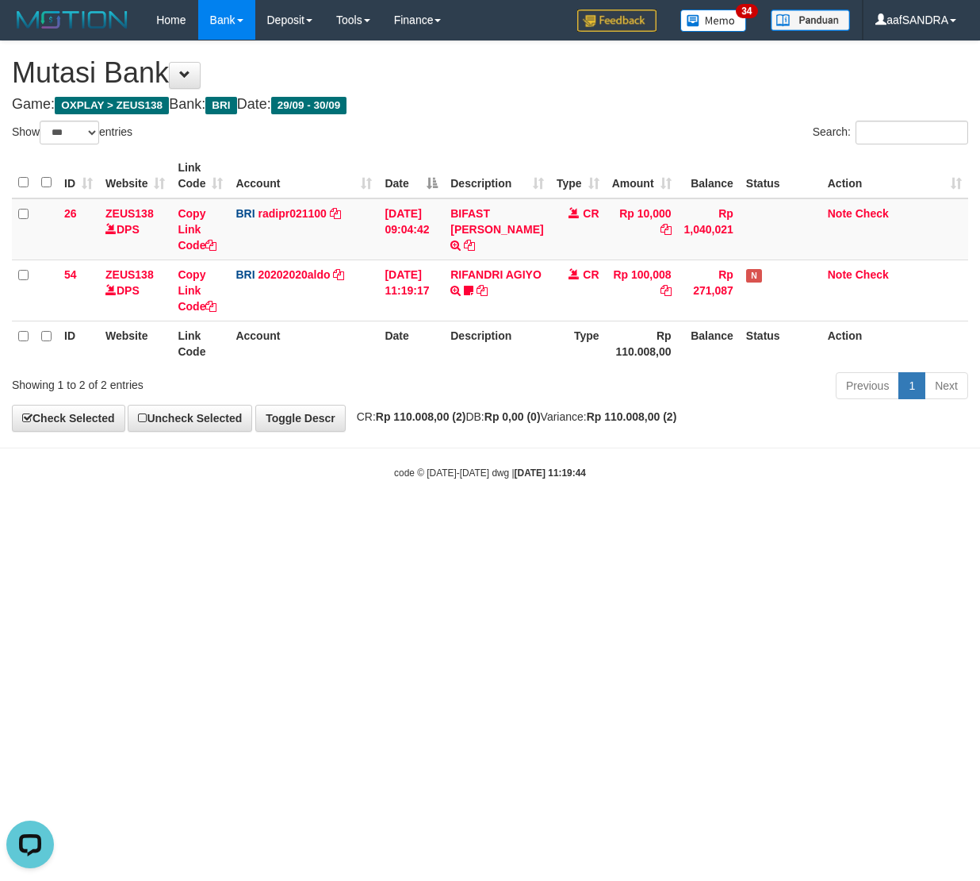
click at [816, 516] on html "Toggle navigation Home Bank Account List Load By Website Group [OXPLAY] ZEUS138…" at bounding box center [490, 260] width 980 height 520
select select "***"
drag, startPoint x: 806, startPoint y: 778, endPoint x: 734, endPoint y: 693, distance: 111.4
click at [734, 520] on html "Toggle navigation Home Bank Account List Load By Website Group [OXPLAY] ZEUS138…" at bounding box center [490, 260] width 980 height 520
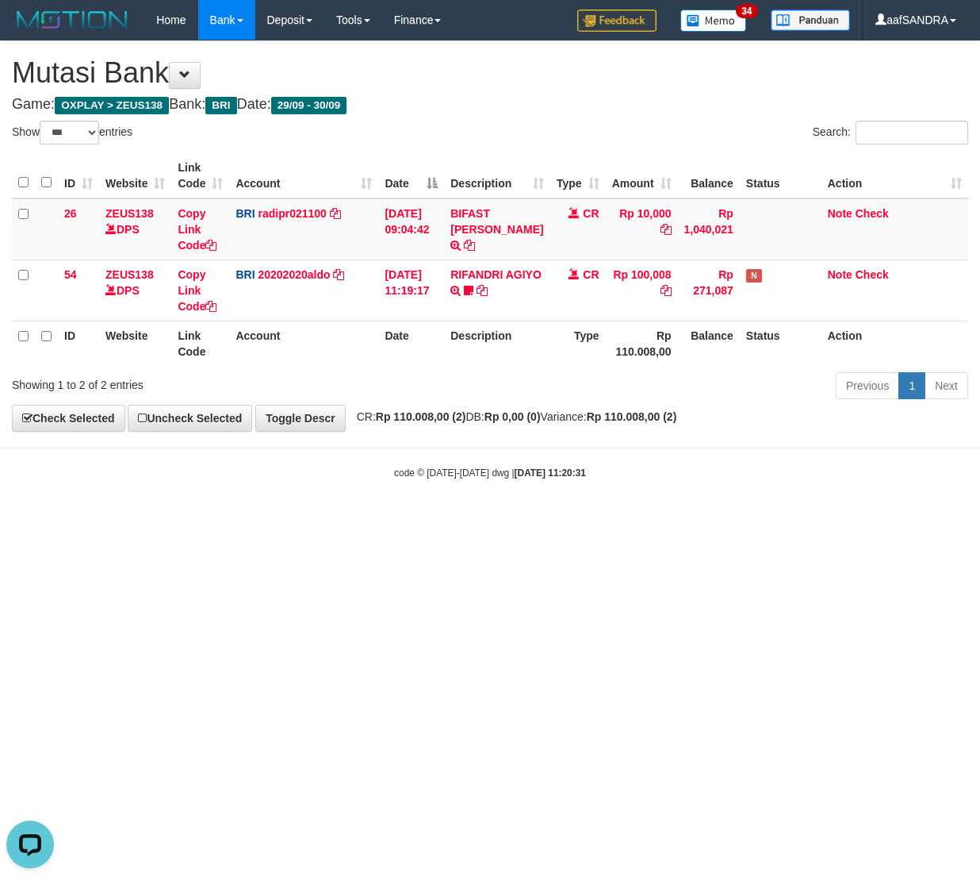
click at [693, 520] on html "Toggle navigation Home Bank Account List Load By Website Group [OXPLAY] ZEUS138…" at bounding box center [490, 260] width 980 height 520
drag, startPoint x: 758, startPoint y: 842, endPoint x: 791, endPoint y: 801, distance: 52.5
click at [769, 520] on html "Toggle navigation Home Bank Account List Load By Website Group [OXPLAY] ZEUS138…" at bounding box center [490, 260] width 980 height 520
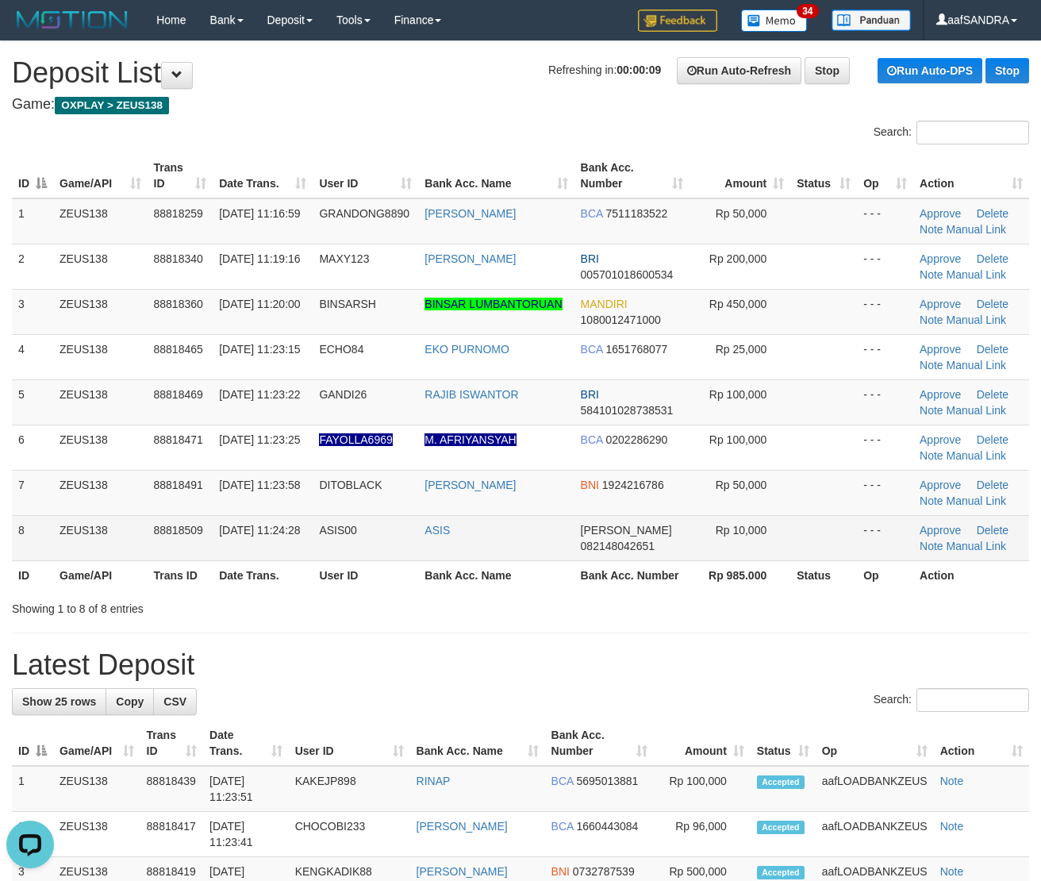
click at [884, 547] on td "- - -" at bounding box center [885, 537] width 56 height 45
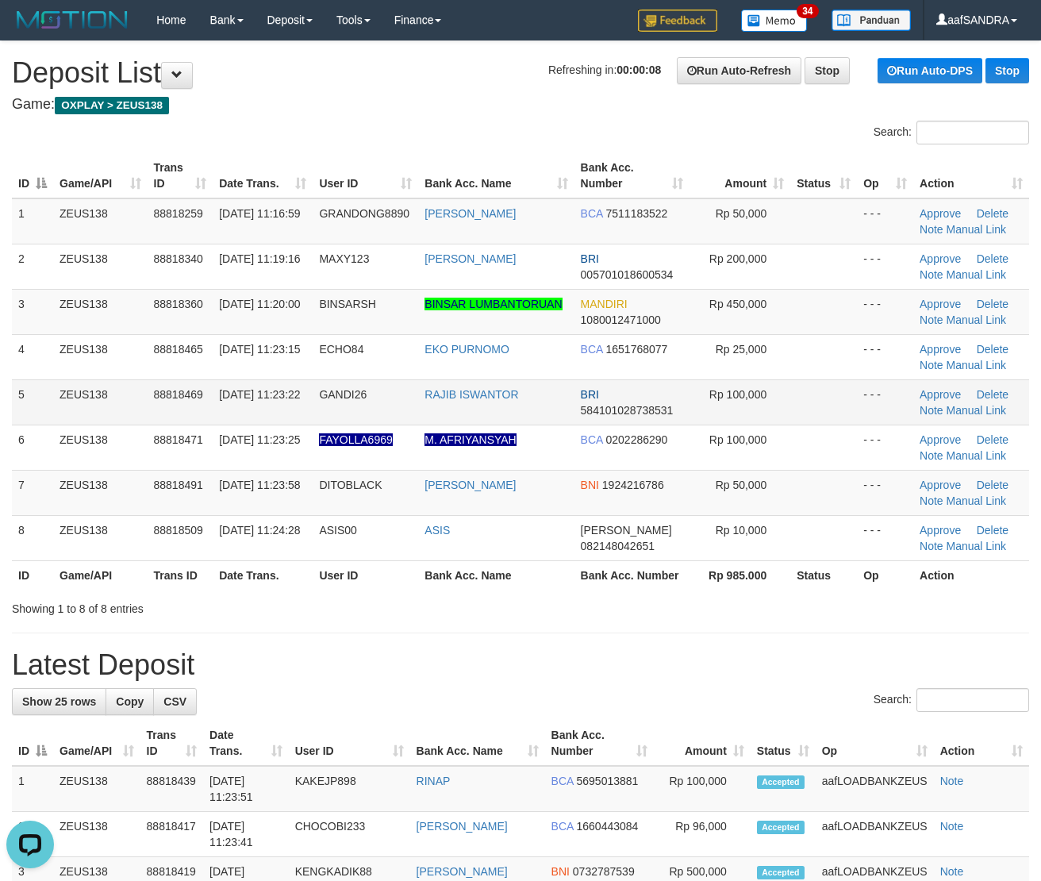
drag, startPoint x: 693, startPoint y: 654, endPoint x: 581, endPoint y: 379, distance: 297.4
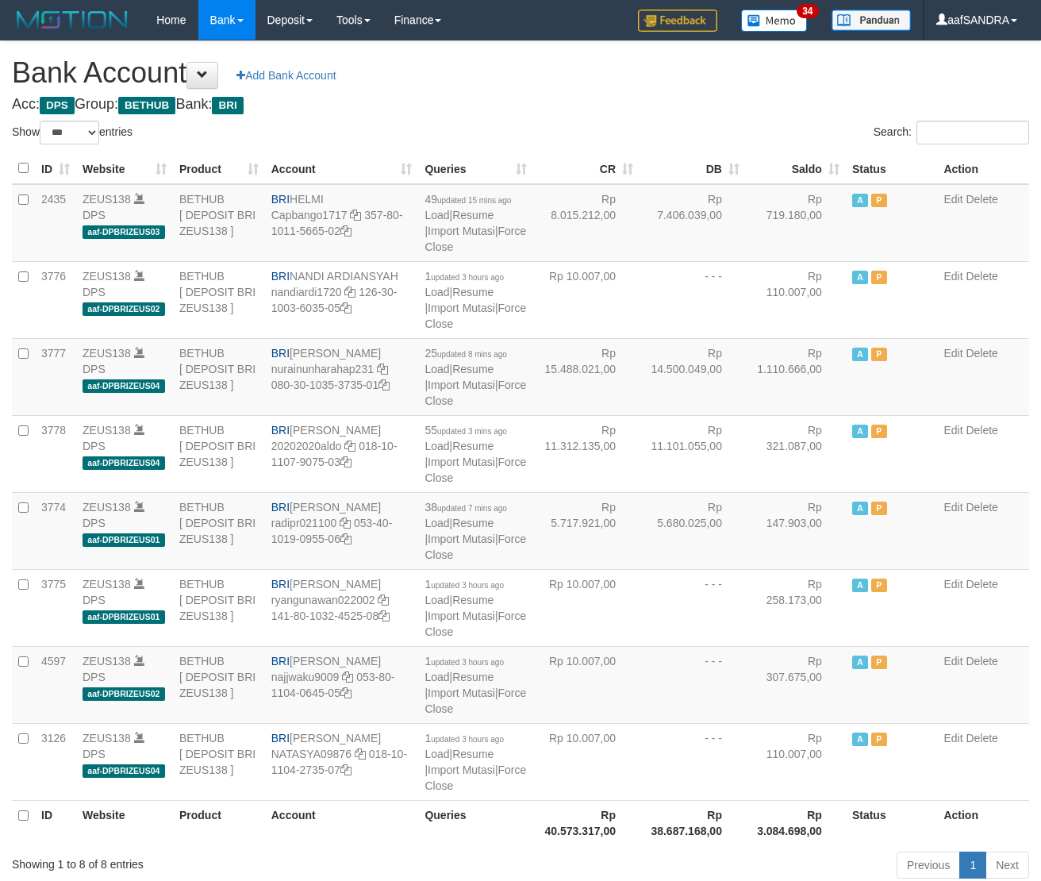
select select "***"
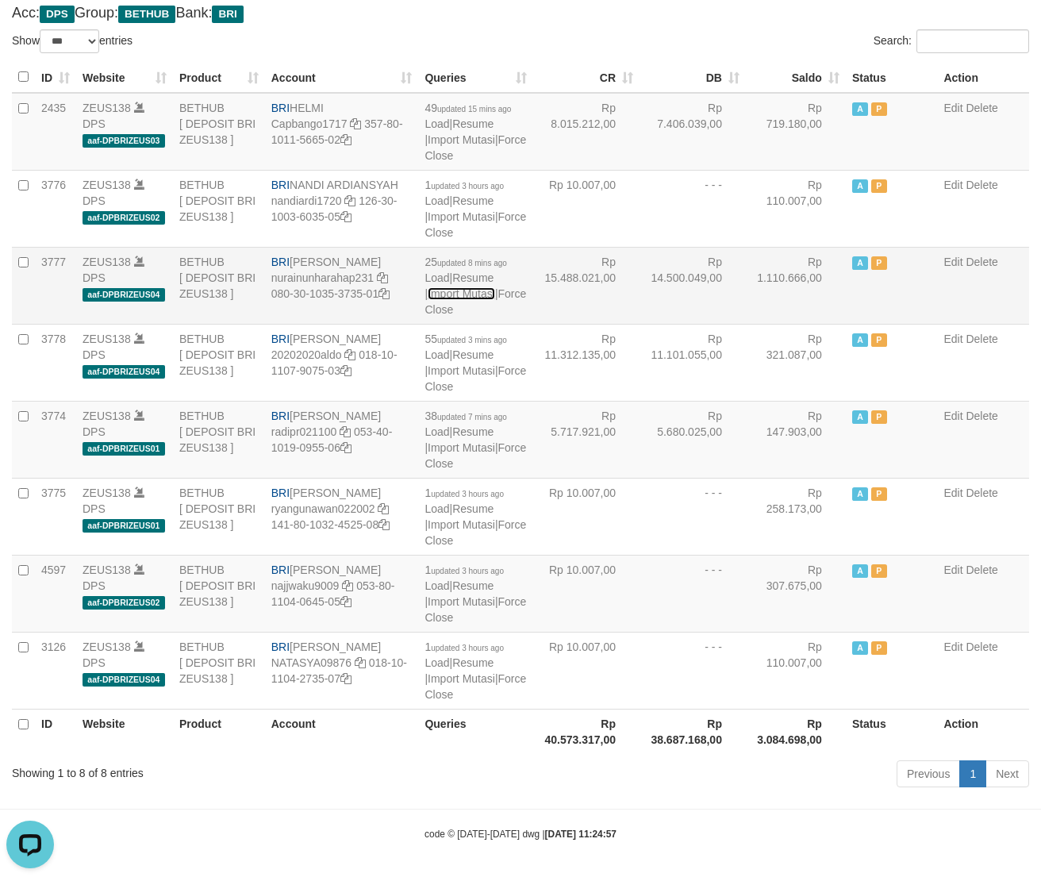
click at [458, 295] on link "Import Mutasi" at bounding box center [461, 293] width 67 height 13
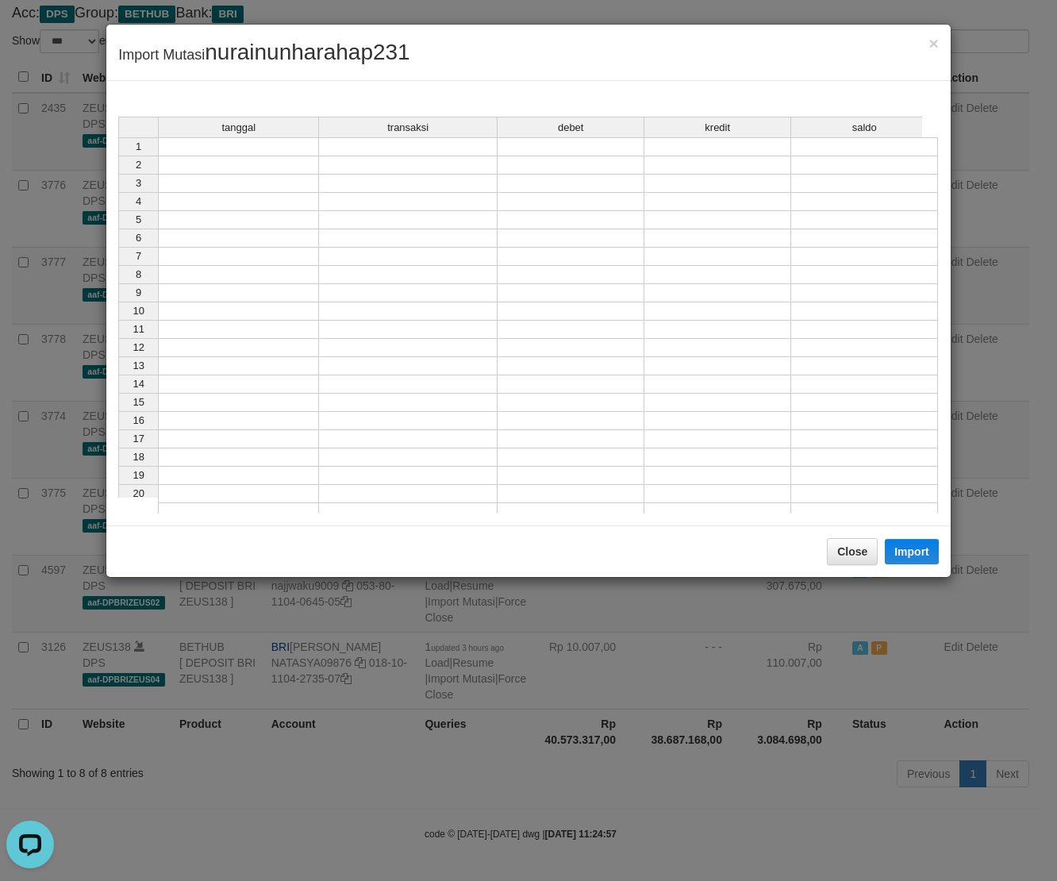
click at [223, 146] on td at bounding box center [238, 146] width 161 height 19
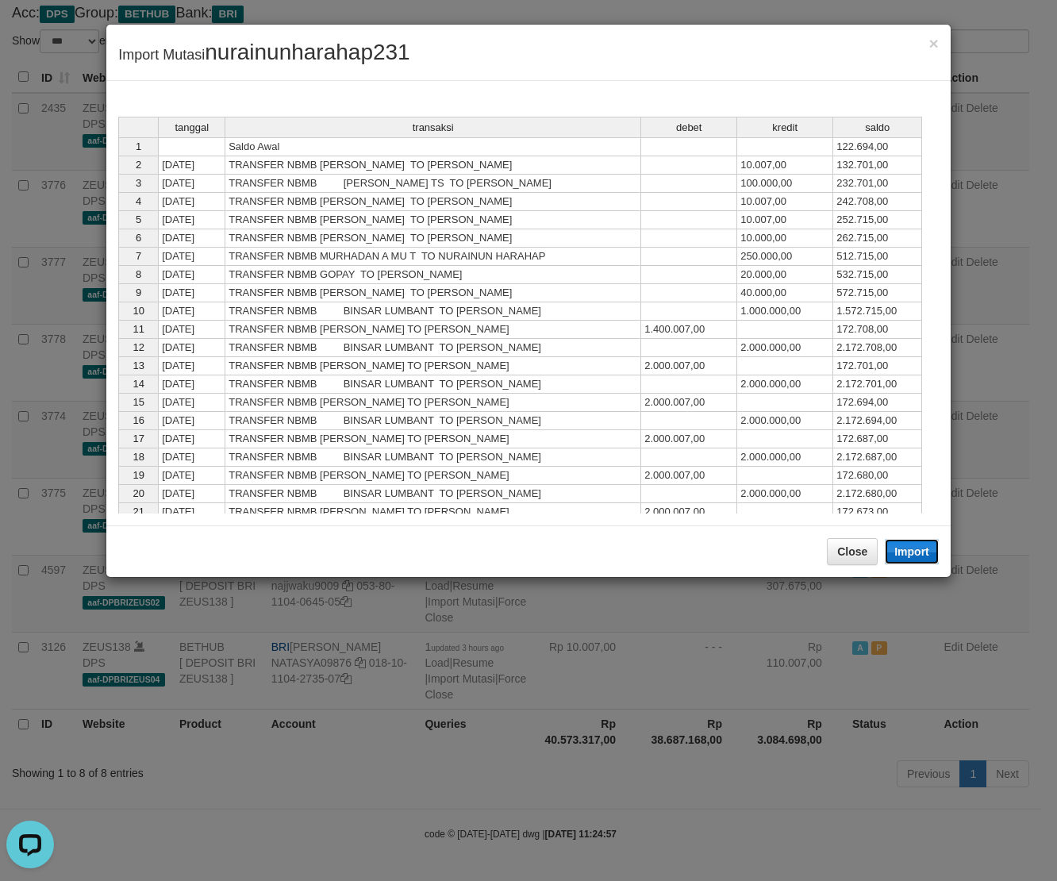
click at [906, 547] on button "Import" at bounding box center [911, 551] width 54 height 25
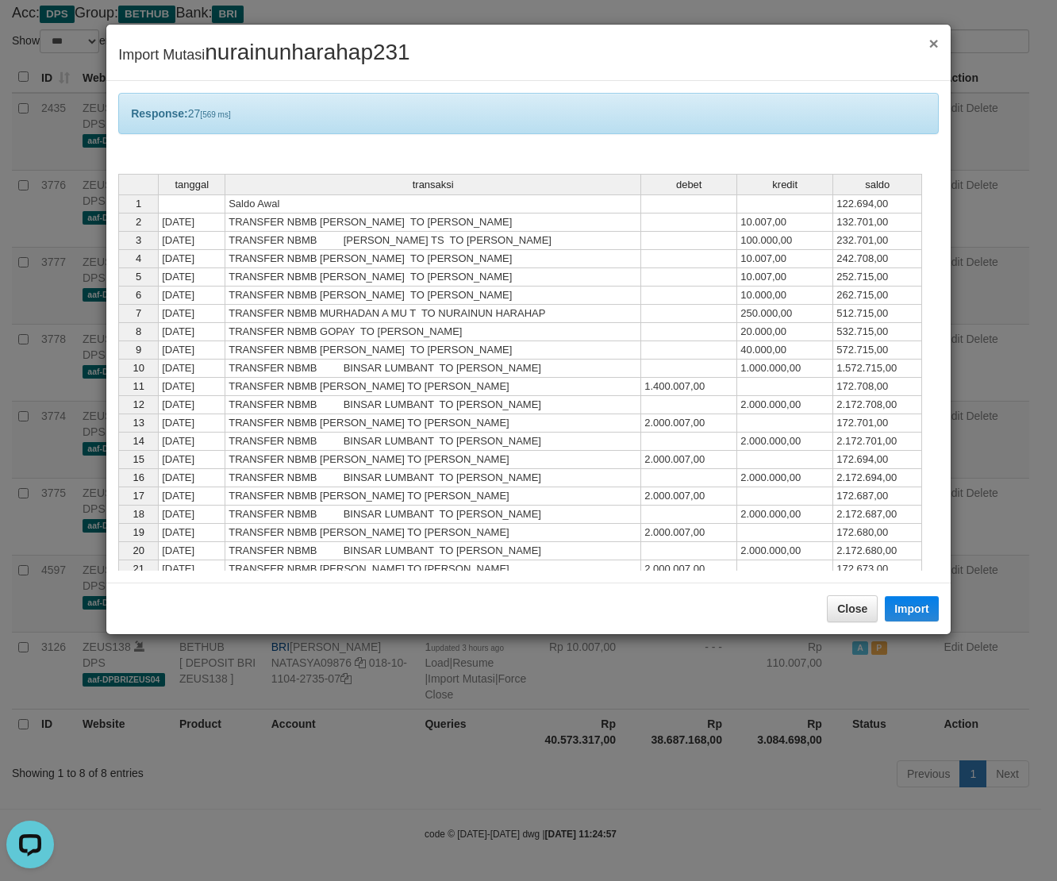
drag, startPoint x: 934, startPoint y: 43, endPoint x: 627, endPoint y: 471, distance: 527.0
click at [930, 51] on span "×" at bounding box center [934, 43] width 10 height 18
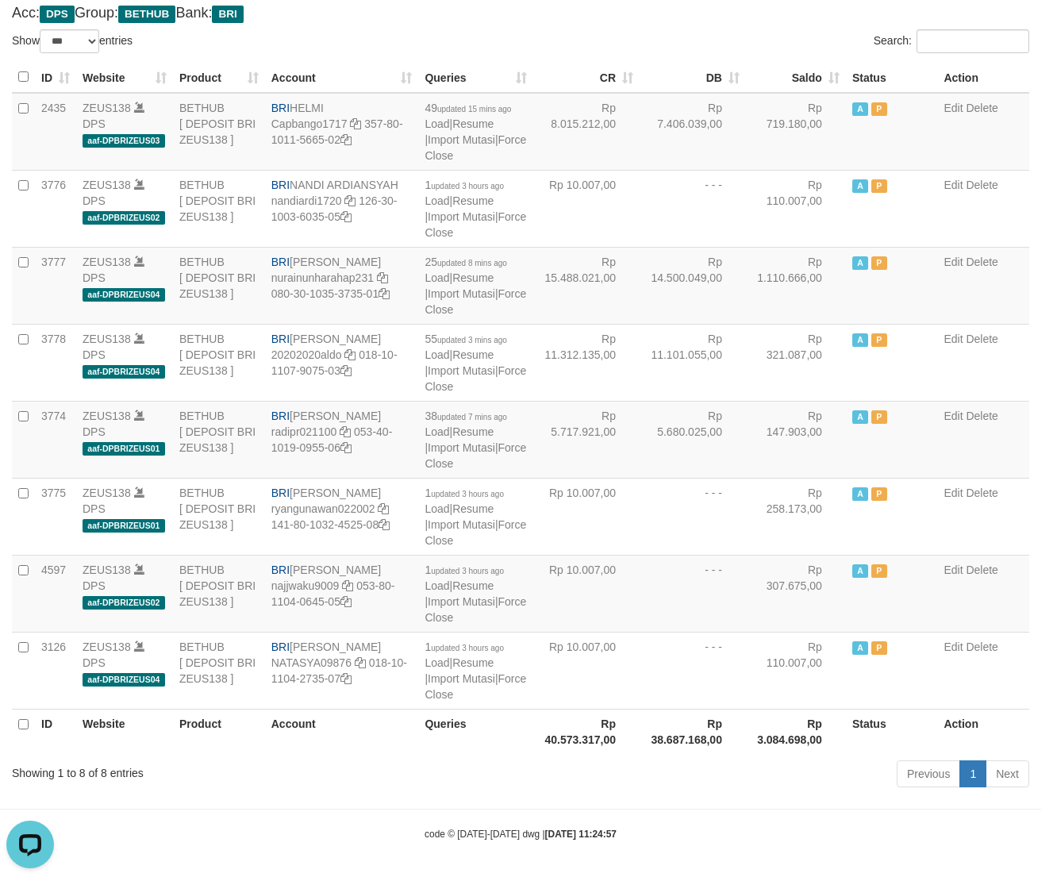
drag, startPoint x: 627, startPoint y: 471, endPoint x: 203, endPoint y: 420, distance: 426.7
click at [445, 474] on body "Toggle navigation Home Bank Account List Load By Website Group [OXPLAY] ZEUS138…" at bounding box center [528, 395] width 1057 height 972
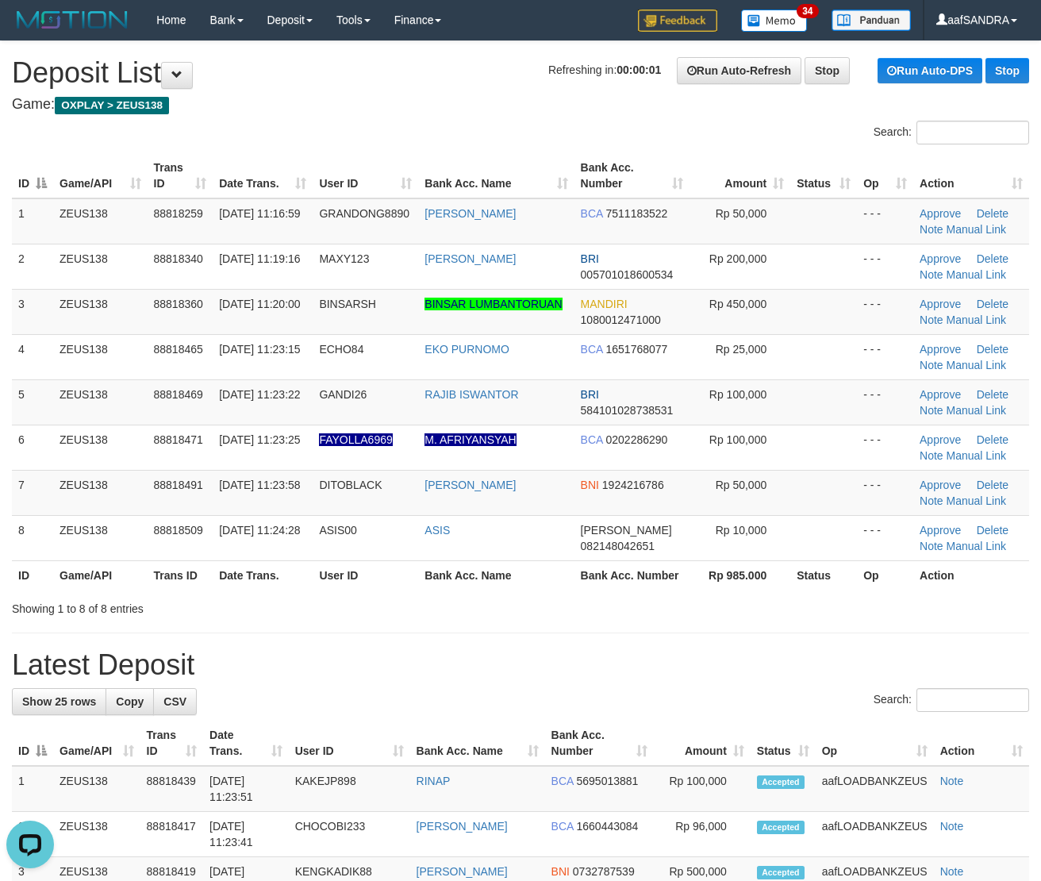
drag, startPoint x: 407, startPoint y: 712, endPoint x: 392, endPoint y: 708, distance: 15.6
click at [392, 708] on div "Search:" at bounding box center [520, 702] width 1017 height 28
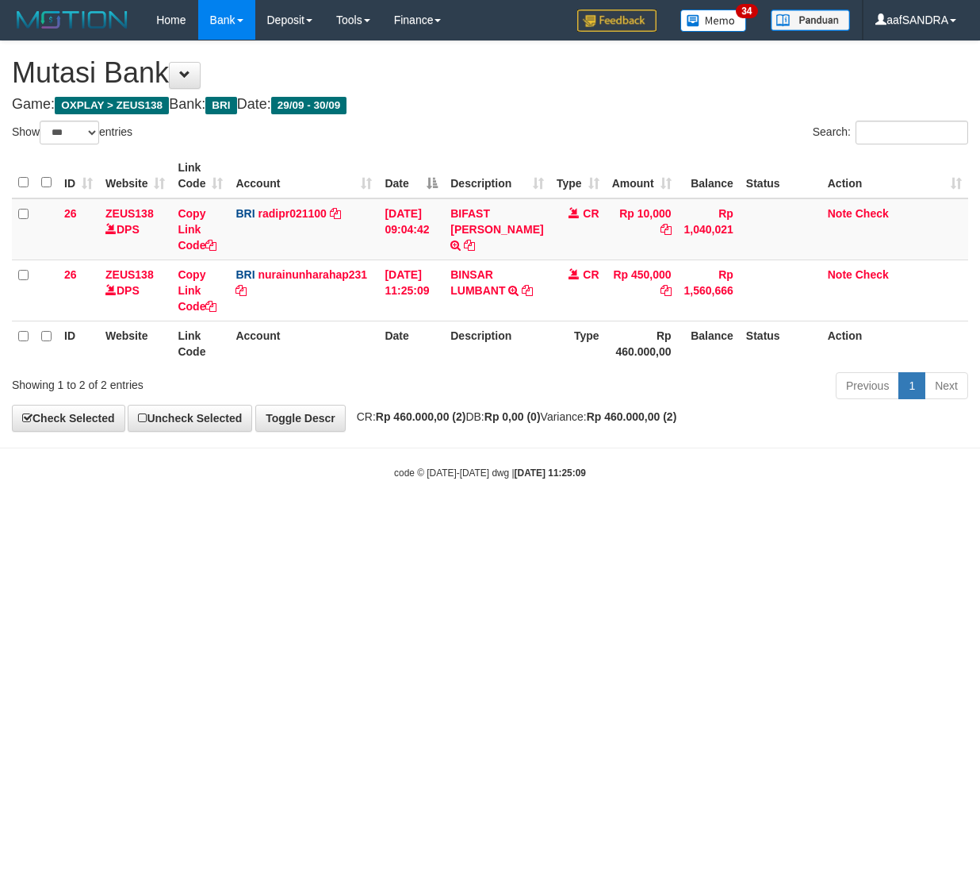
select select "***"
drag, startPoint x: 384, startPoint y: 505, endPoint x: 289, endPoint y: 236, distance: 285.3
click at [398, 448] on body "Toggle navigation Home Bank Account List Load By Website Group [OXPLAY] ZEUS138…" at bounding box center [490, 260] width 980 height 520
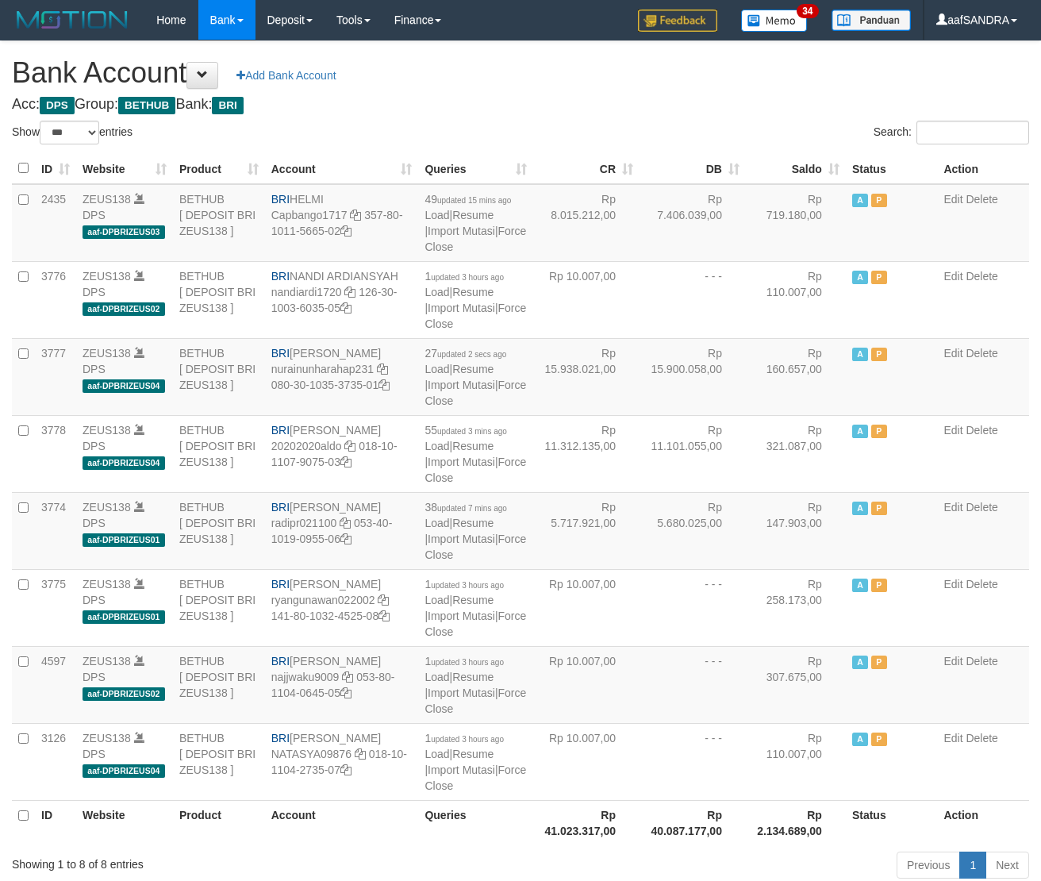
select select "***"
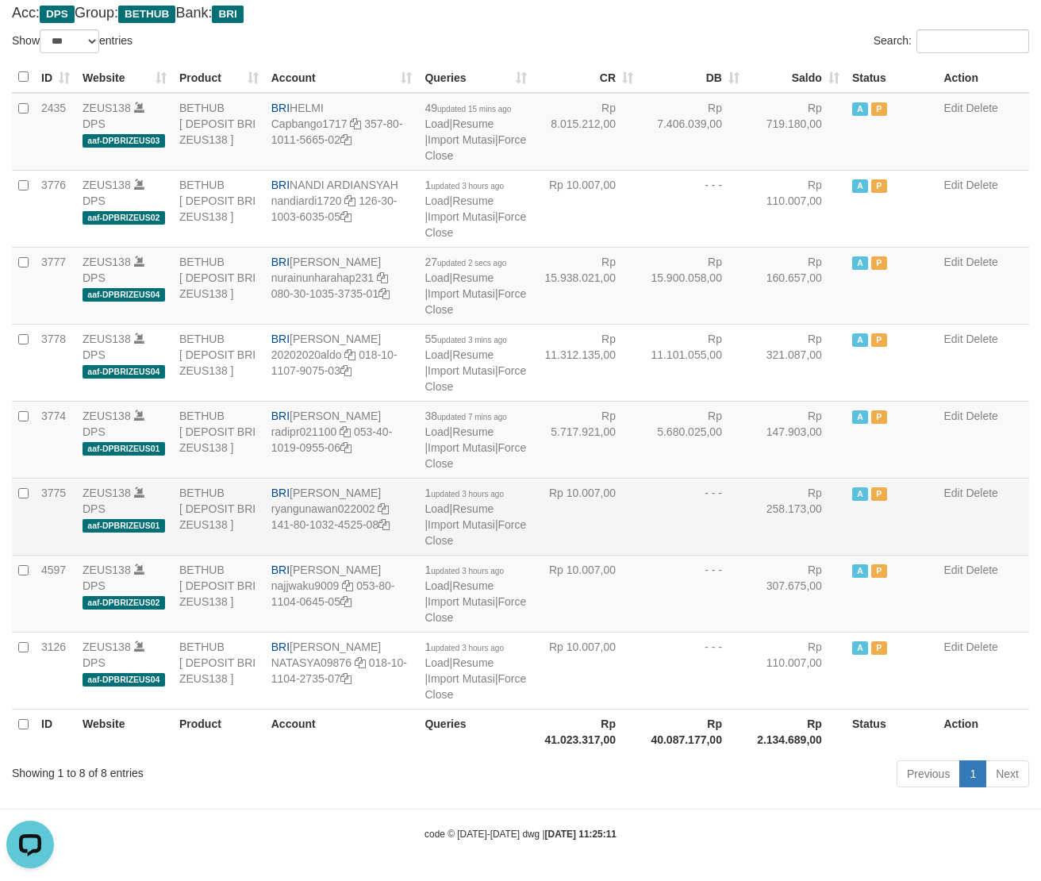
click at [639, 527] on td "- - -" at bounding box center [692, 516] width 106 height 77
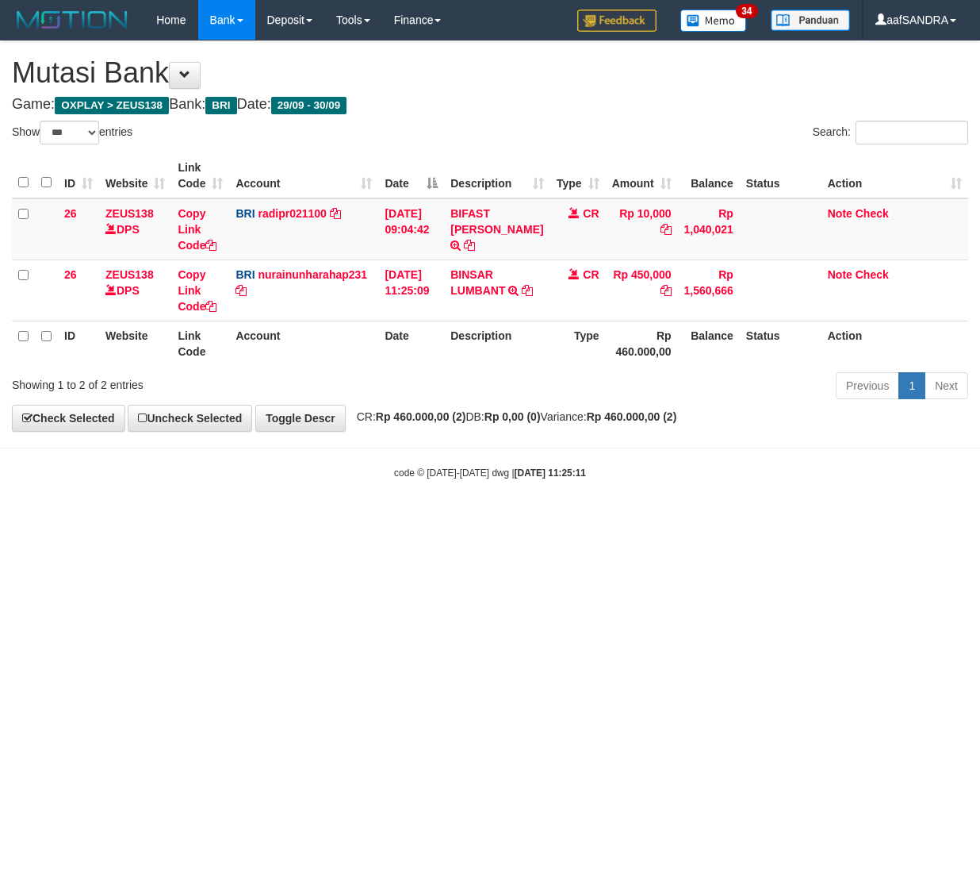
select select "***"
click at [190, 78] on span at bounding box center [184, 74] width 11 height 11
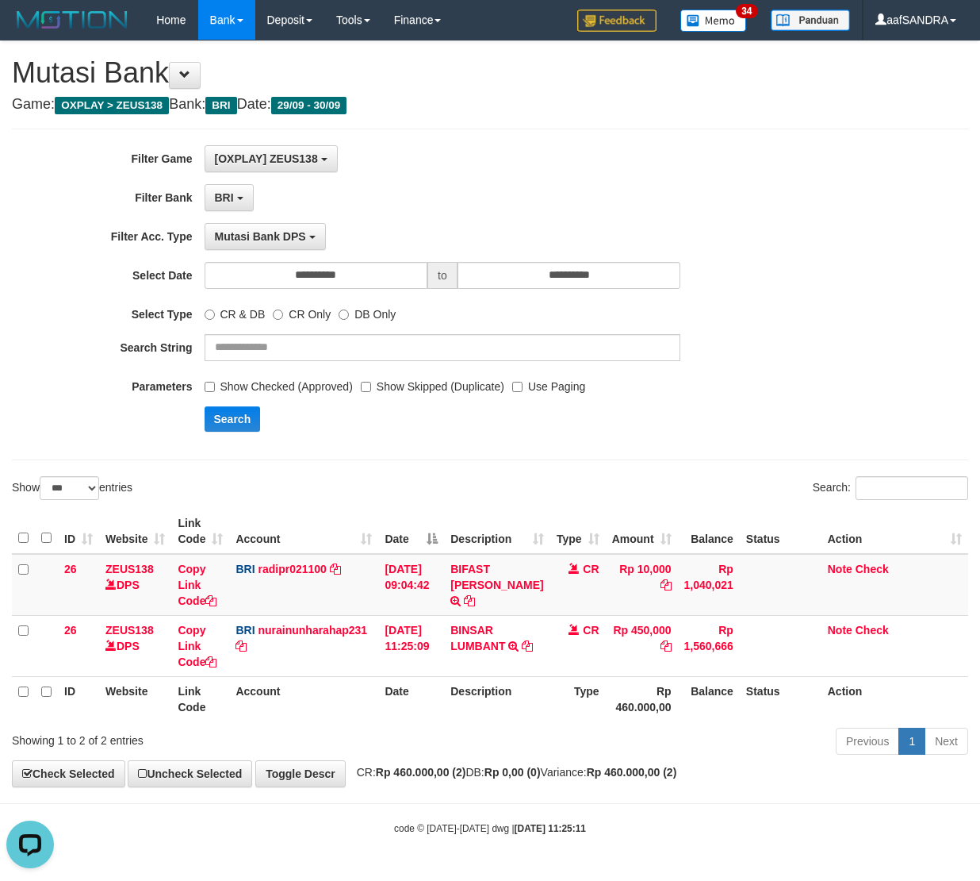
click at [228, 311] on label "CR & DB" at bounding box center [235, 311] width 61 height 21
drag, startPoint x: 239, startPoint y: 428, endPoint x: 236, endPoint y: 416, distance: 13.1
click at [236, 416] on button "Search" at bounding box center [233, 418] width 56 height 25
click at [236, 413] on button "Search" at bounding box center [233, 418] width 56 height 25
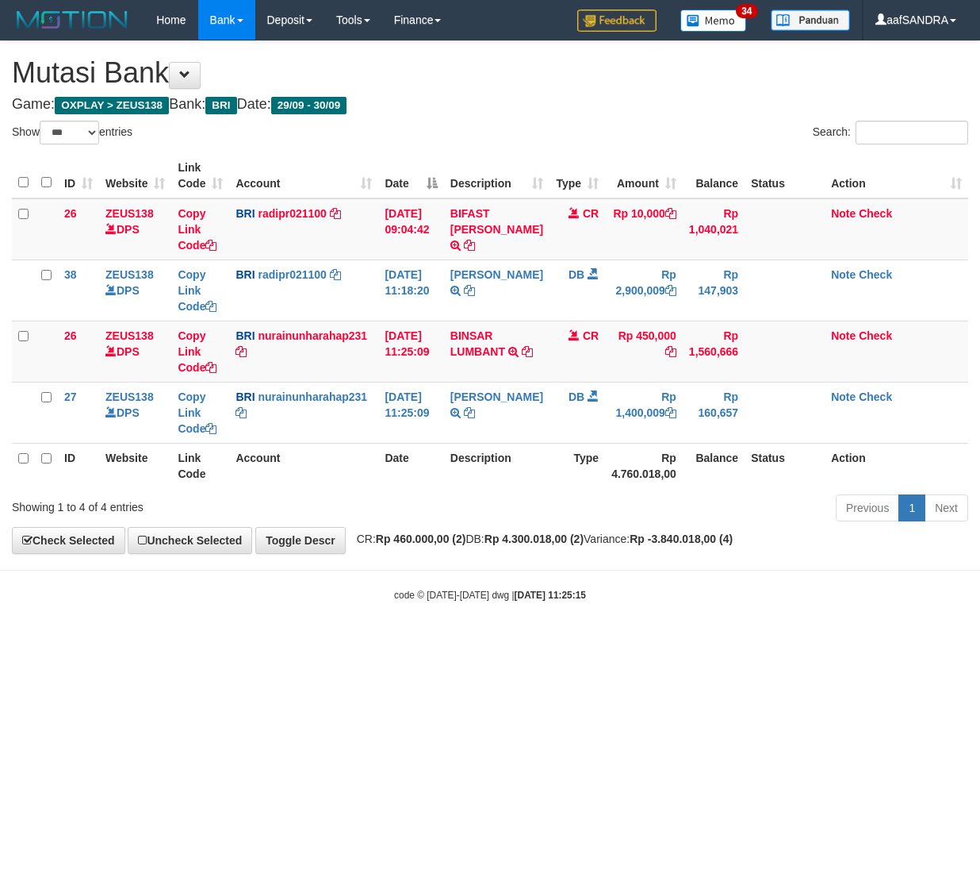
select select "***"
click at [522, 357] on icon at bounding box center [527, 351] width 11 height 11
click at [482, 374] on td "BINSAR LUMBANT TRANSFER NBMB BINSAR LUMBANT TO NURAINUN HARAHAP" at bounding box center [497, 350] width 106 height 61
click at [557, 606] on body "Toggle navigation Home Bank Account List Load By Website Group [OXPLAY] ZEUS138…" at bounding box center [490, 321] width 980 height 642
select select "***"
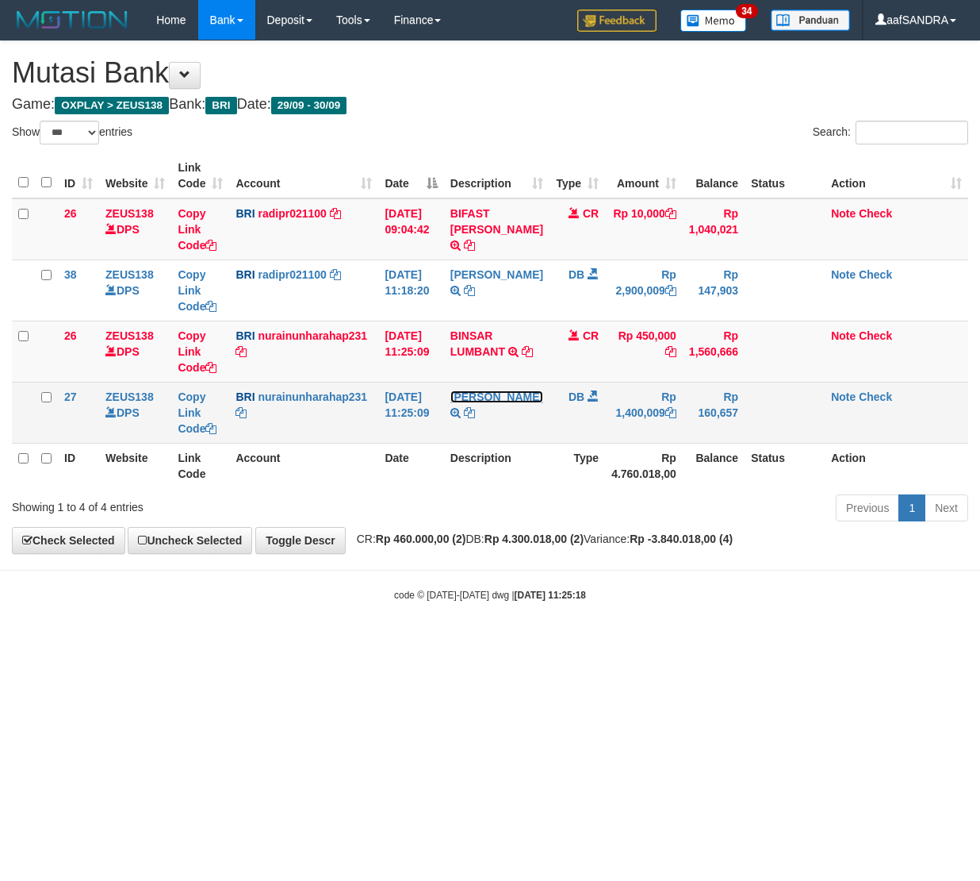
click at [477, 403] on link "[PERSON_NAME]" at bounding box center [497, 396] width 93 height 13
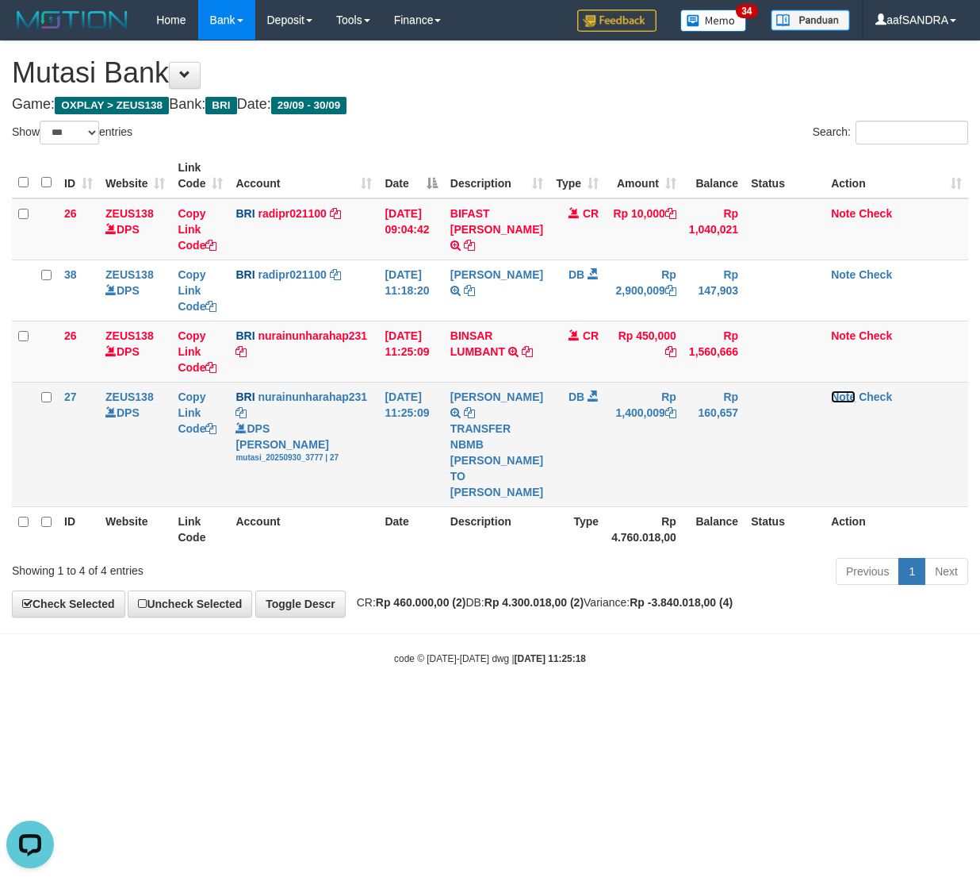
click at [842, 398] on link "Note" at bounding box center [843, 396] width 25 height 13
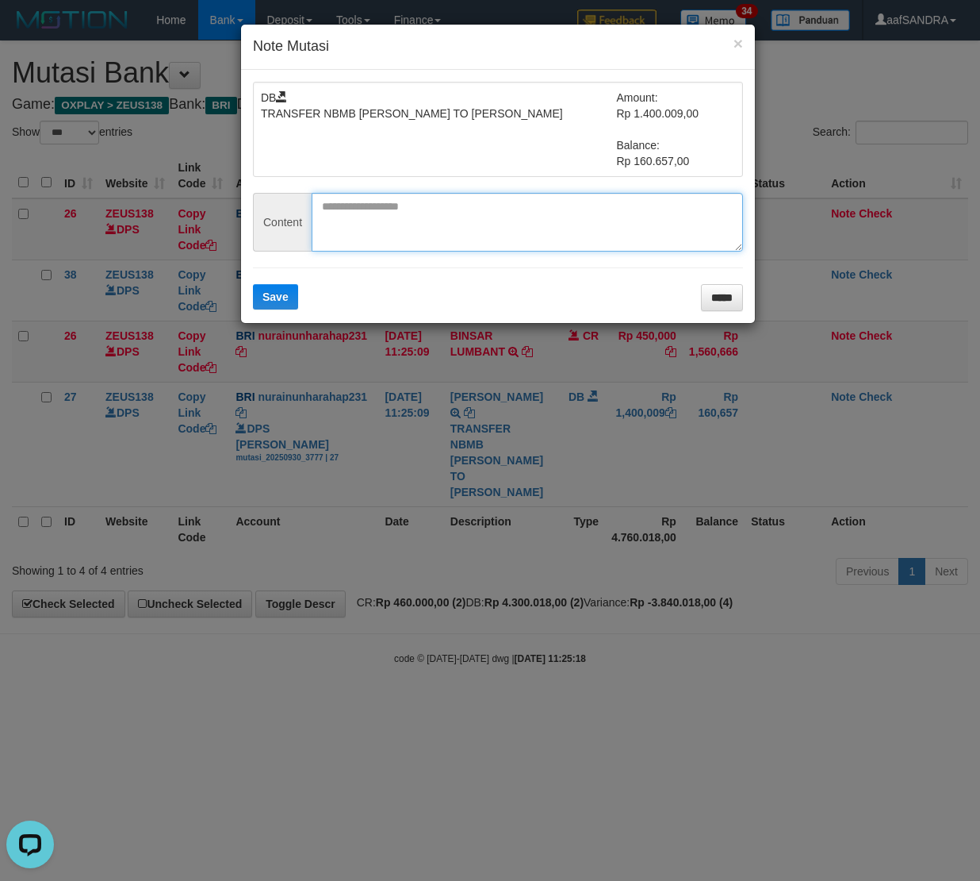
click at [429, 240] on textarea at bounding box center [528, 222] width 432 height 59
click at [557, 747] on div "× Note Mutasi DB TRANSFER NBMB NURAINUN HARAHAP TO RAHMAT SANTOSO Amount: Rp 1.…" at bounding box center [490, 440] width 980 height 881
click at [385, 213] on textarea at bounding box center [528, 222] width 432 height 59
type textarea "********"
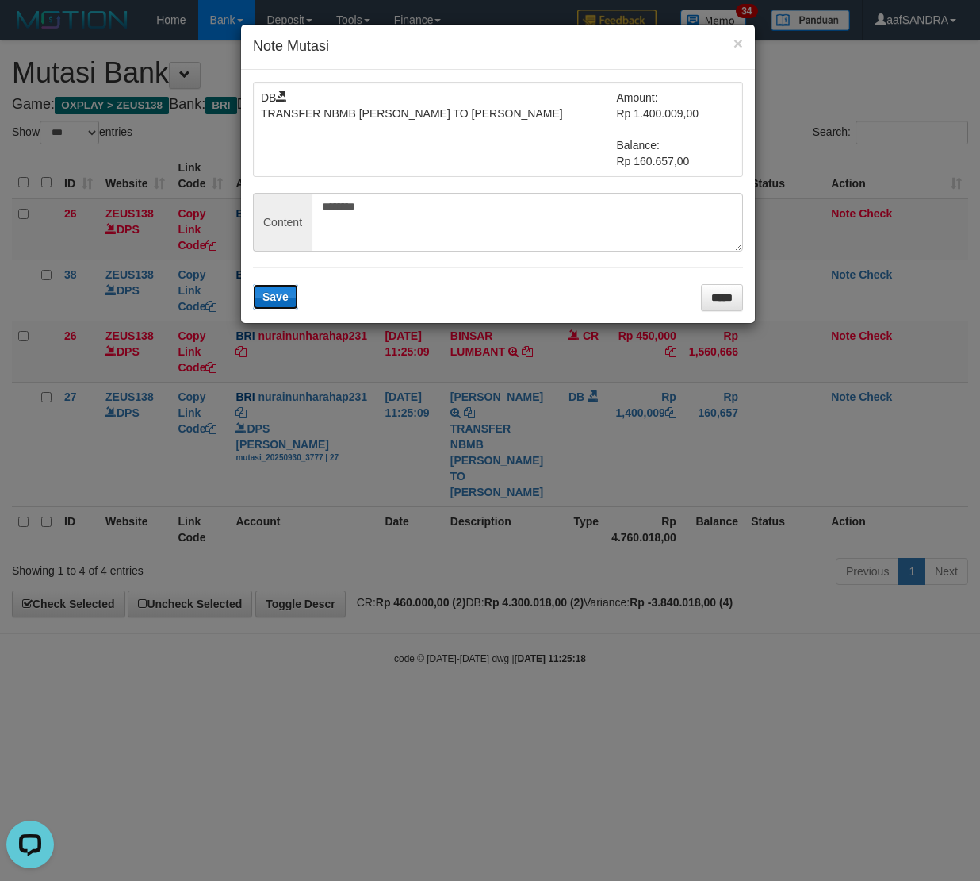
click at [284, 296] on span "Save" at bounding box center [276, 296] width 26 height 13
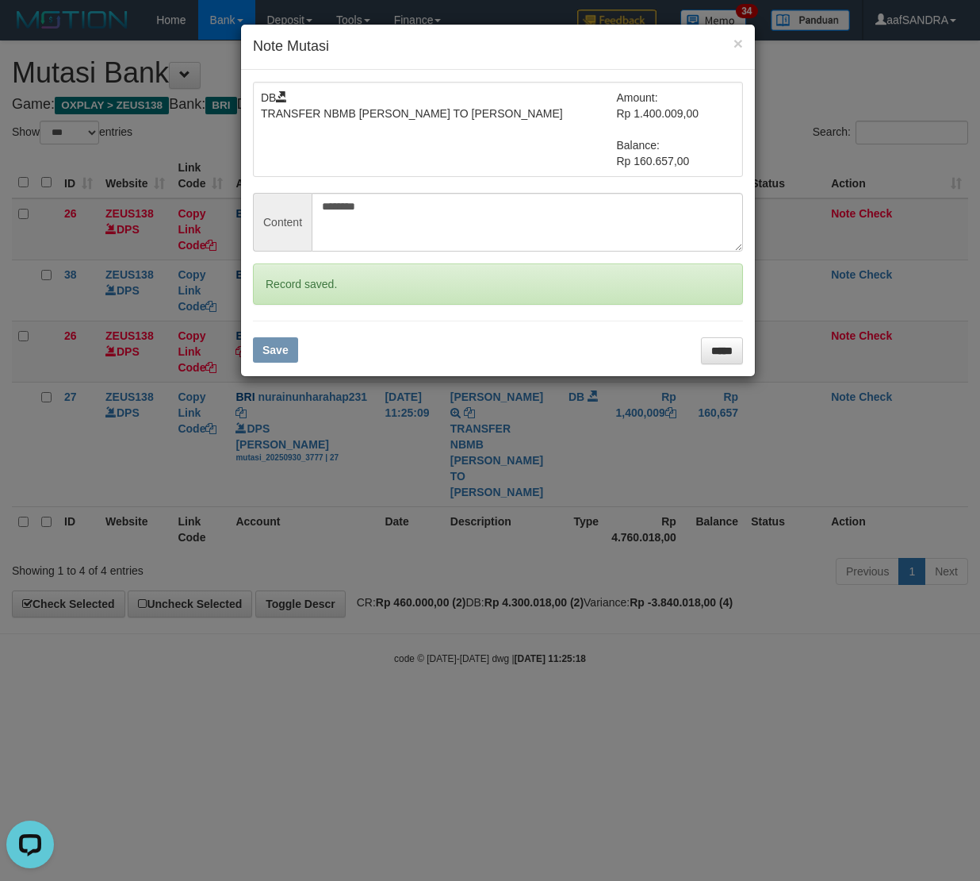
drag, startPoint x: 447, startPoint y: 626, endPoint x: 463, endPoint y: 625, distance: 15.9
click at [451, 626] on div "× Note Mutasi DB TRANSFER NBMB NURAINUN HARAHAP TO RAHMAT SANTOSO Amount: Rp 1.…" at bounding box center [490, 440] width 980 height 881
